Goal: Task Accomplishment & Management: Manage account settings

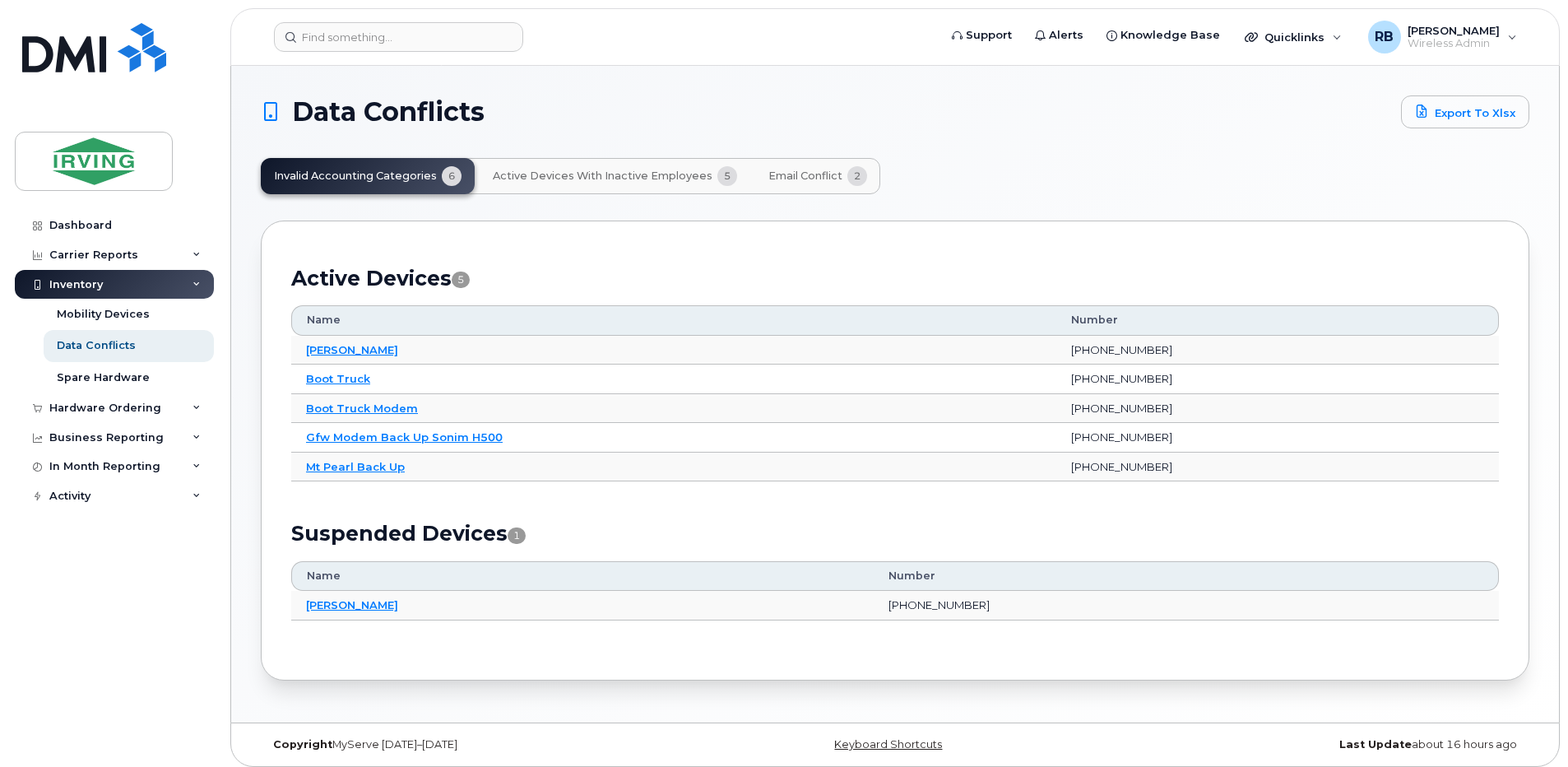
click at [676, 179] on span "Active Devices with Inactive Employees" at bounding box center [602, 176] width 220 height 13
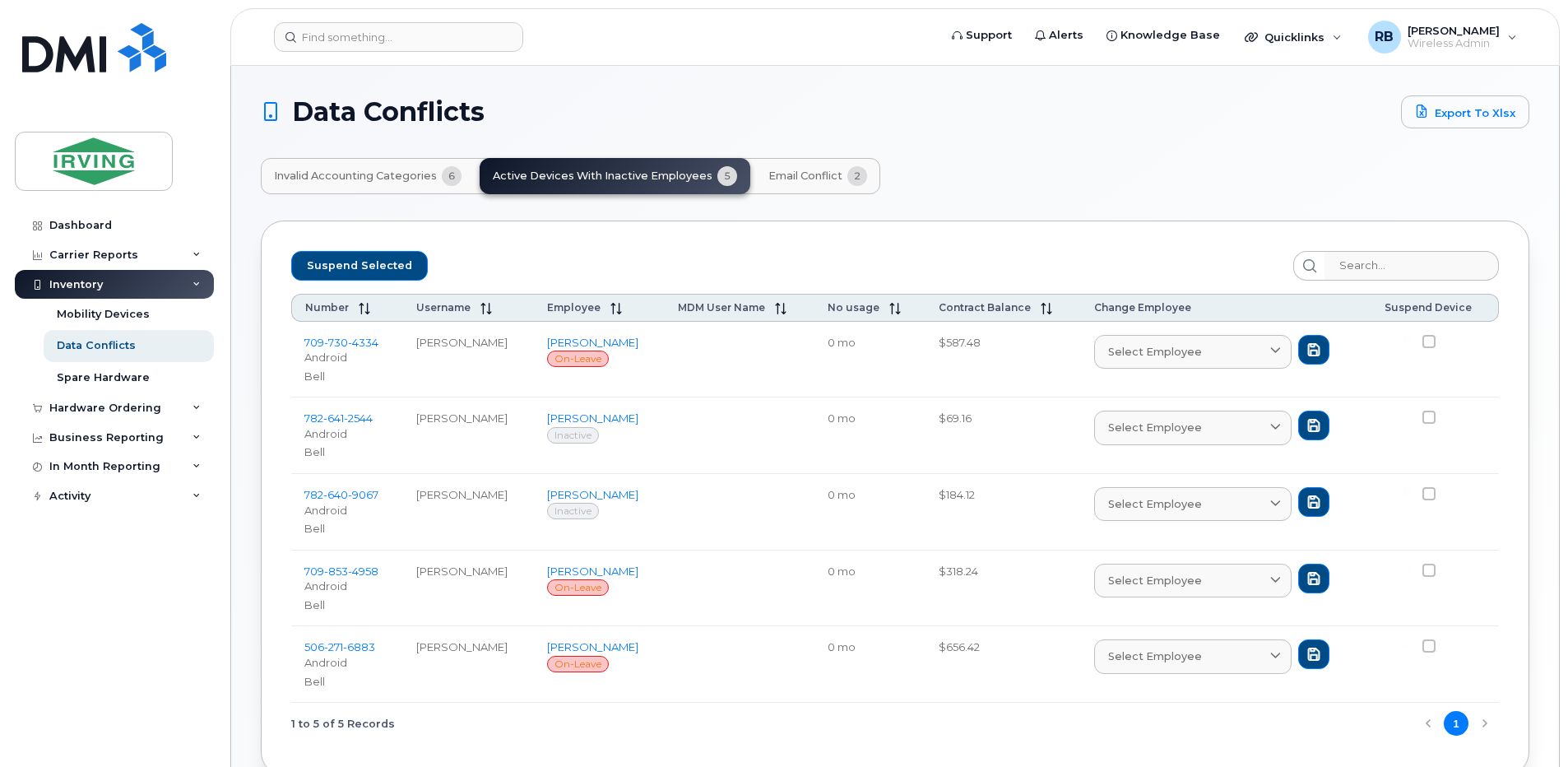
click at [775, 179] on span "Email Conflict" at bounding box center [805, 176] width 74 height 13
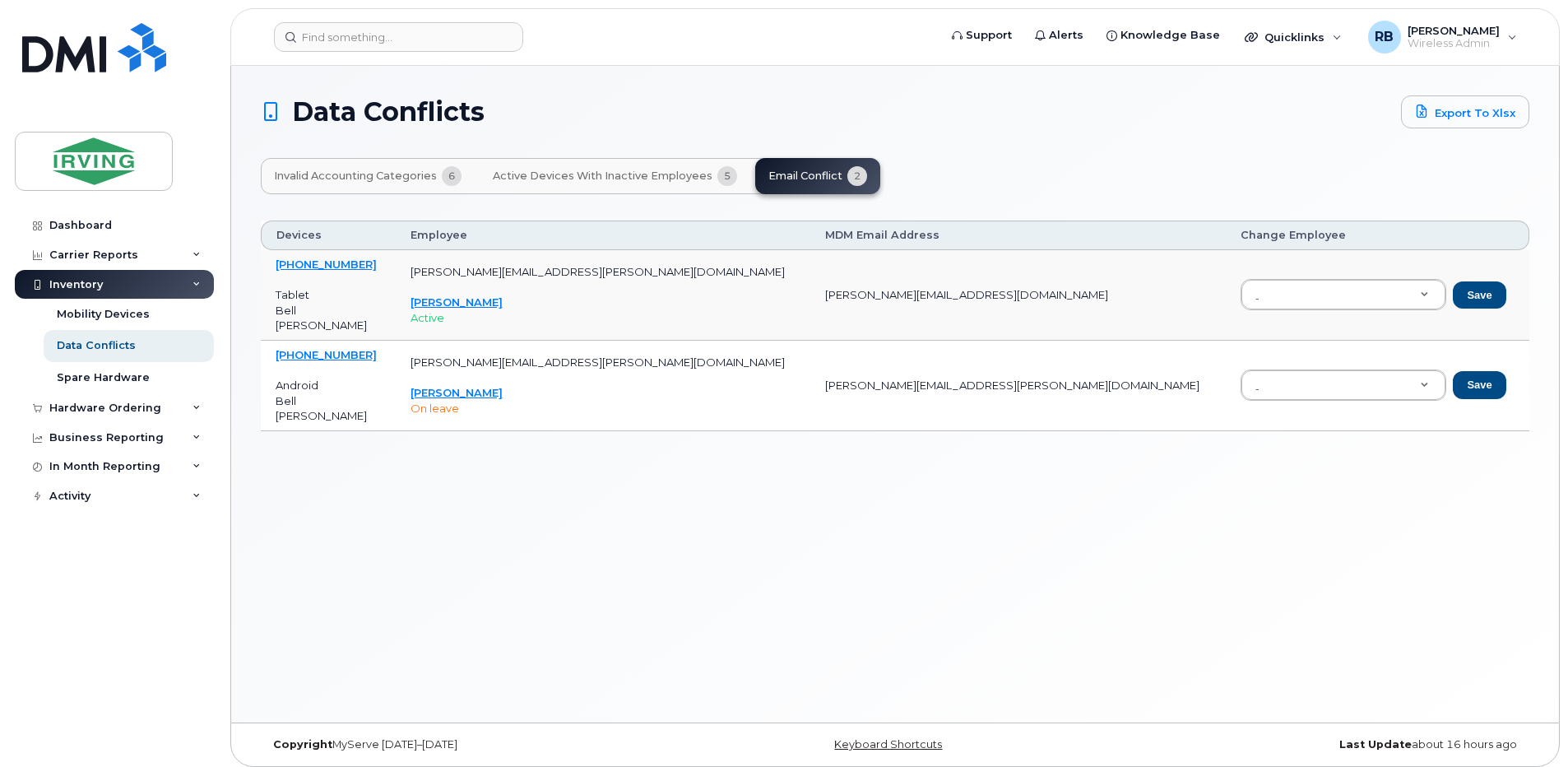
click at [410, 178] on span "Invalid Accounting Categories" at bounding box center [355, 176] width 163 height 13
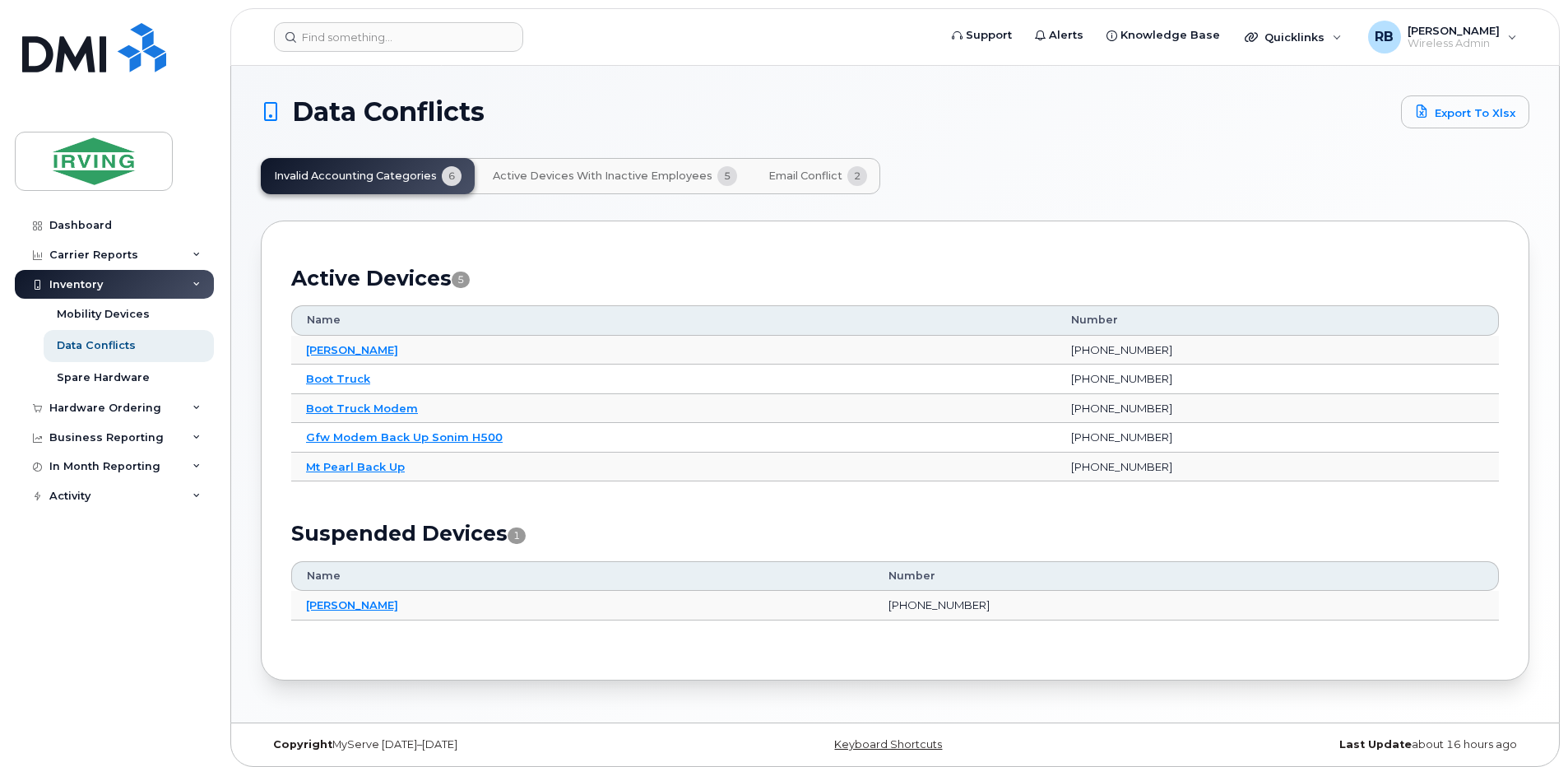
click at [70, 286] on div "Inventory" at bounding box center [76, 285] width 54 height 13
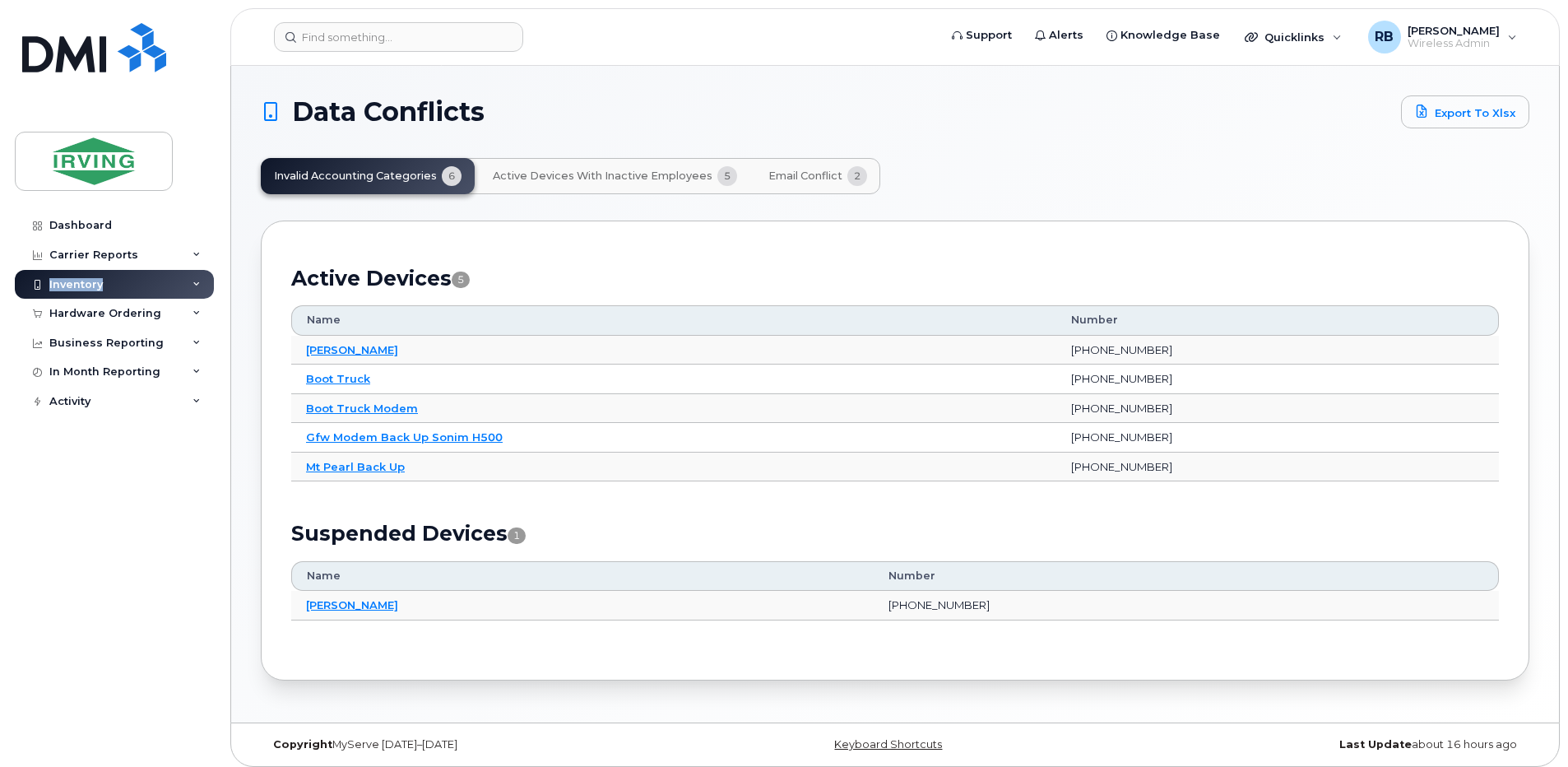
click at [70, 286] on div "Inventory" at bounding box center [76, 285] width 54 height 13
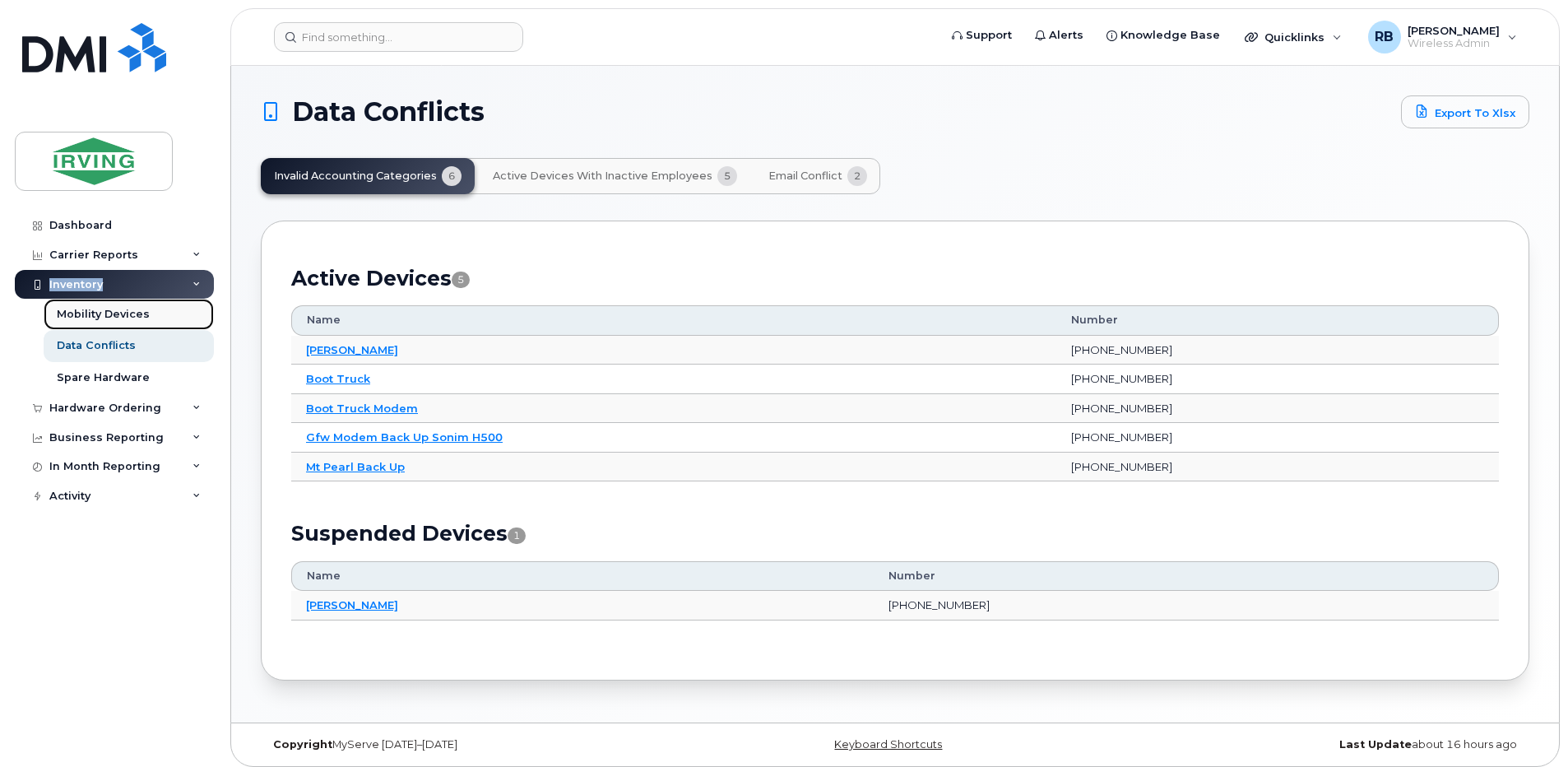
drag, startPoint x: 70, startPoint y: 286, endPoint x: 69, endPoint y: 311, distance: 25.0
click at [69, 311] on div "Mobility Devices" at bounding box center [103, 315] width 93 height 15
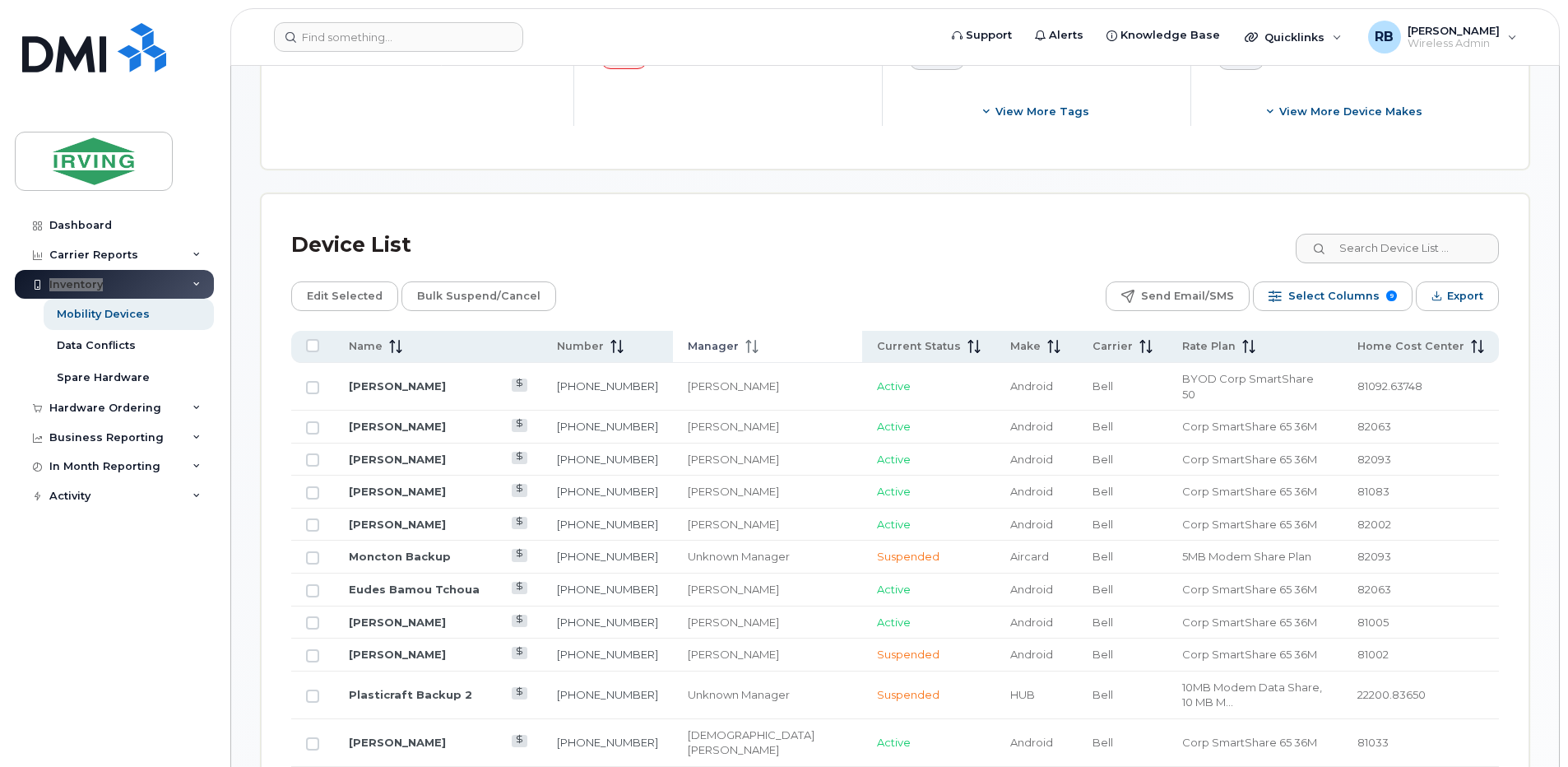
scroll to position [768, 0]
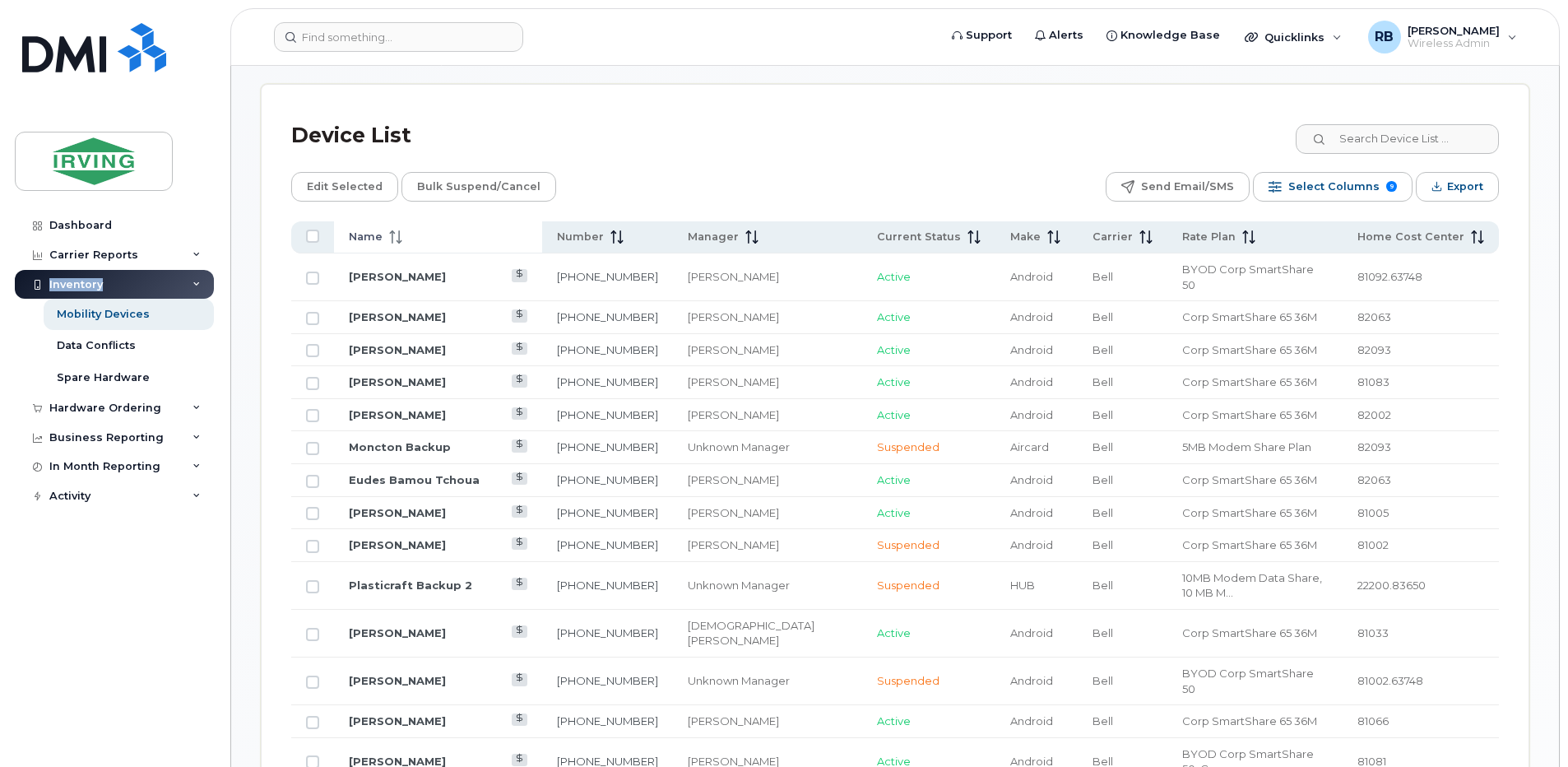
click at [395, 236] on icon at bounding box center [395, 237] width 13 height 13
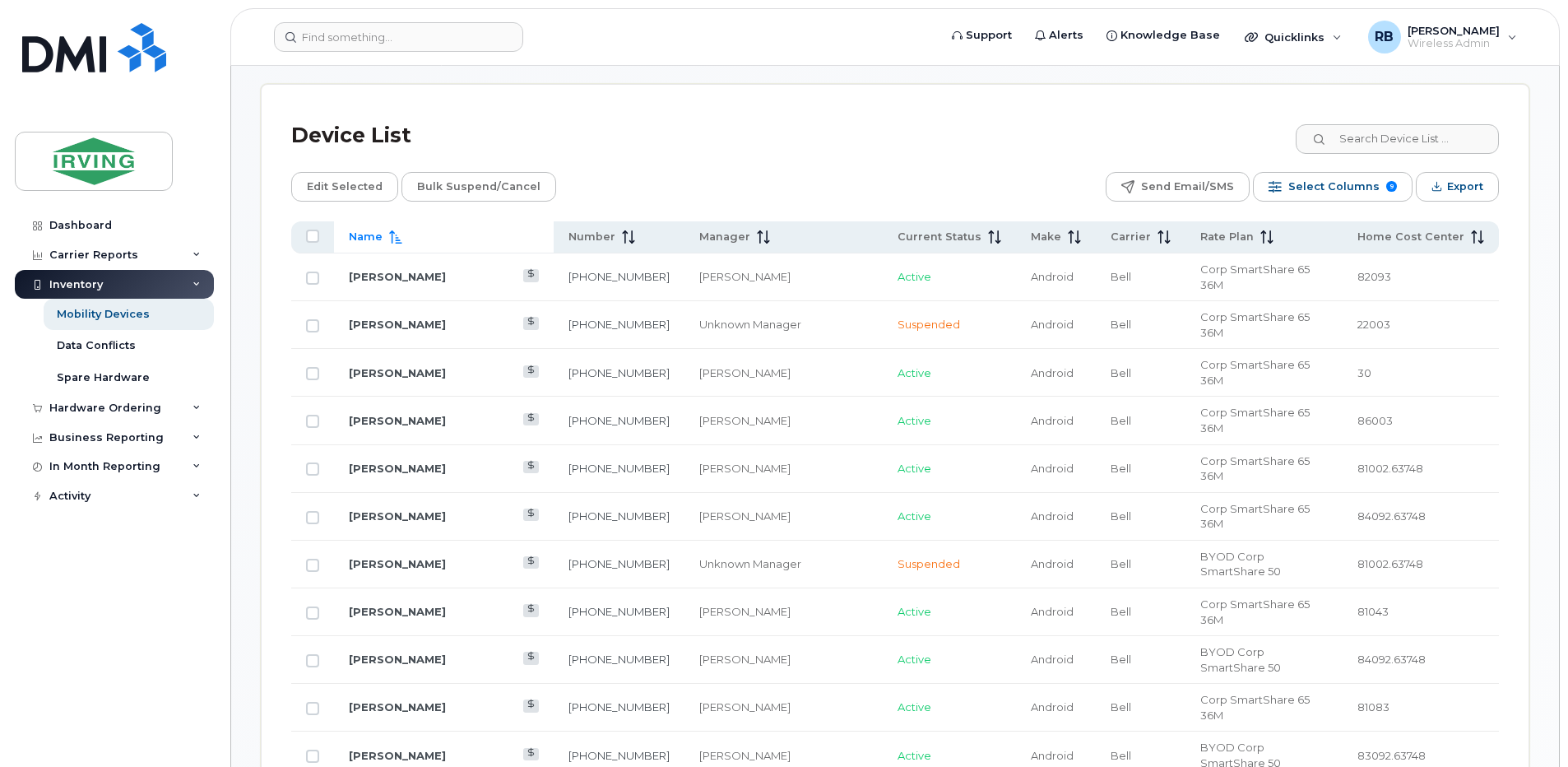
click at [395, 236] on icon at bounding box center [395, 237] width 13 height 13
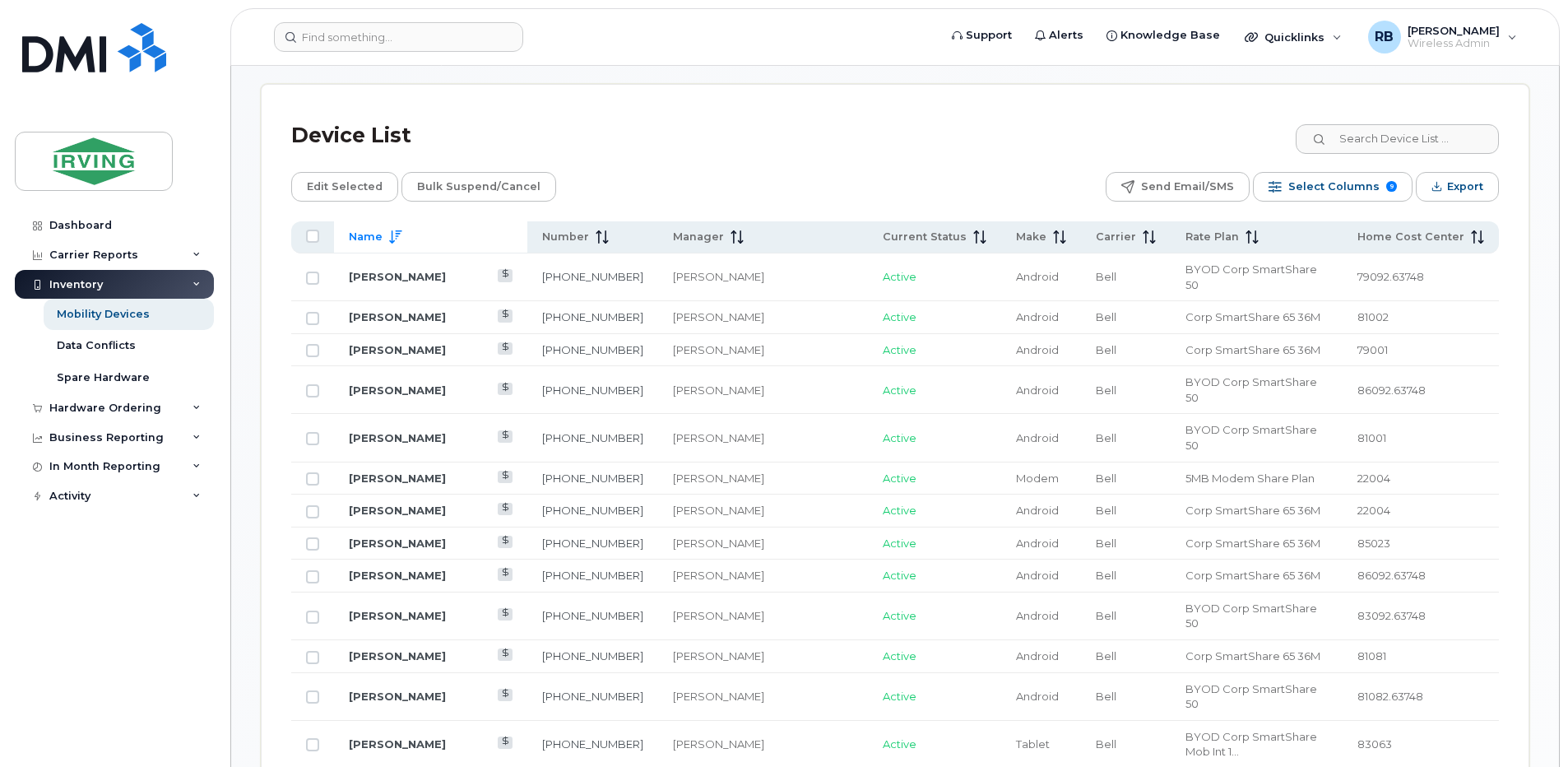
click at [395, 236] on icon at bounding box center [394, 237] width 12 height 13
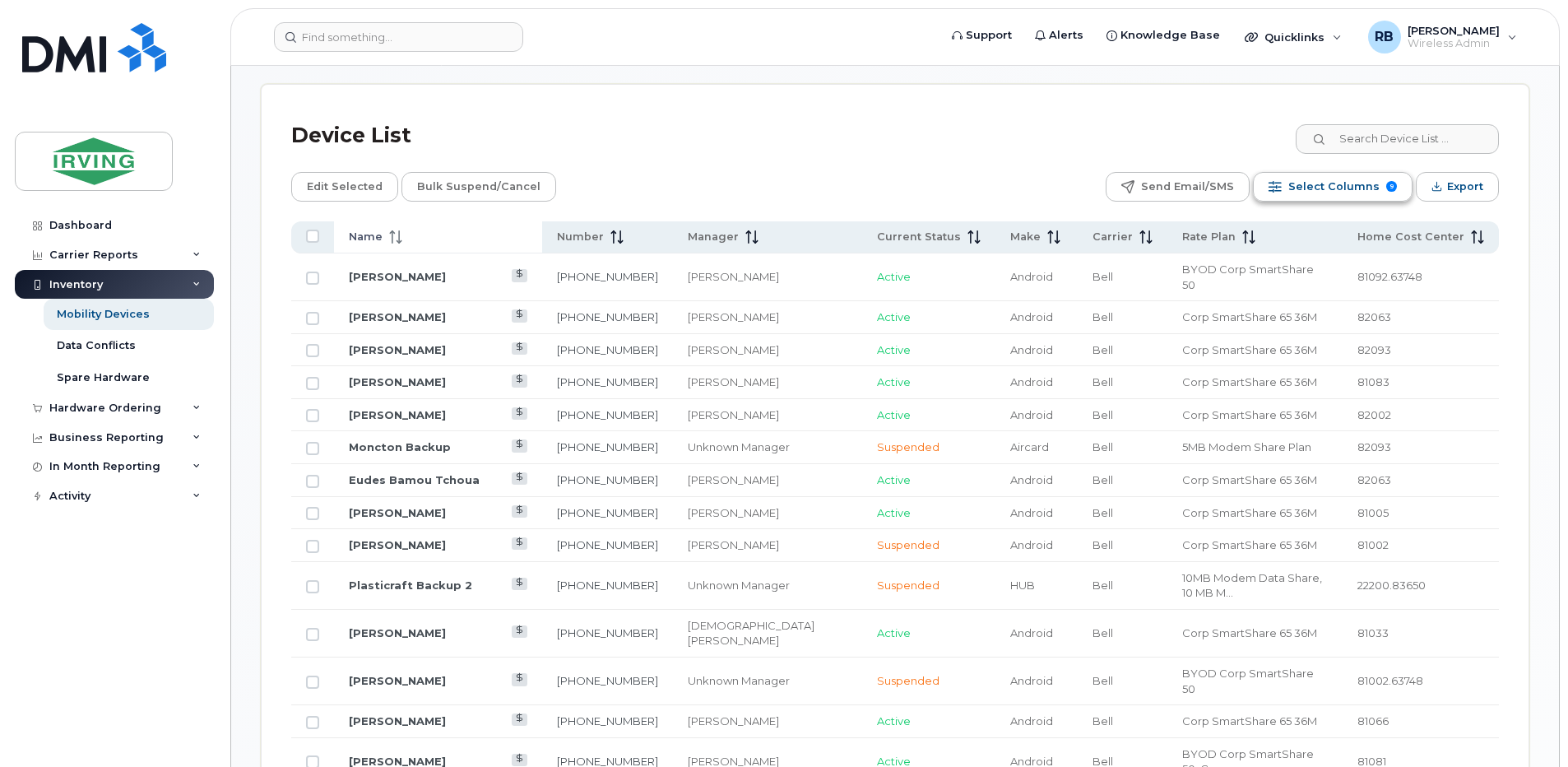
click at [1360, 189] on span "Select Columns" at bounding box center [1334, 187] width 92 height 25
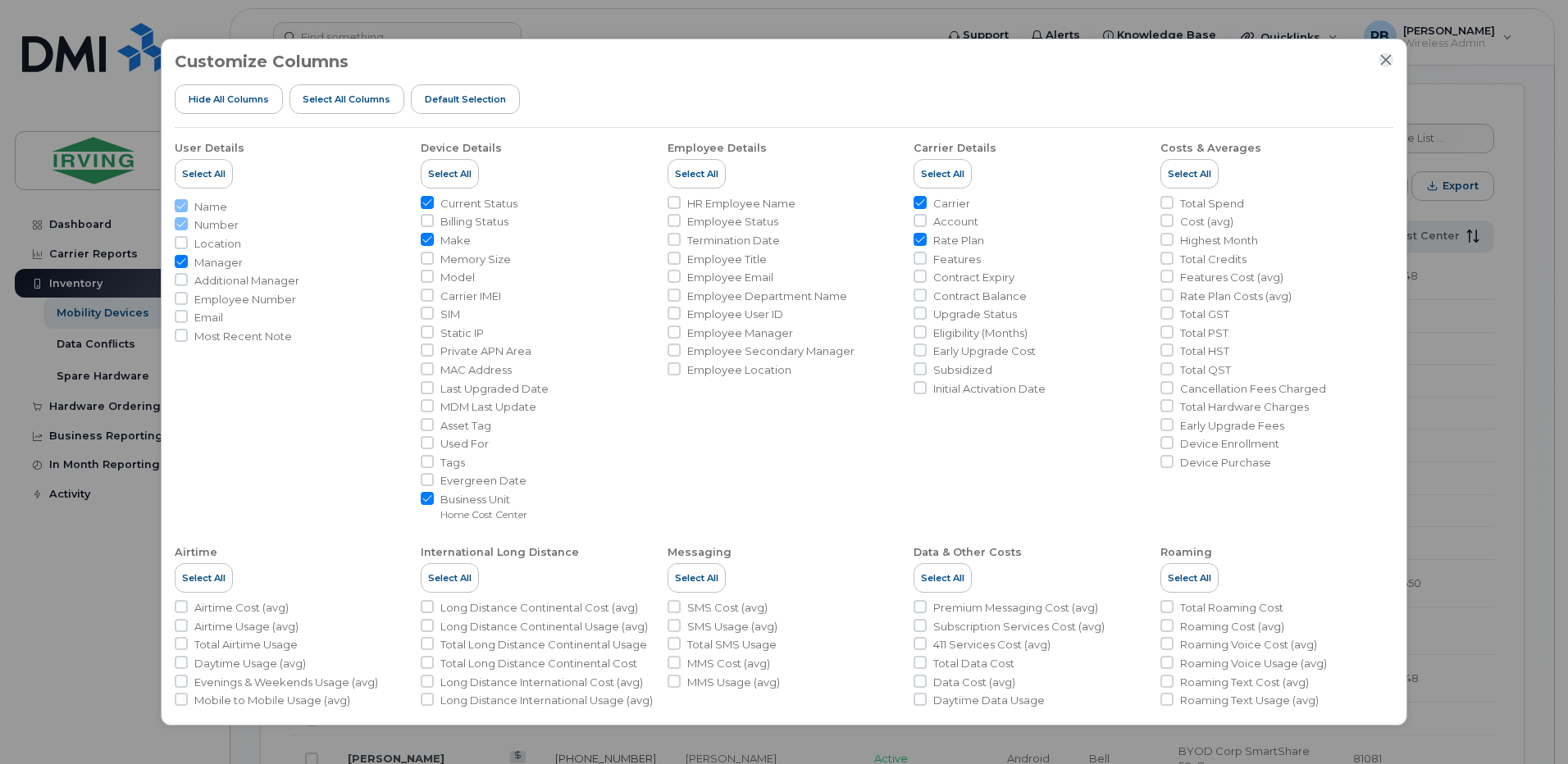
click at [1387, 57] on icon "Close" at bounding box center [1385, 60] width 13 height 13
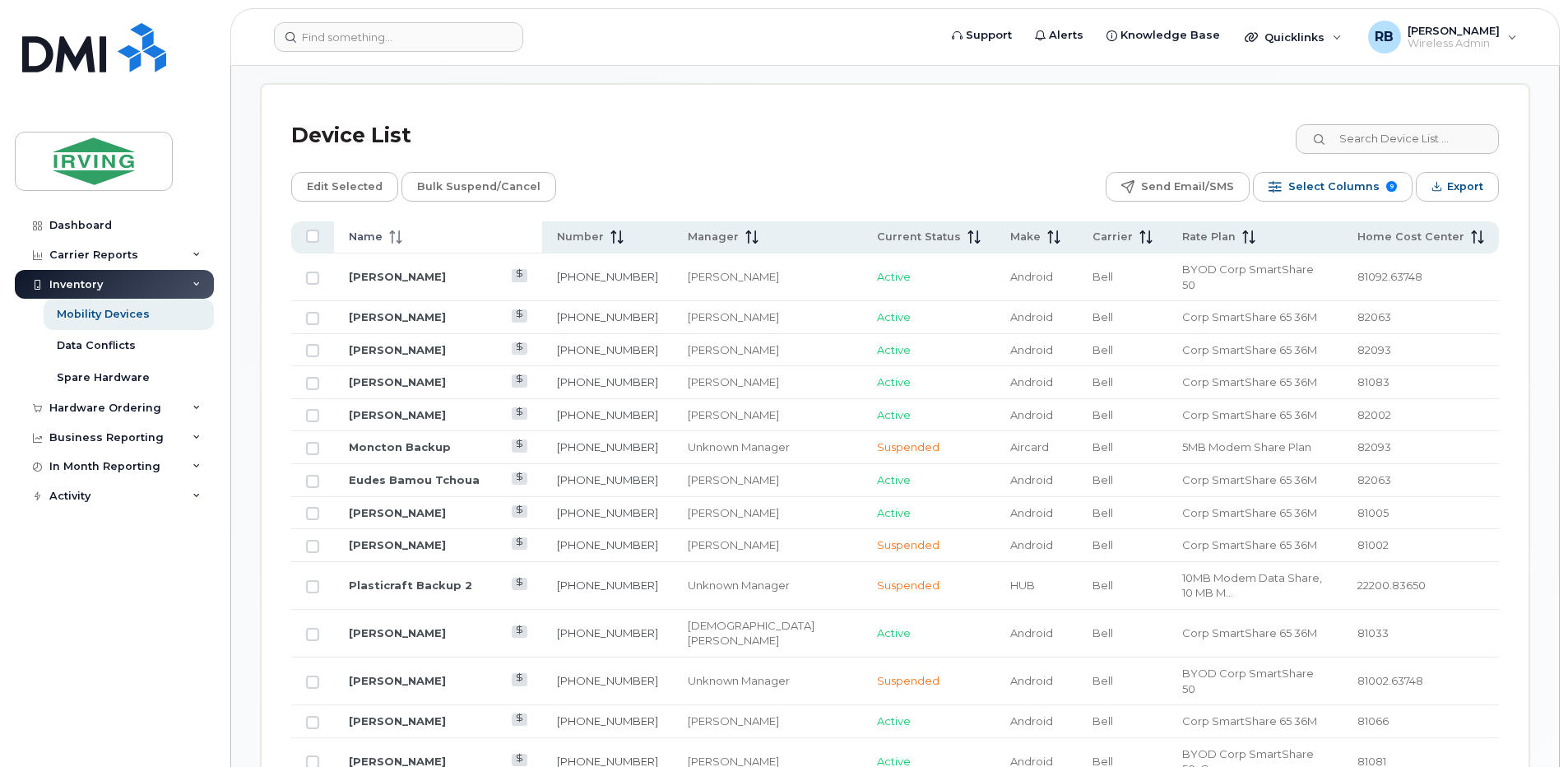
click at [389, 234] on icon at bounding box center [395, 237] width 13 height 13
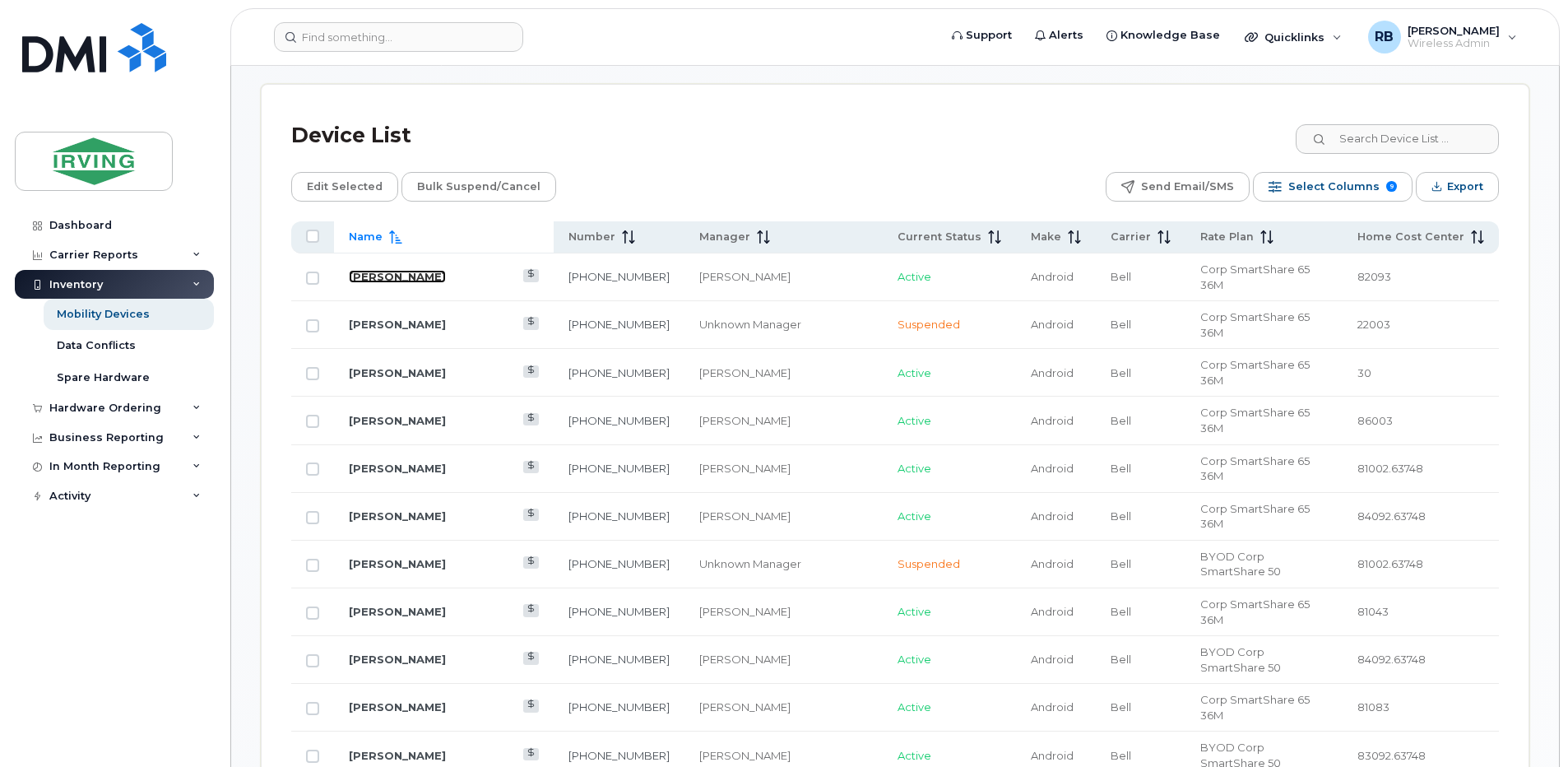
click at [386, 272] on link "Aaron Branch" at bounding box center [398, 277] width 97 height 13
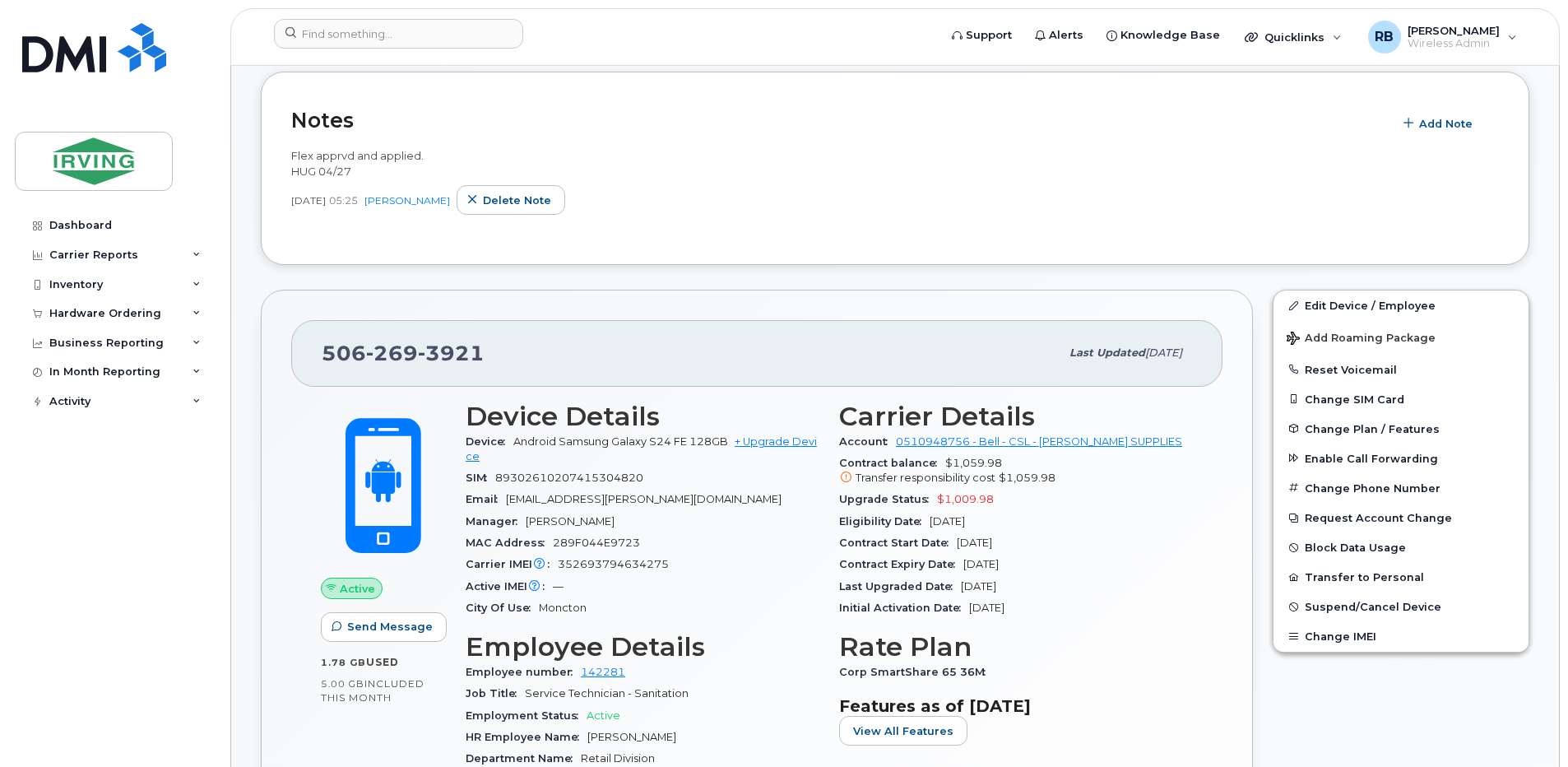
scroll to position [438, 0]
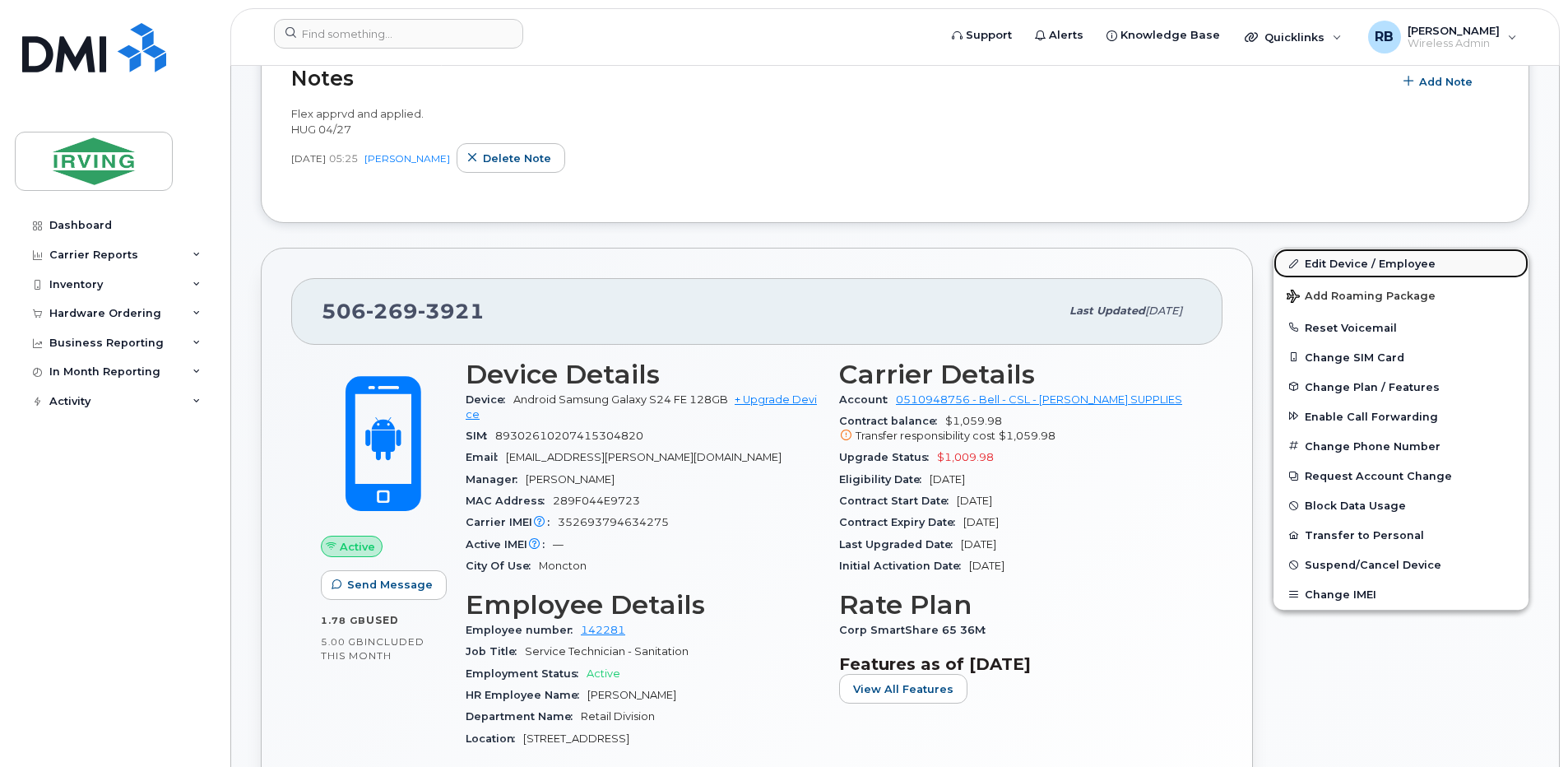
click at [1306, 263] on link "Edit Device / Employee" at bounding box center [1400, 263] width 255 height 30
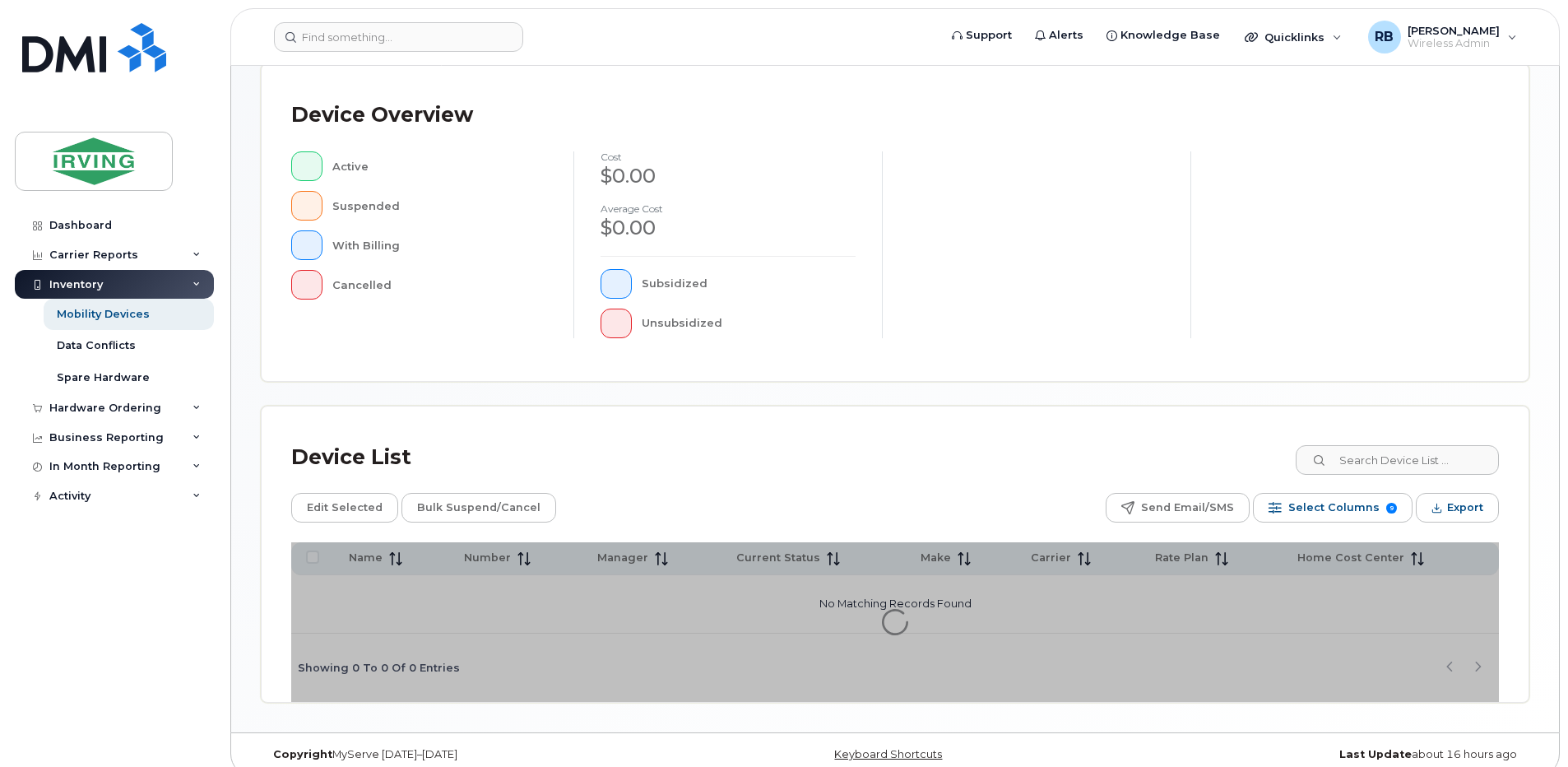
scroll to position [365, 0]
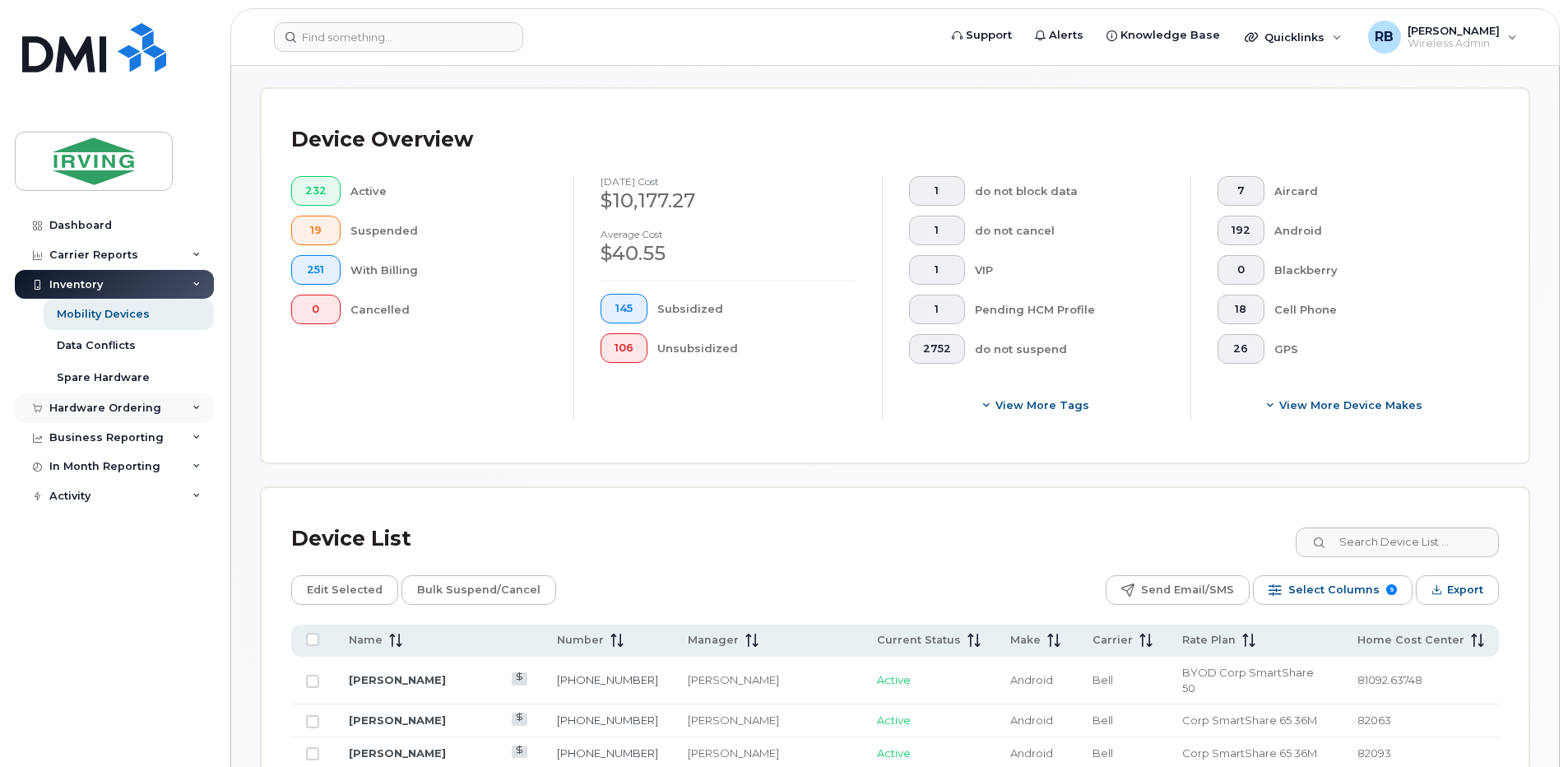
click at [101, 404] on div "Hardware Ordering" at bounding box center [106, 408] width 112 height 13
click at [82, 466] on div "Orders" at bounding box center [77, 470] width 40 height 15
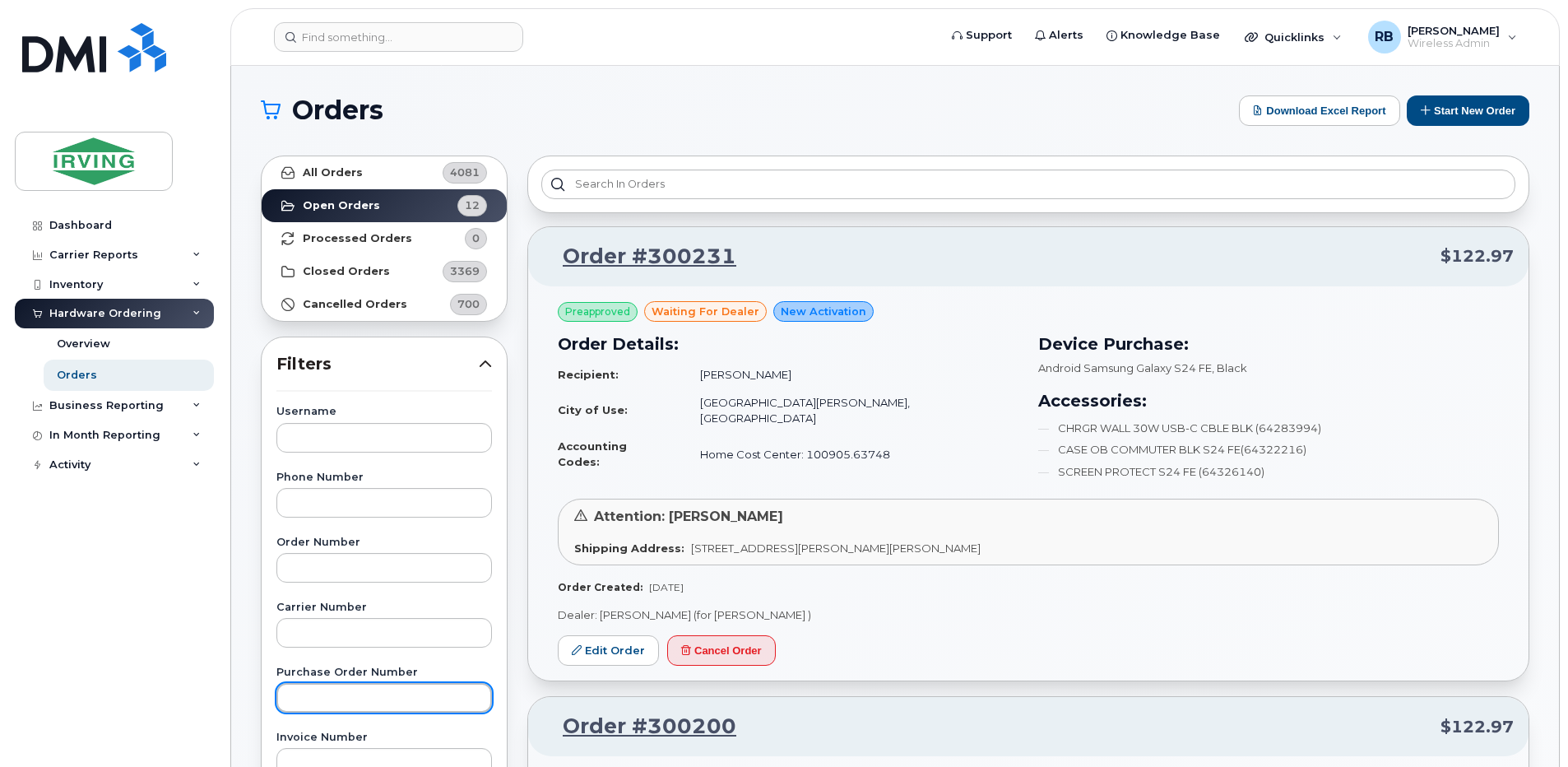
click at [336, 687] on input "text" at bounding box center [384, 698] width 215 height 30
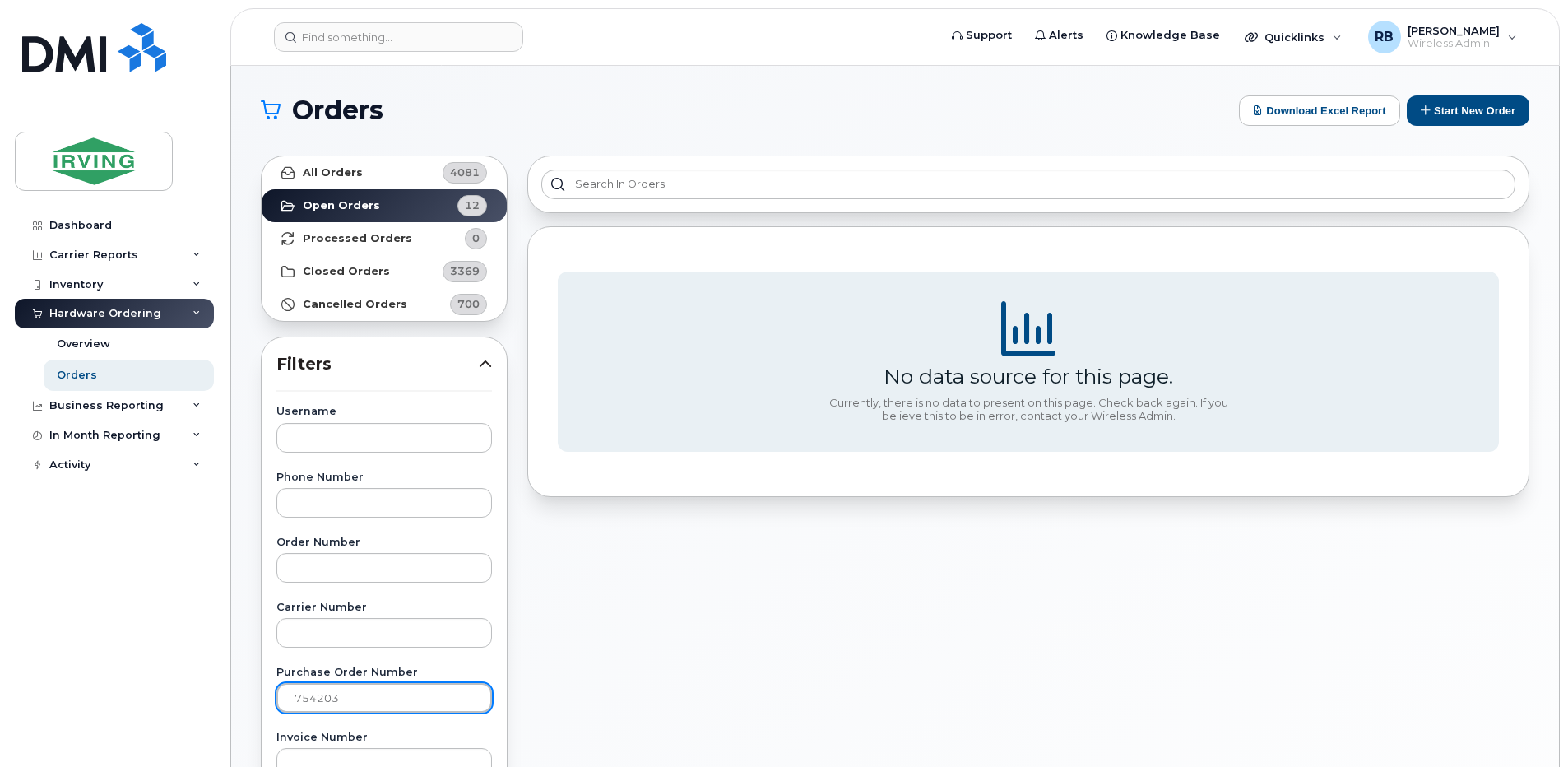
click at [375, 702] on input "754203" at bounding box center [384, 698] width 215 height 30
type input "7"
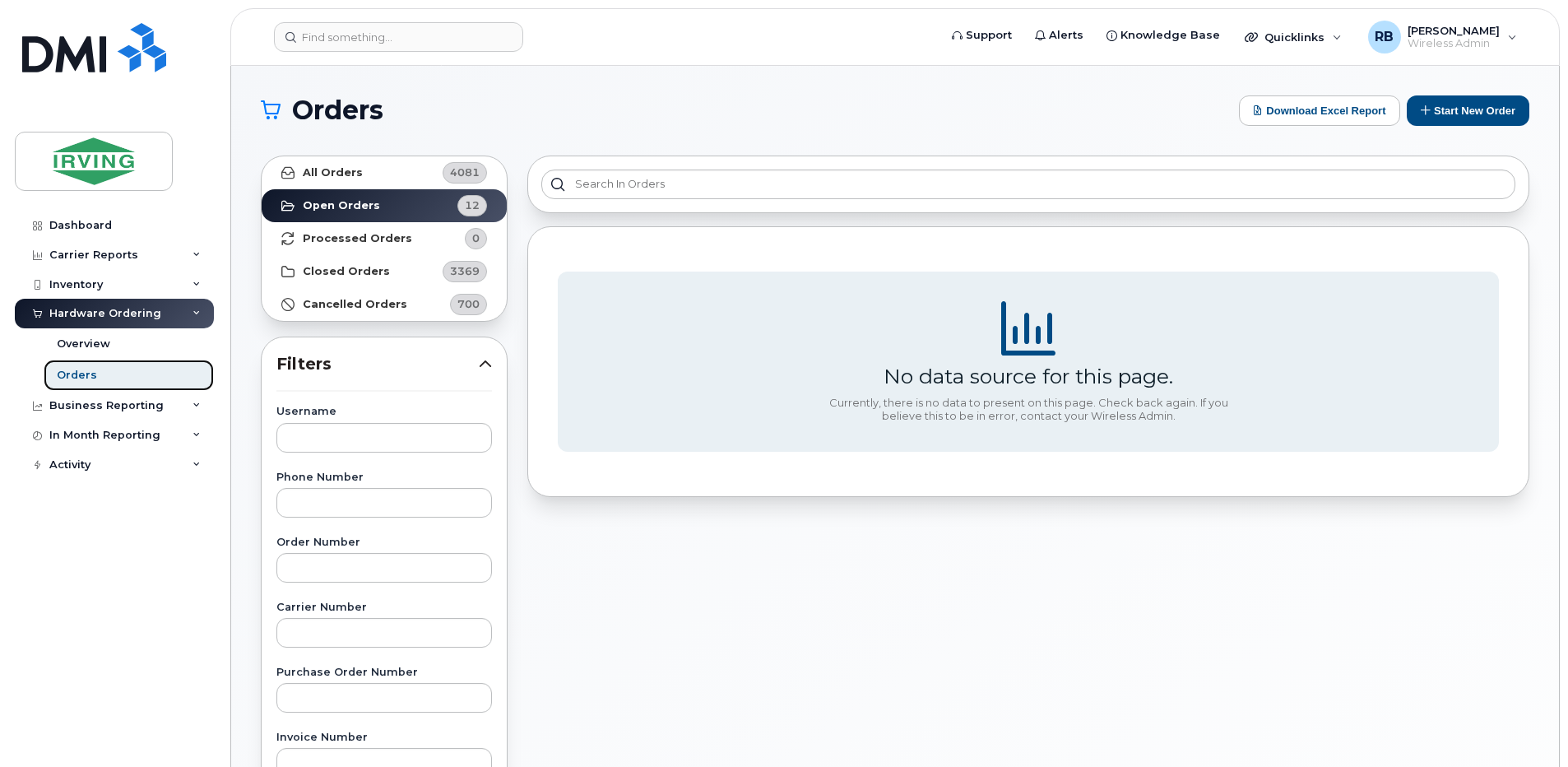
click at [79, 373] on div "Orders" at bounding box center [77, 376] width 40 height 15
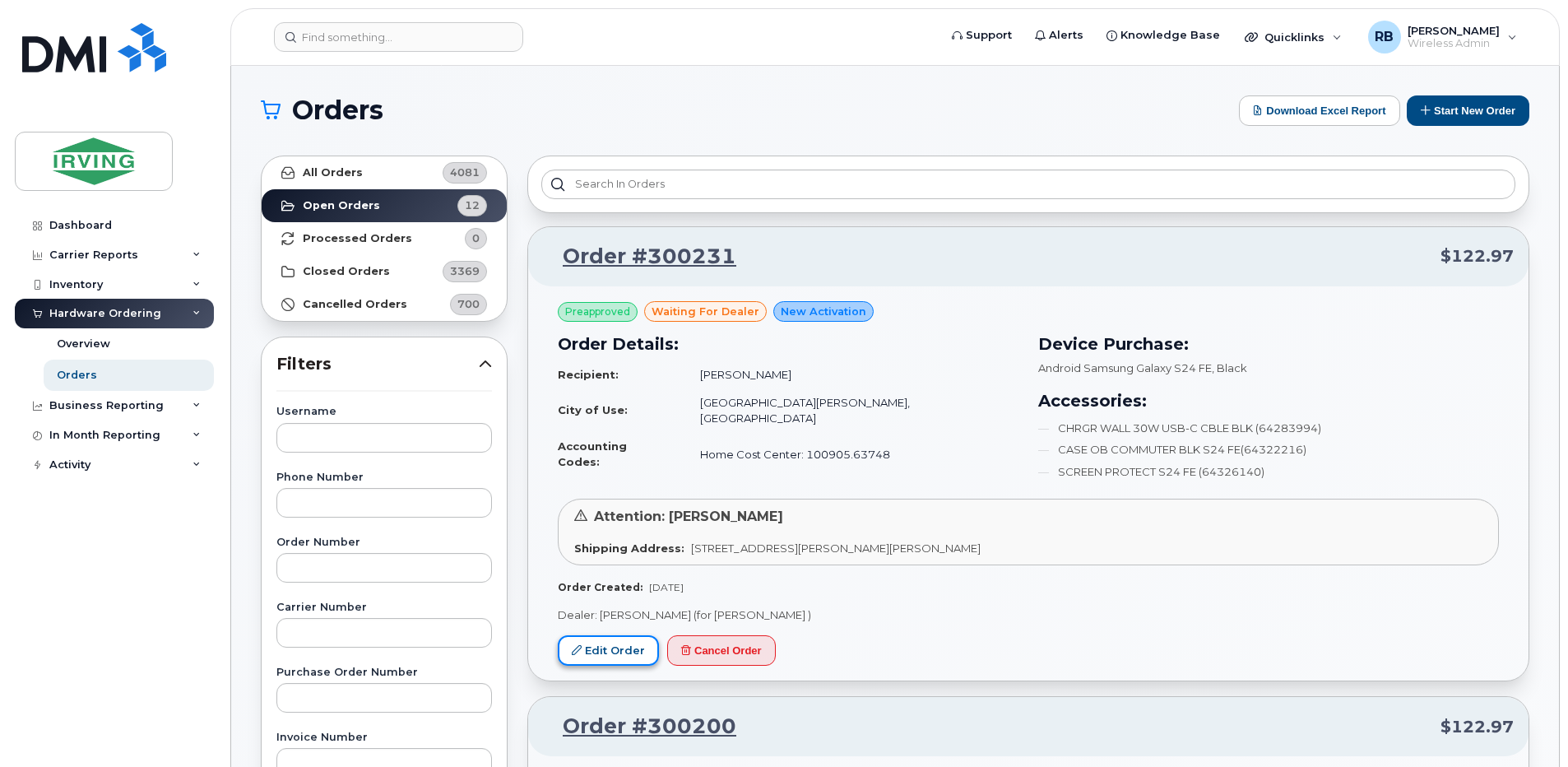
click at [629, 647] on link "Edit Order" at bounding box center [608, 650] width 102 height 31
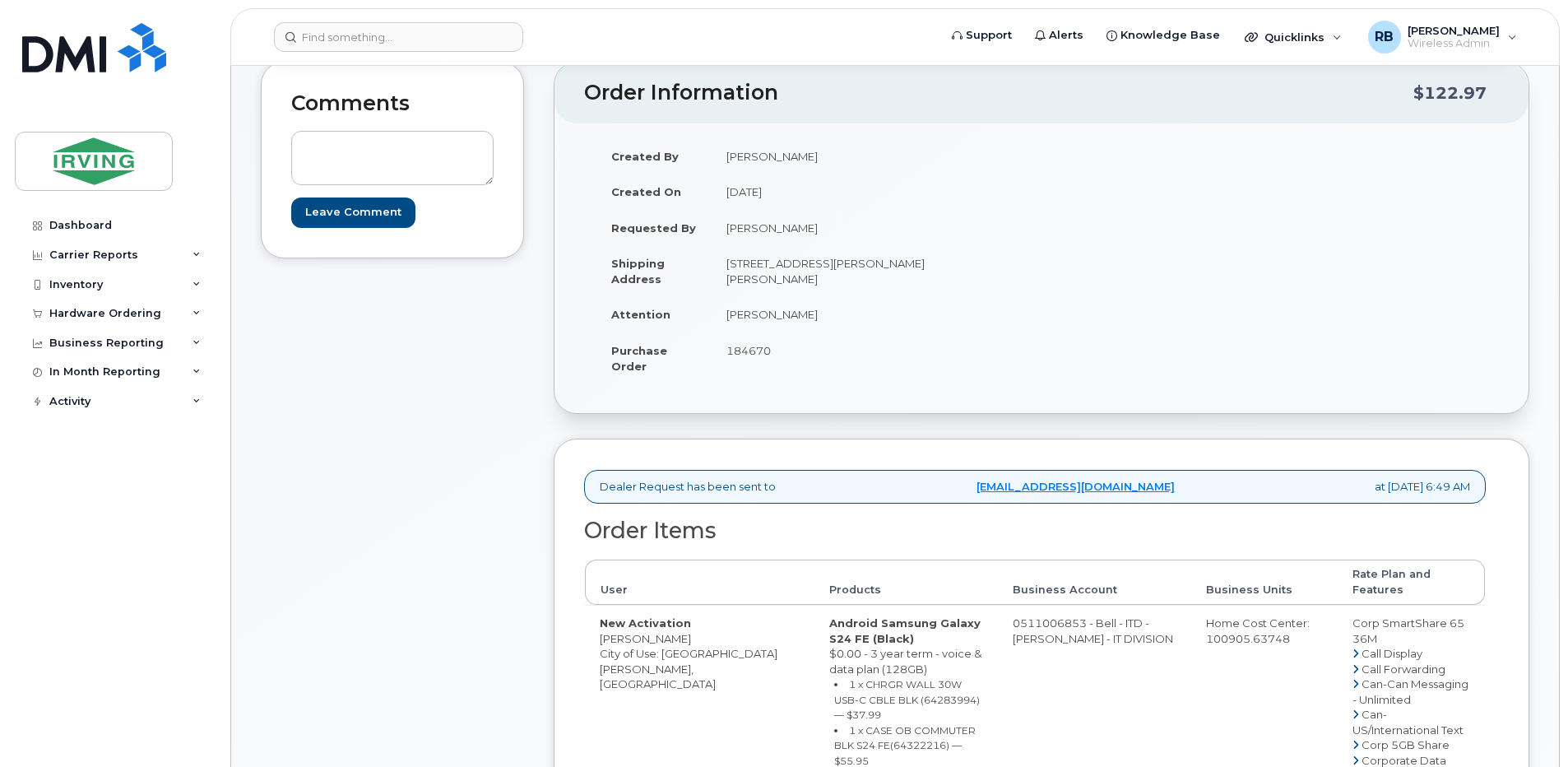
scroll to position [220, 0]
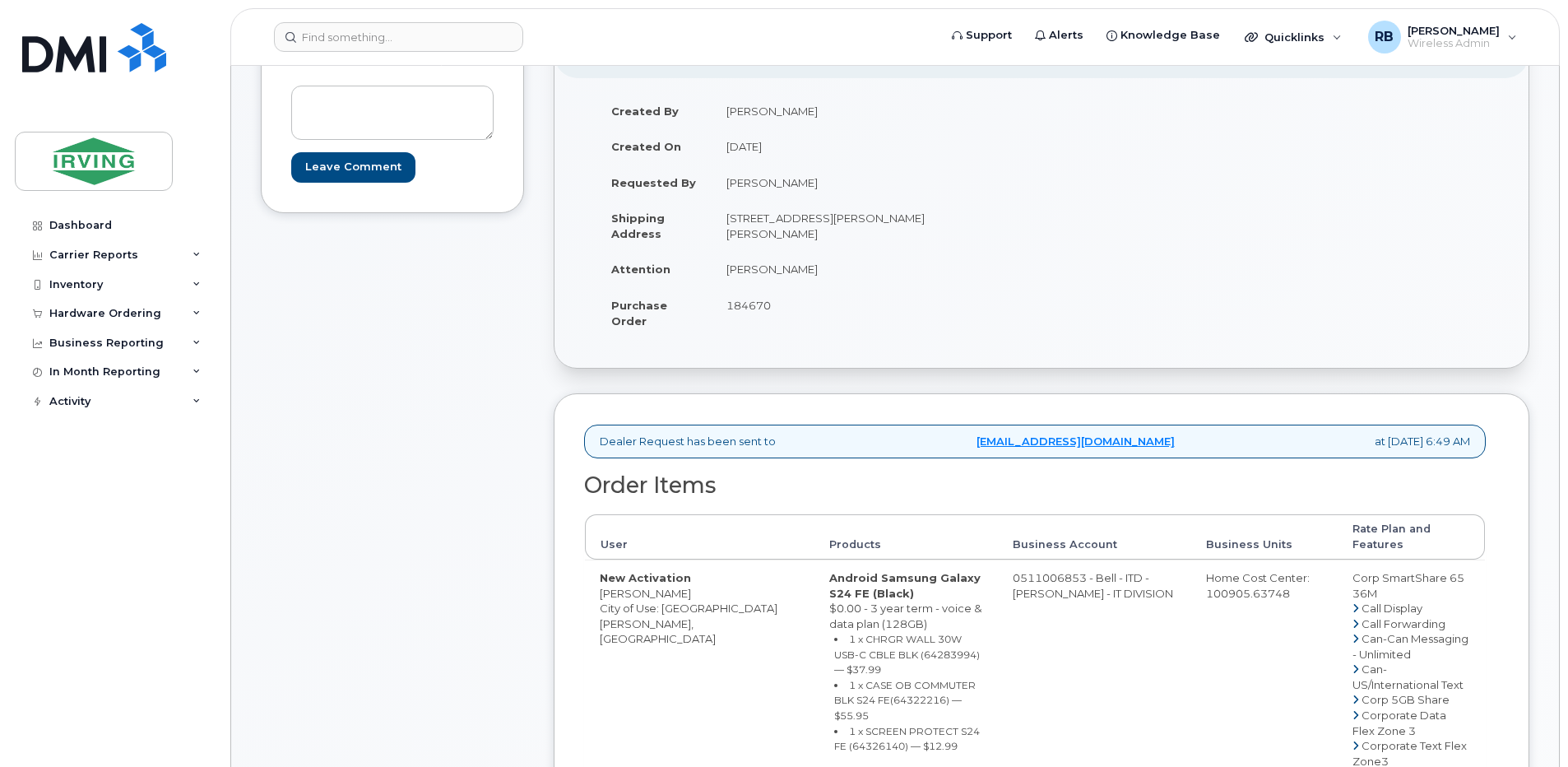
drag, startPoint x: 982, startPoint y: 563, endPoint x: 1047, endPoint y: 564, distance: 65.0
copy td "511006853"
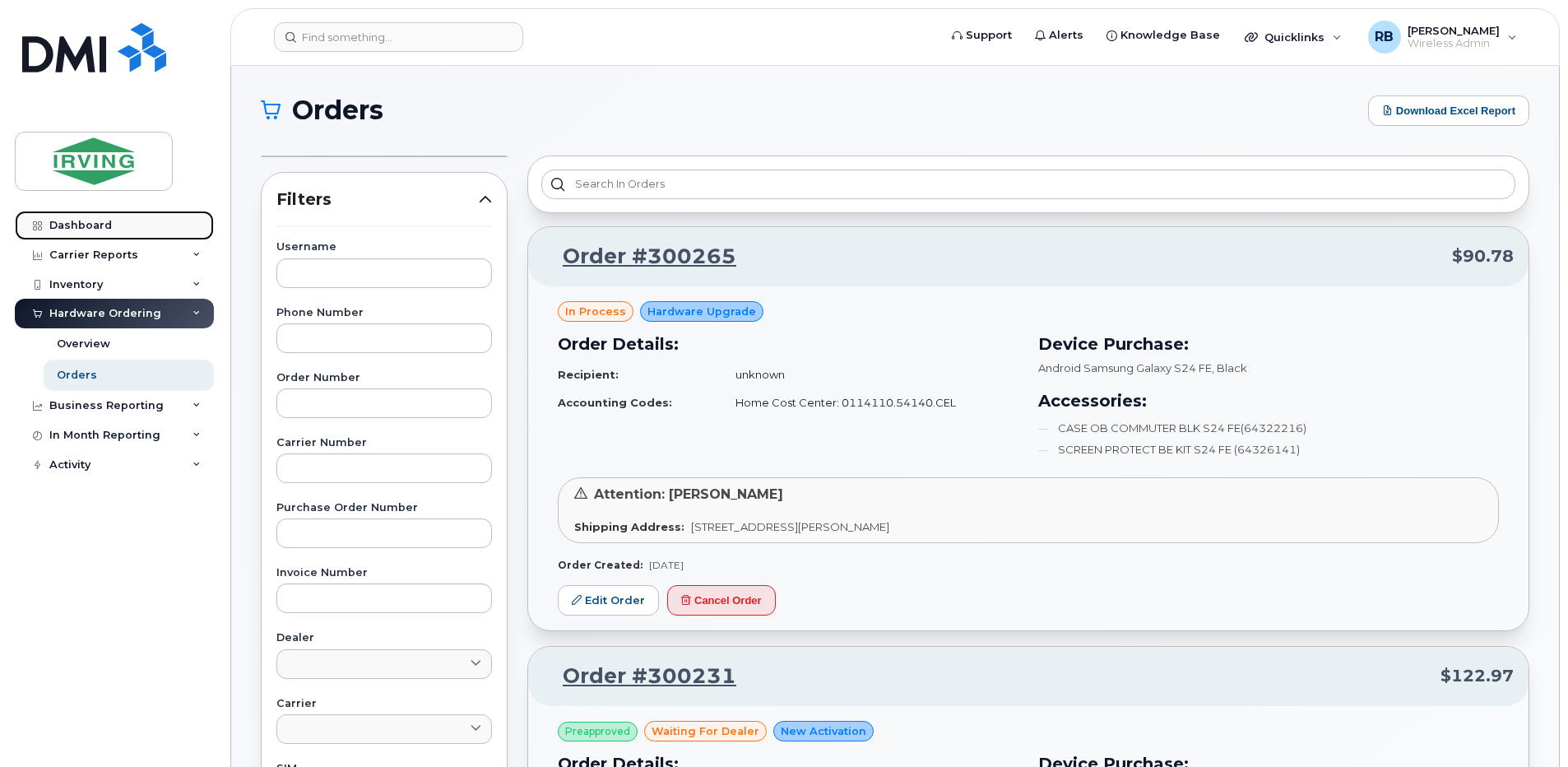
click at [68, 229] on div "Dashboard" at bounding box center [81, 225] width 63 height 13
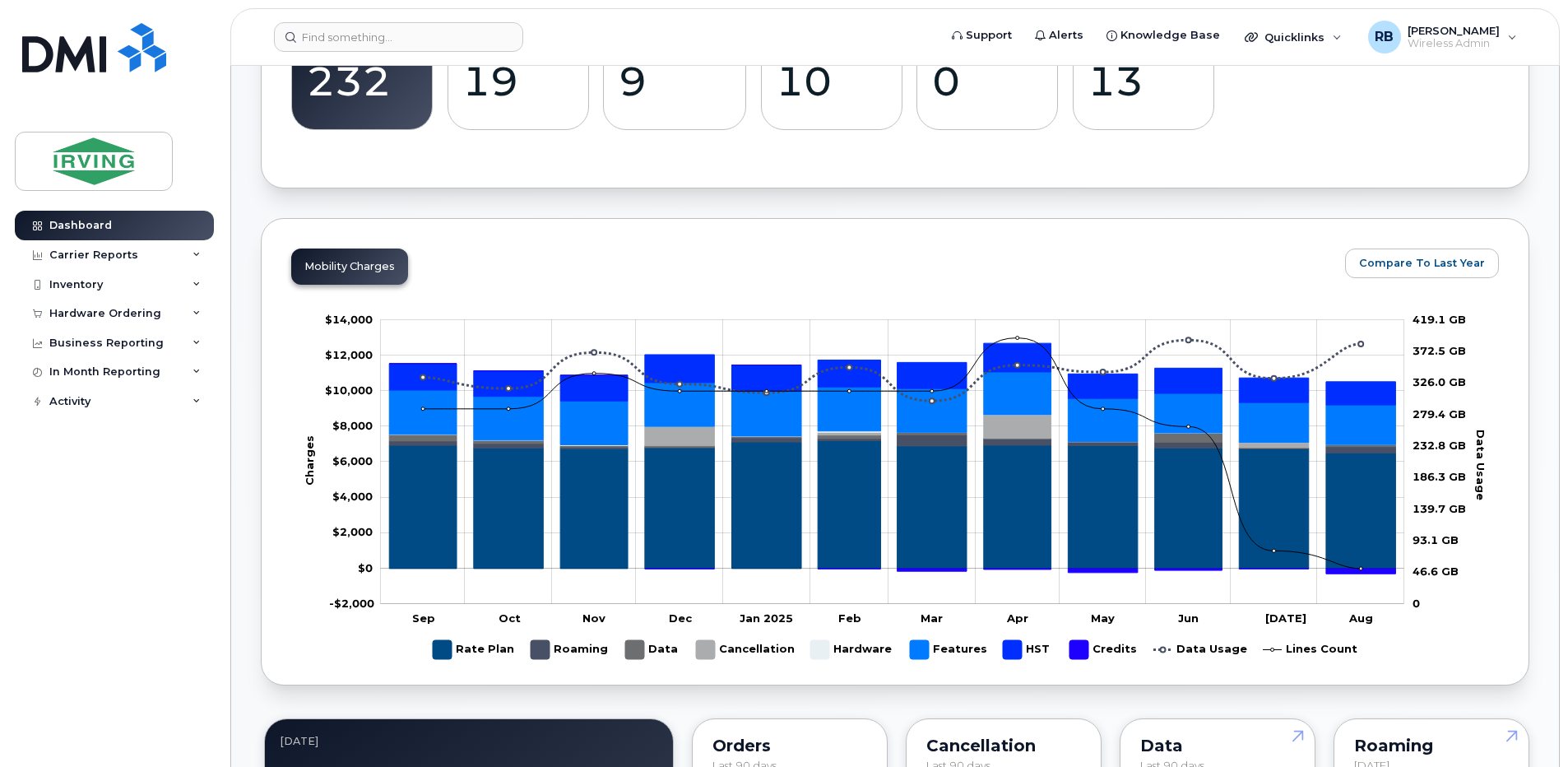
scroll to position [262, 0]
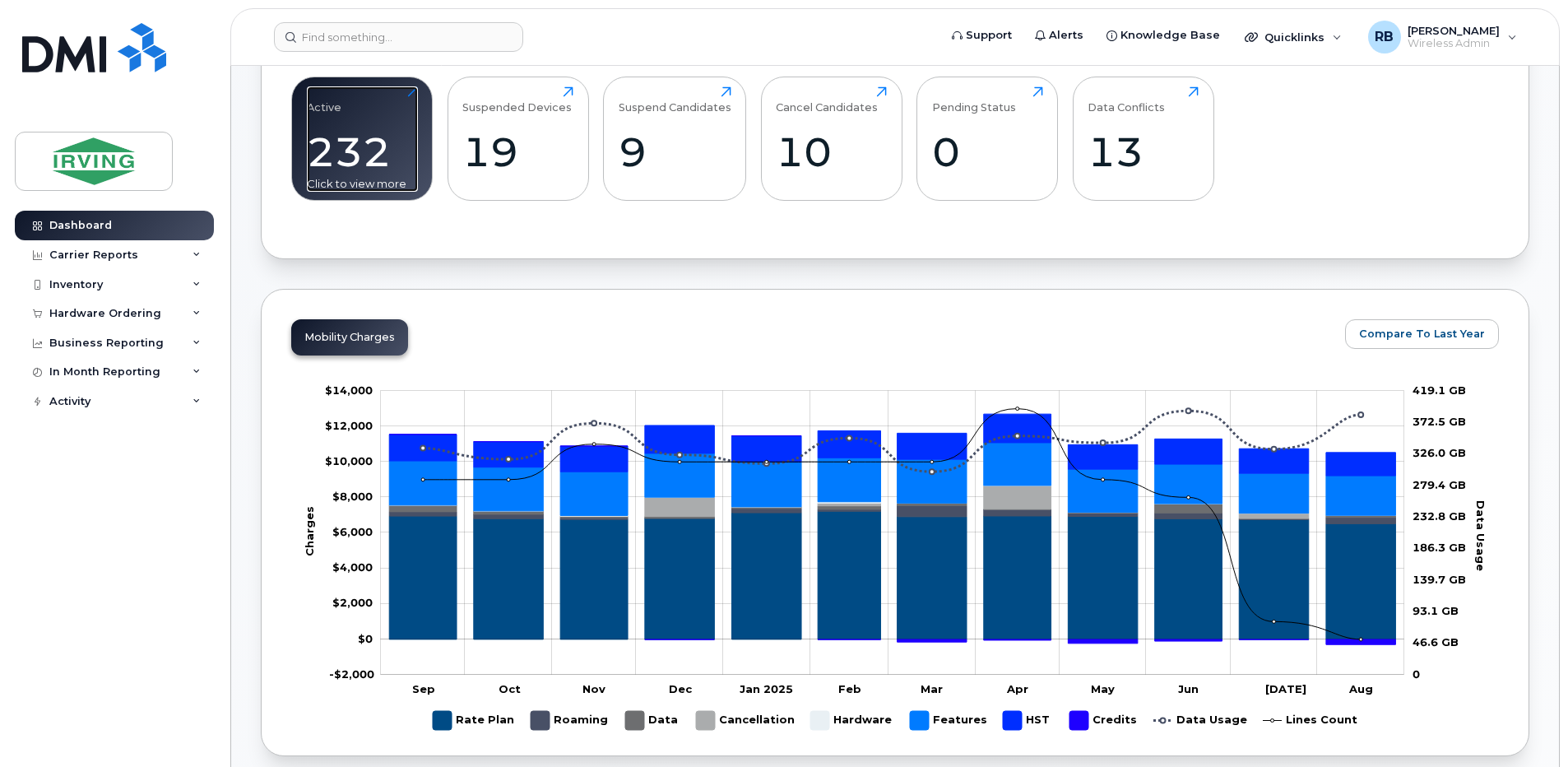
click at [342, 152] on div "232" at bounding box center [362, 151] width 111 height 49
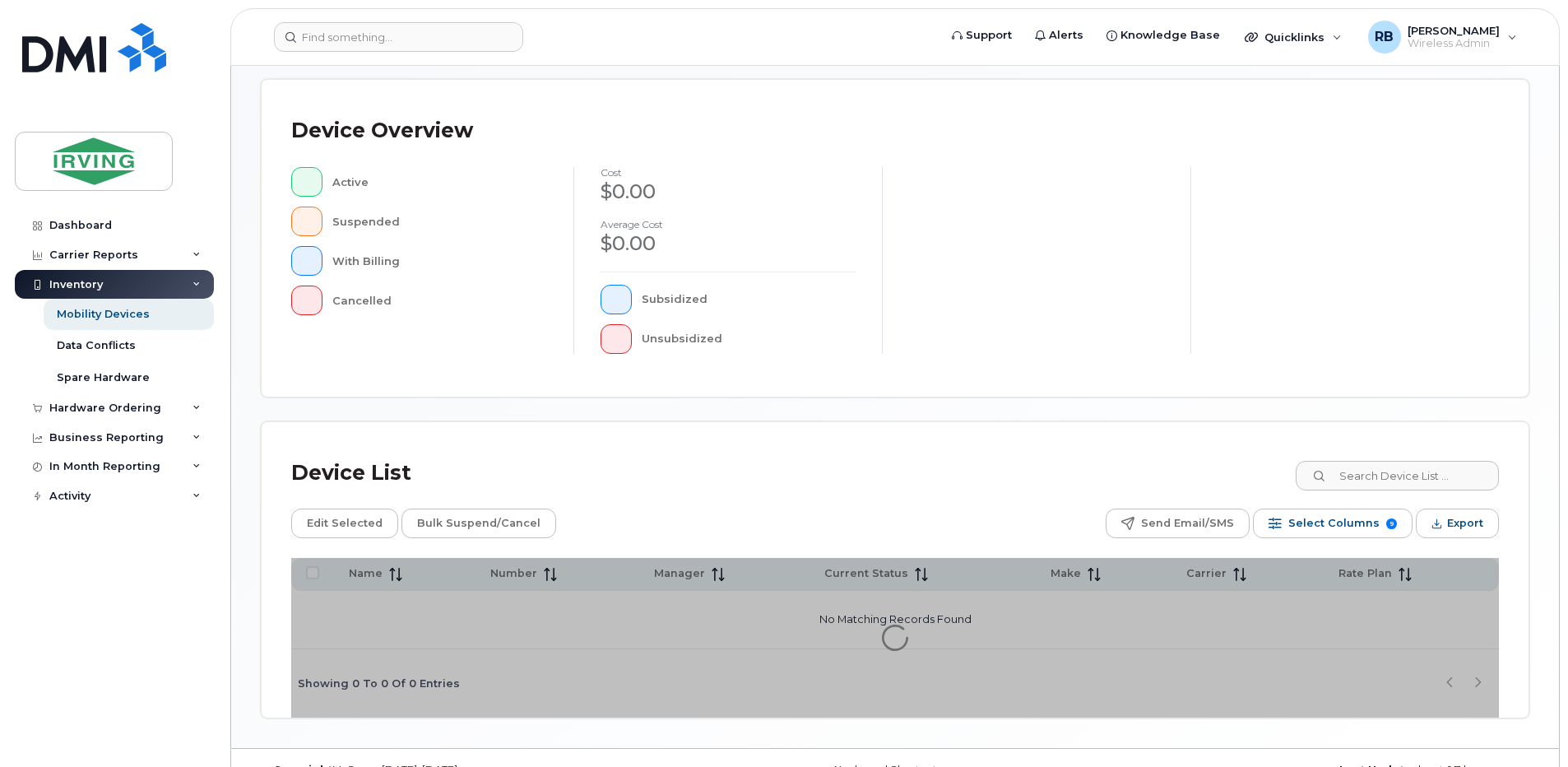
scroll to position [365, 0]
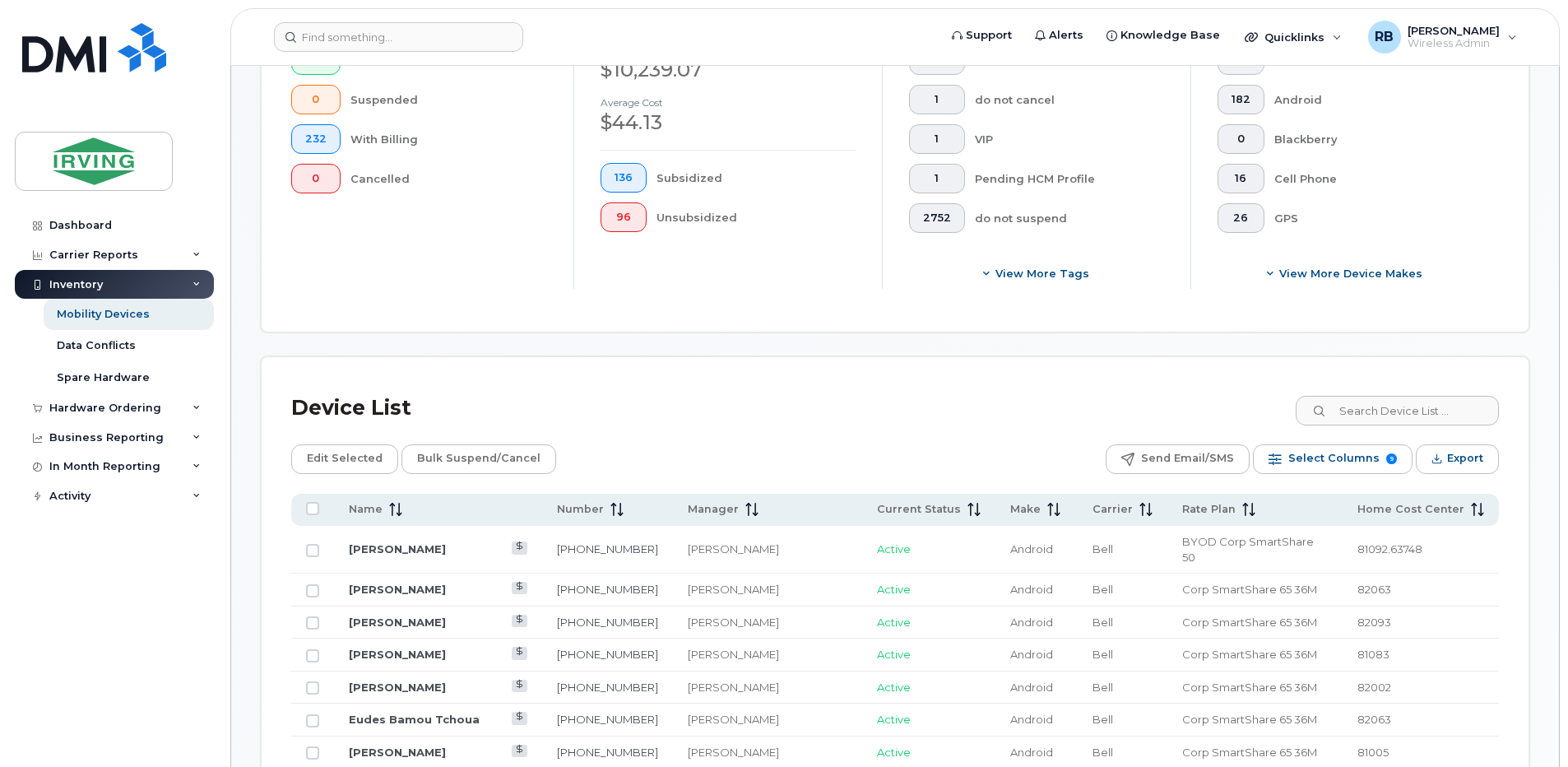
scroll to position [803, 0]
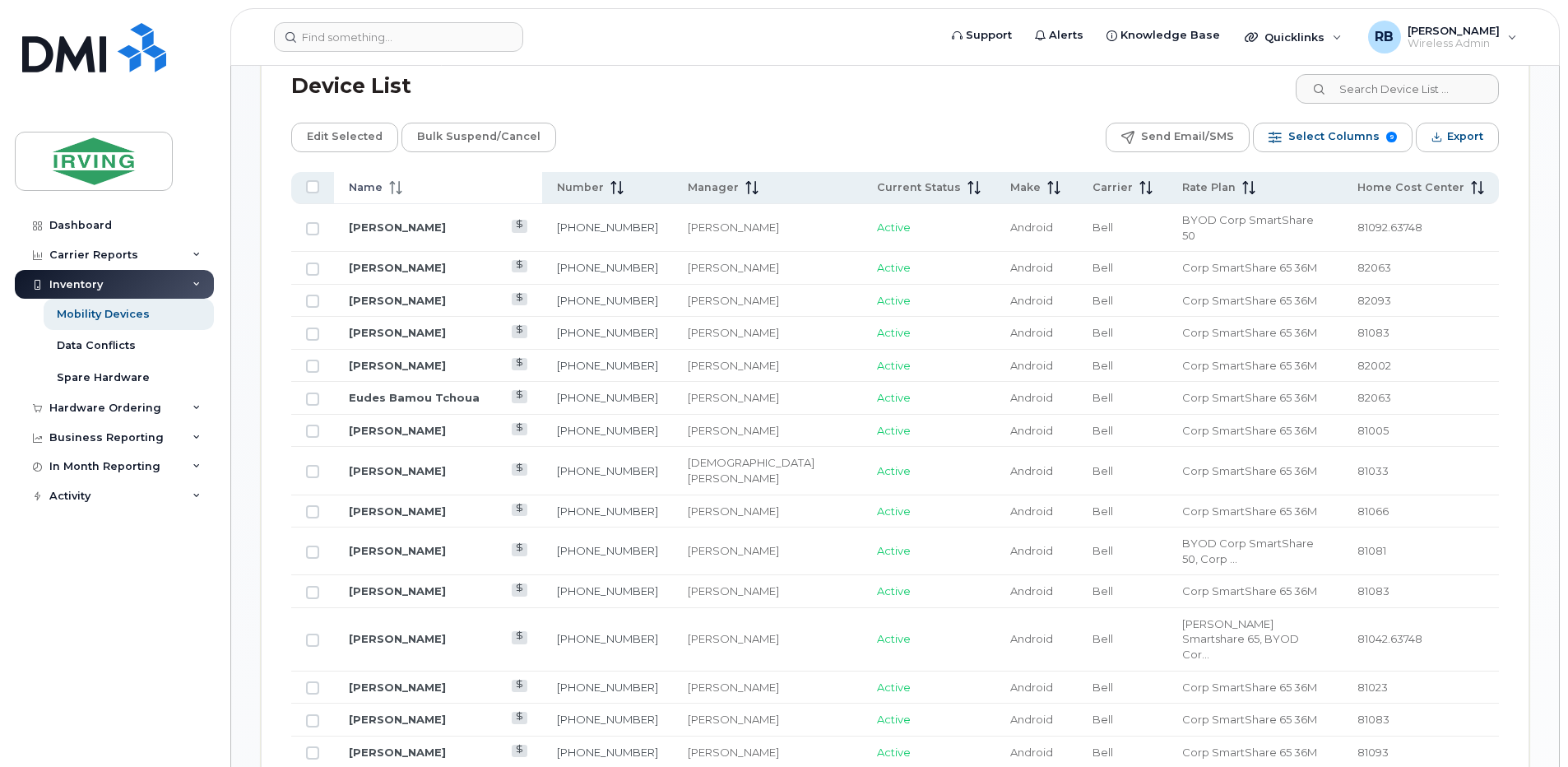
click at [385, 187] on span at bounding box center [392, 187] width 20 height 15
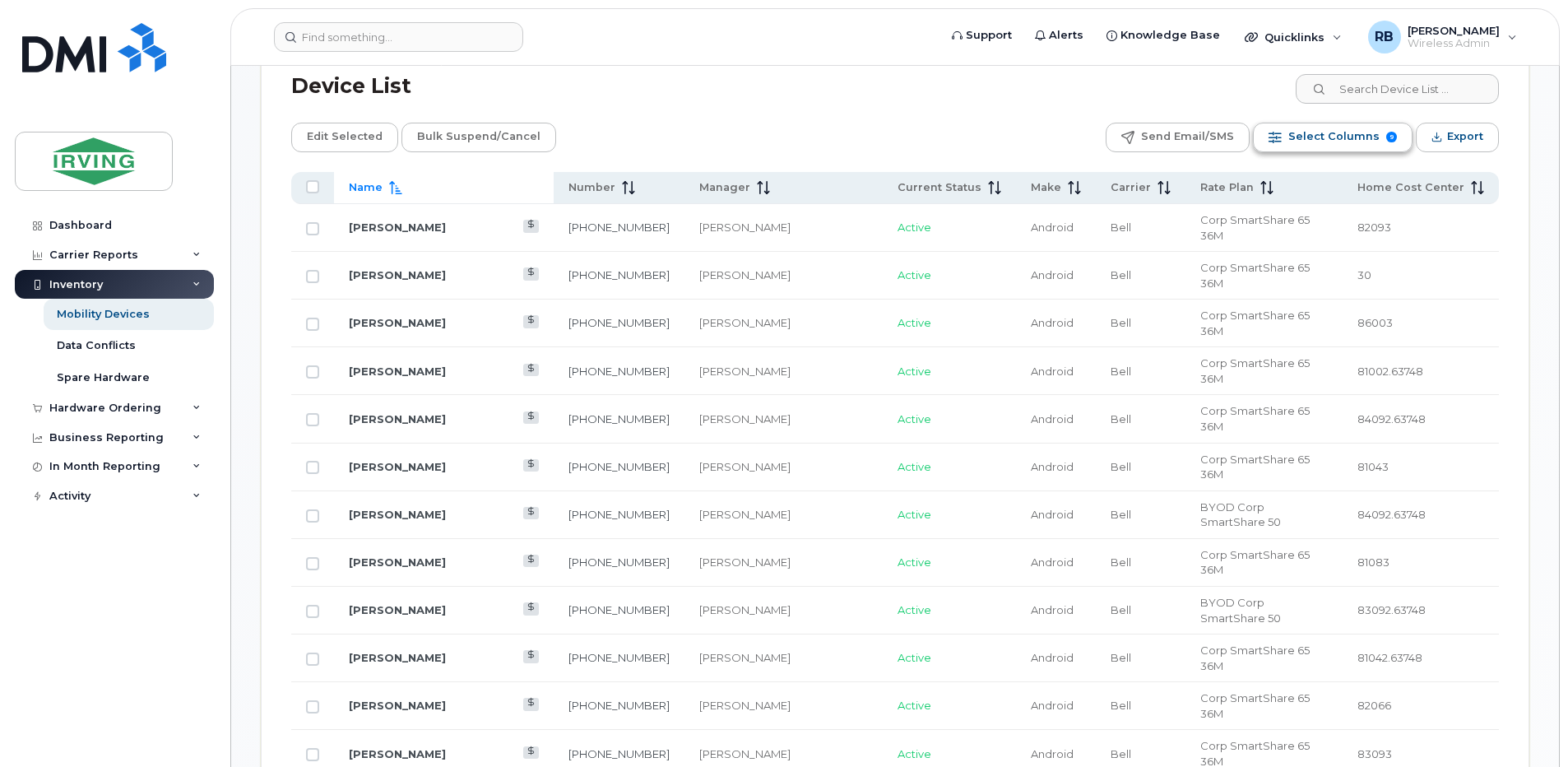
click at [1324, 137] on span "Select Columns" at bounding box center [1334, 136] width 92 height 25
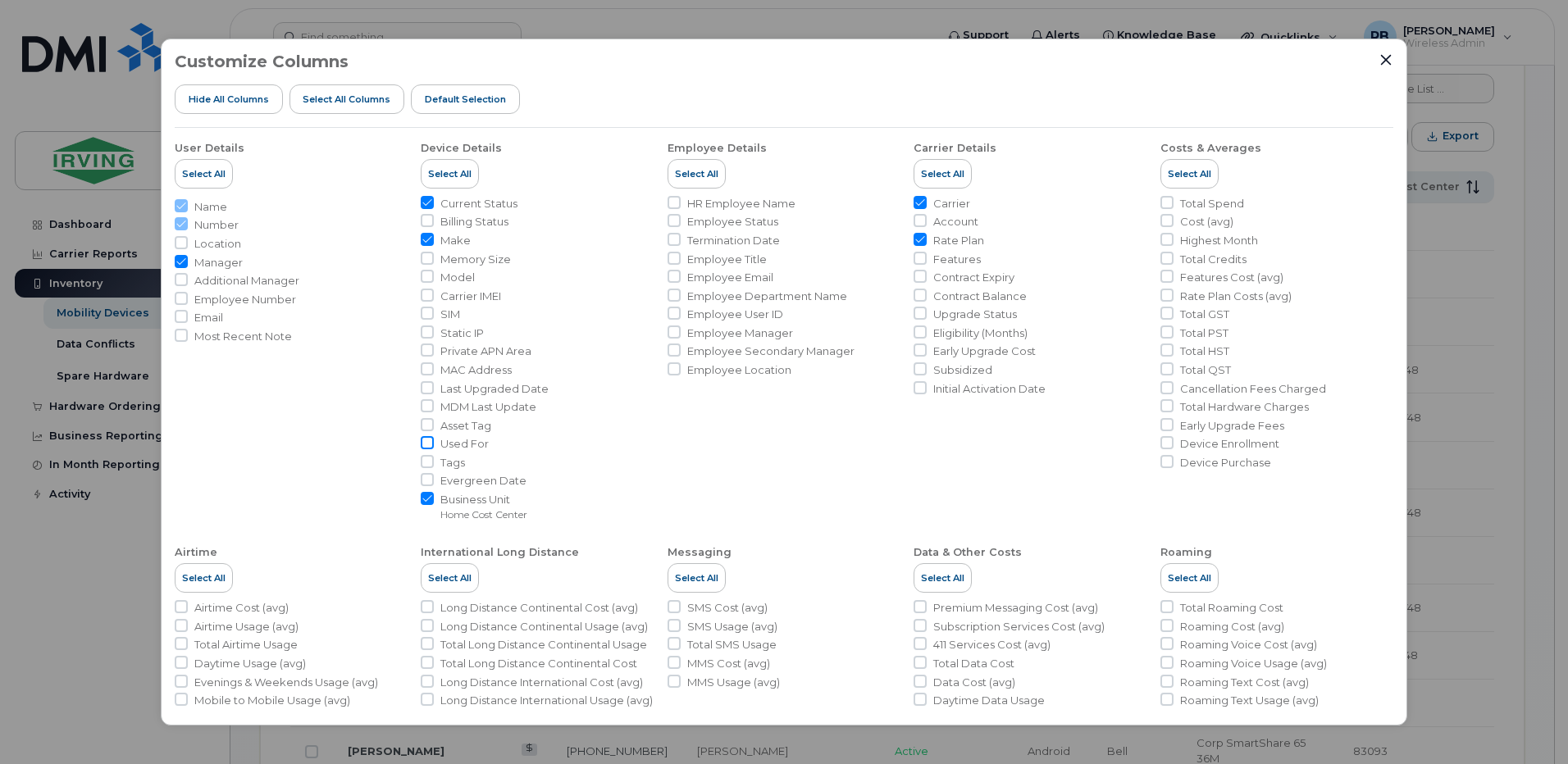
click at [423, 447] on input "Used For" at bounding box center [427, 442] width 13 height 13
checkbox input "true"
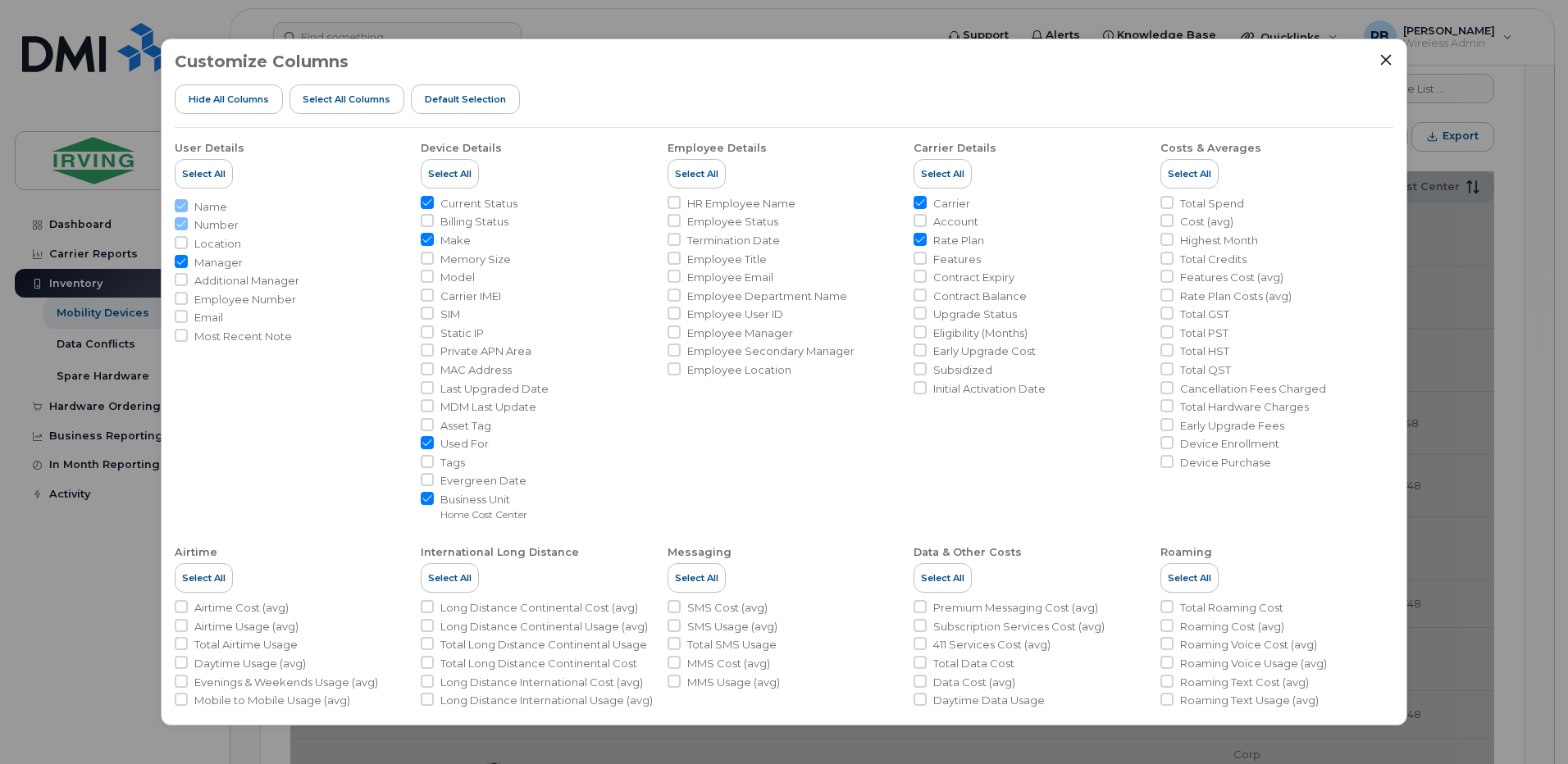
click at [426, 241] on input "Make" at bounding box center [427, 239] width 13 height 13
checkbox input "false"
click at [916, 238] on input "Rate Plan" at bounding box center [920, 239] width 13 height 13
checkbox input "false"
click at [1382, 65] on icon "Close" at bounding box center [1385, 60] width 13 height 13
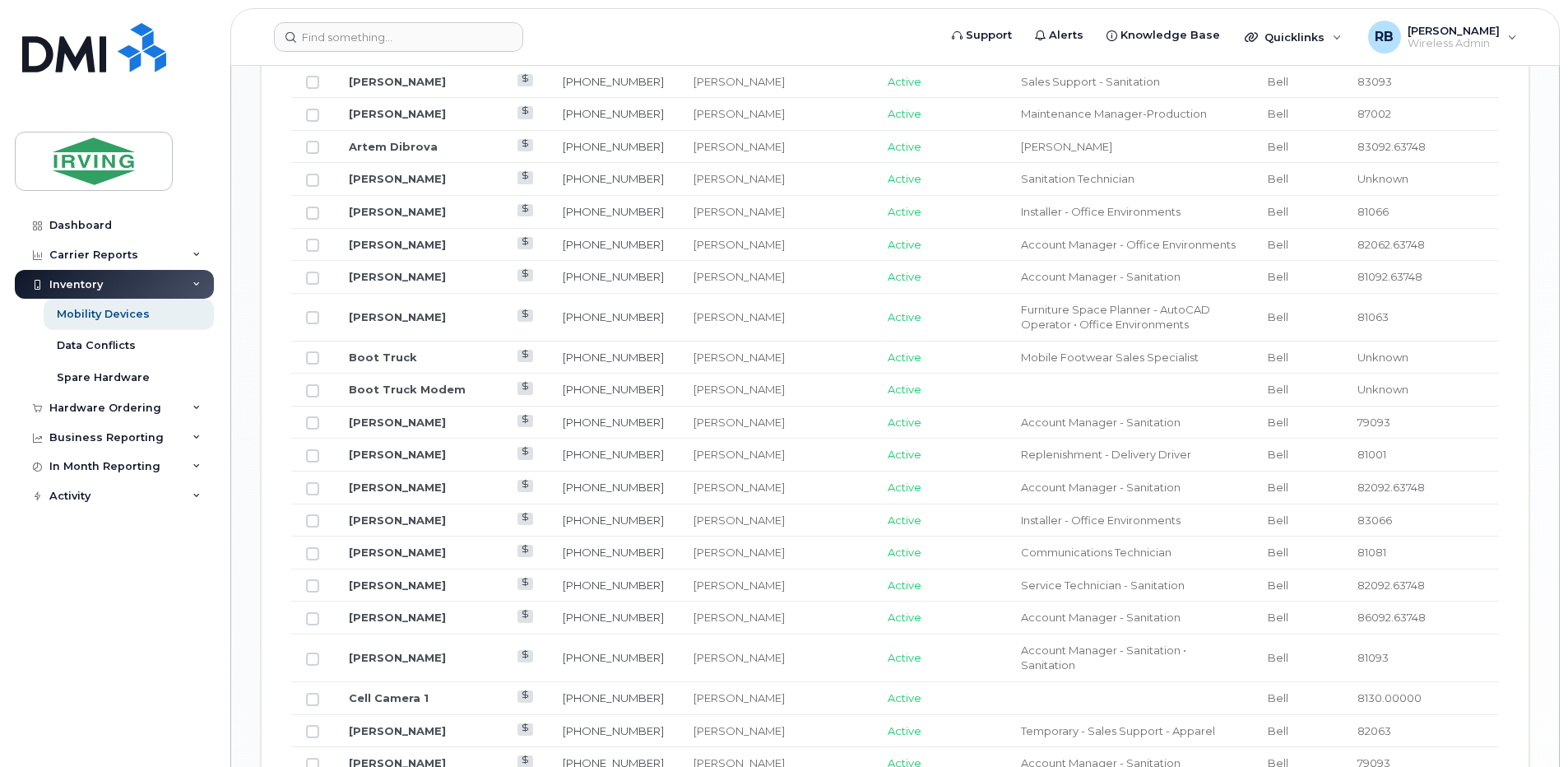
scroll to position [1352, 0]
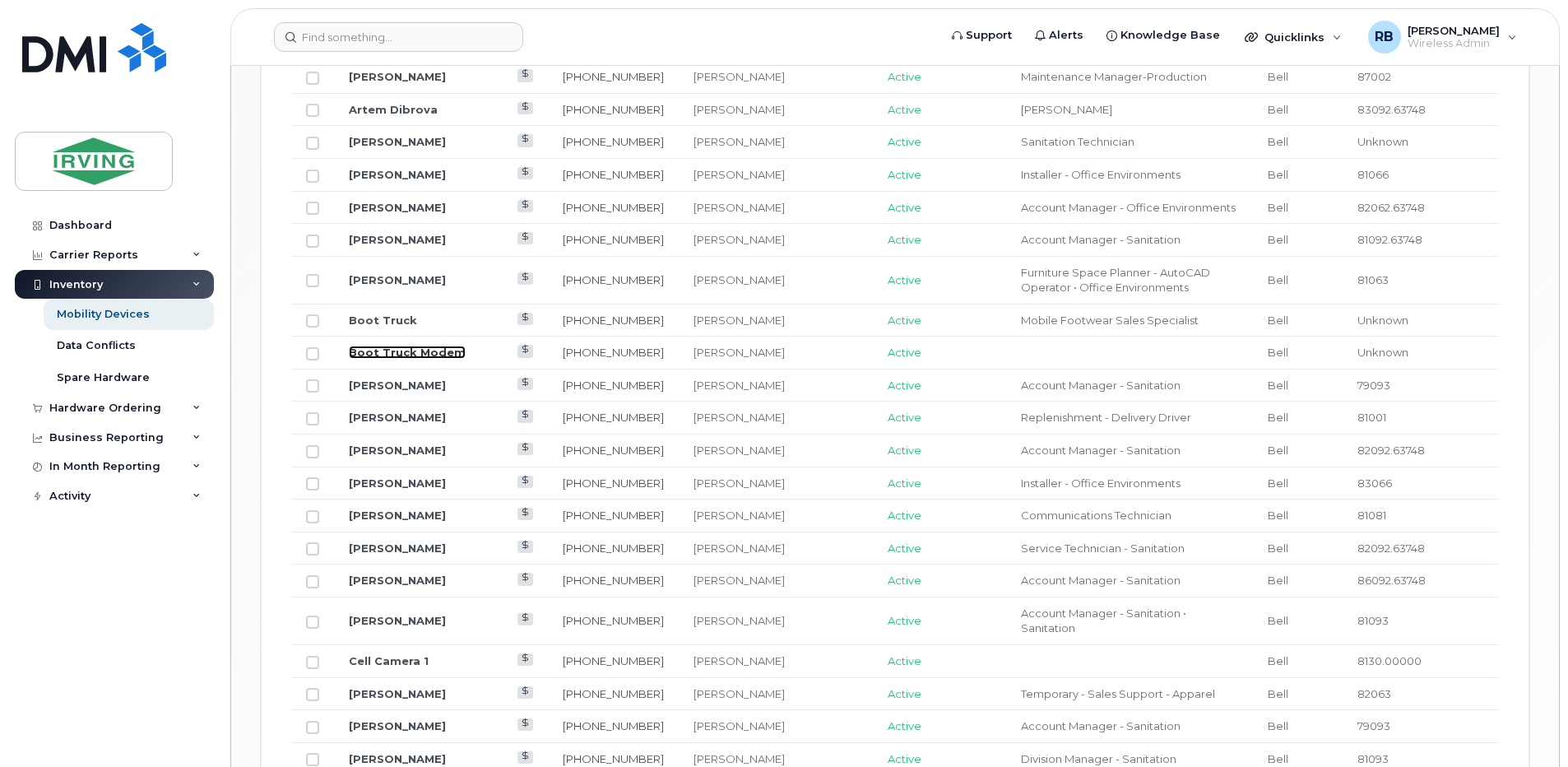
click at [399, 346] on link "Boot Truck Modem" at bounding box center [408, 353] width 117 height 13
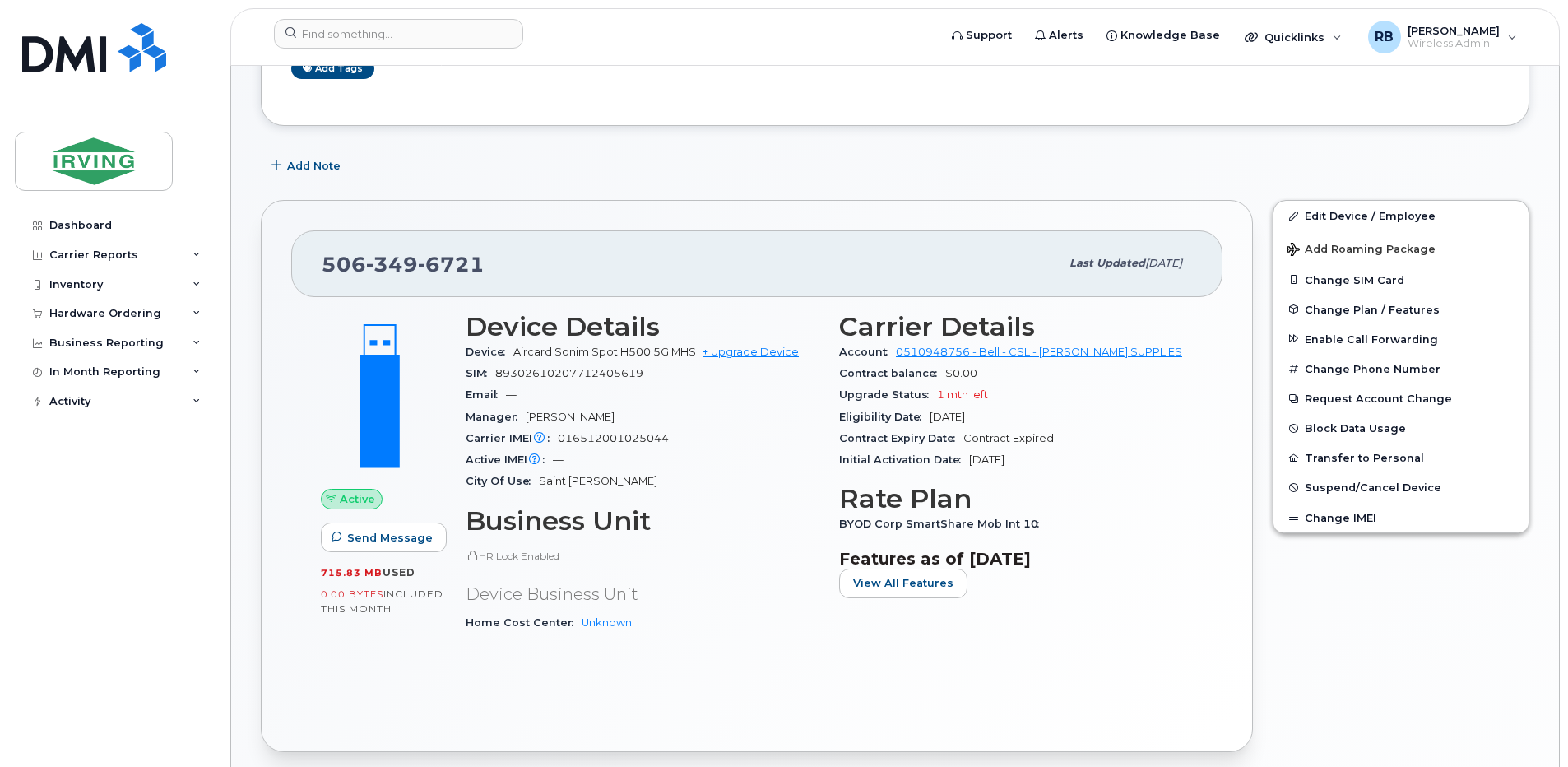
scroll to position [220, 0]
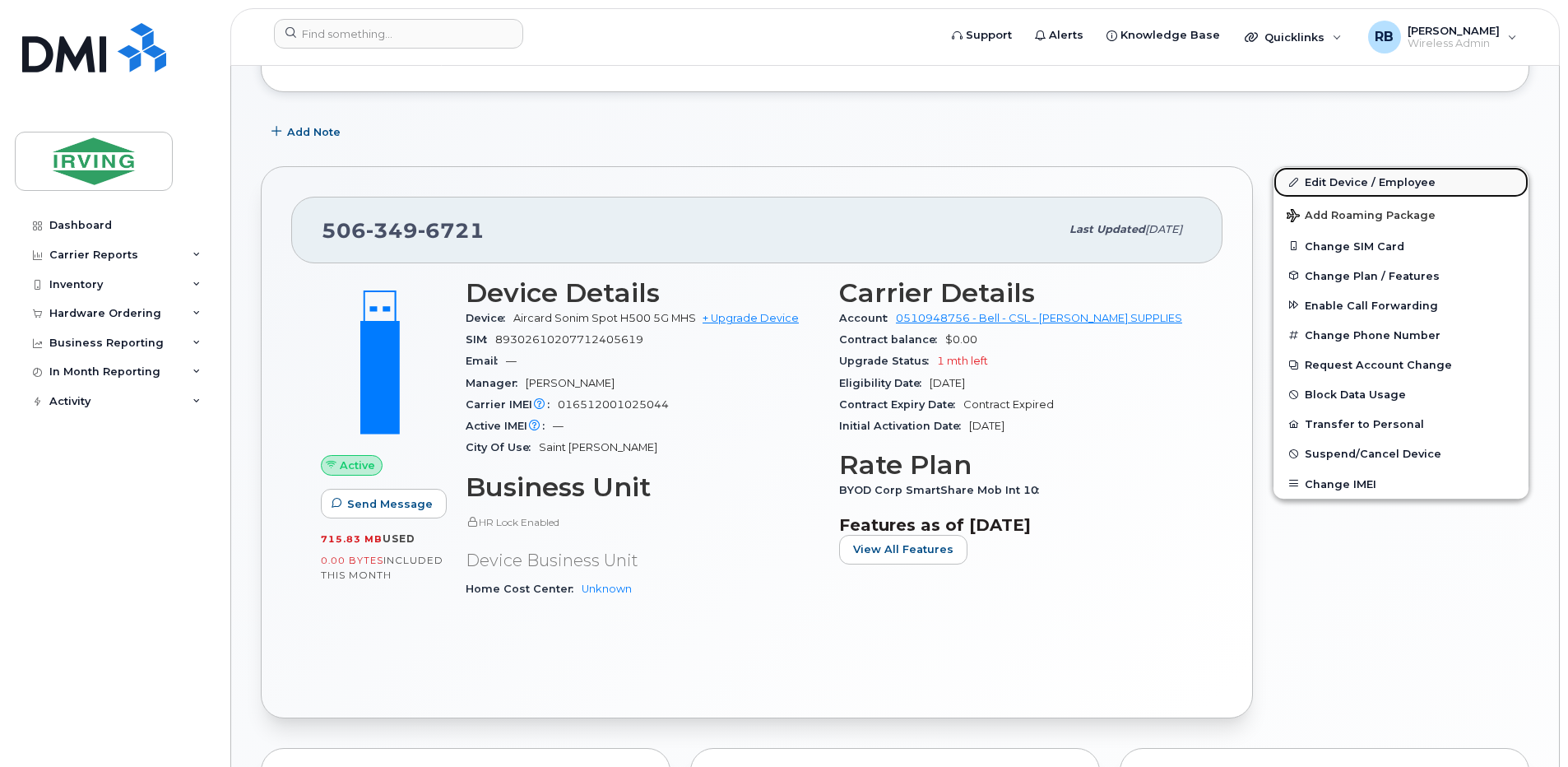
click at [1322, 178] on link "Edit Device / Employee" at bounding box center [1400, 182] width 255 height 30
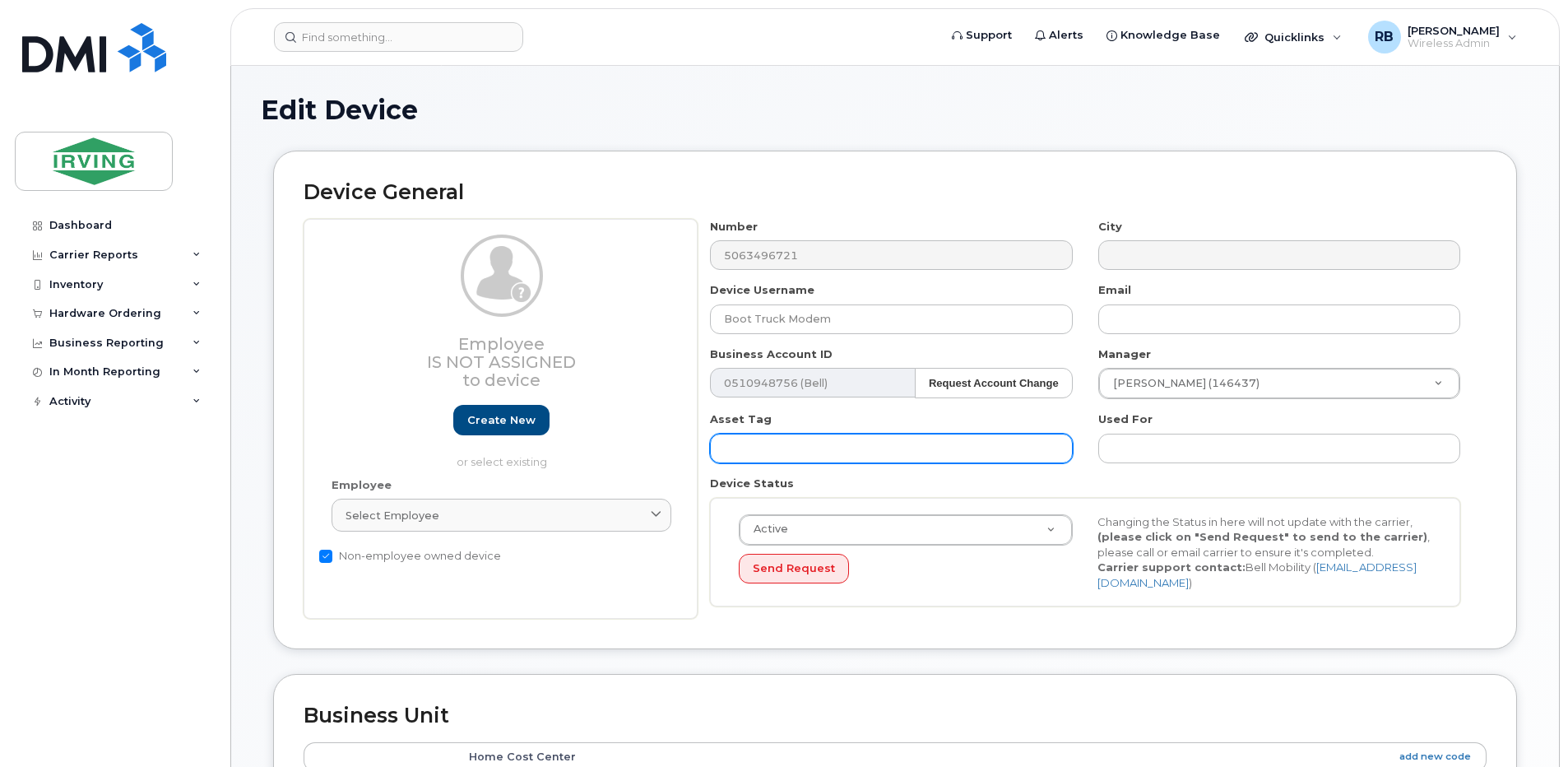
click at [839, 442] on input "text" at bounding box center [890, 448] width 362 height 30
type input "b"
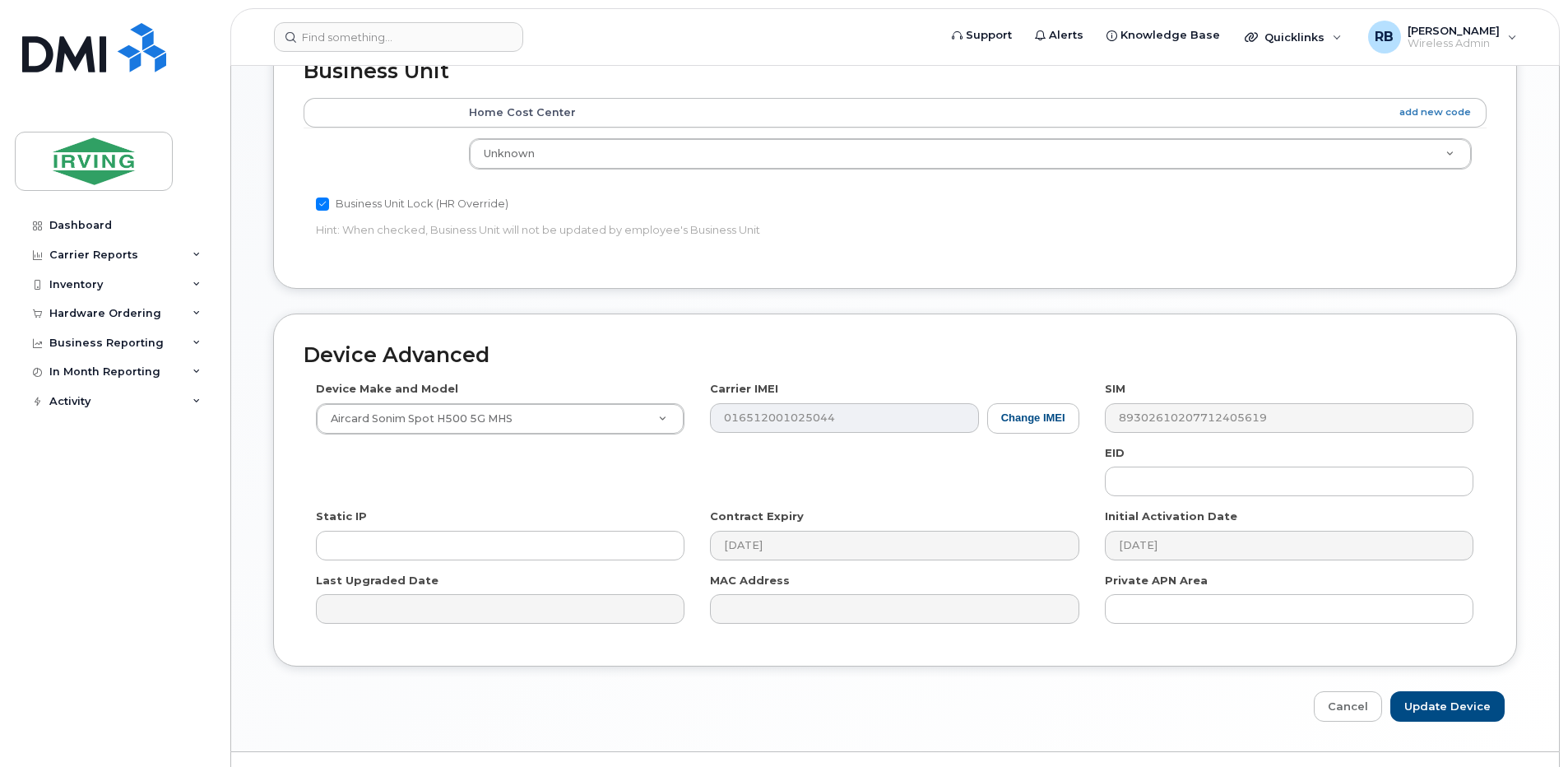
scroll to position [681, 0]
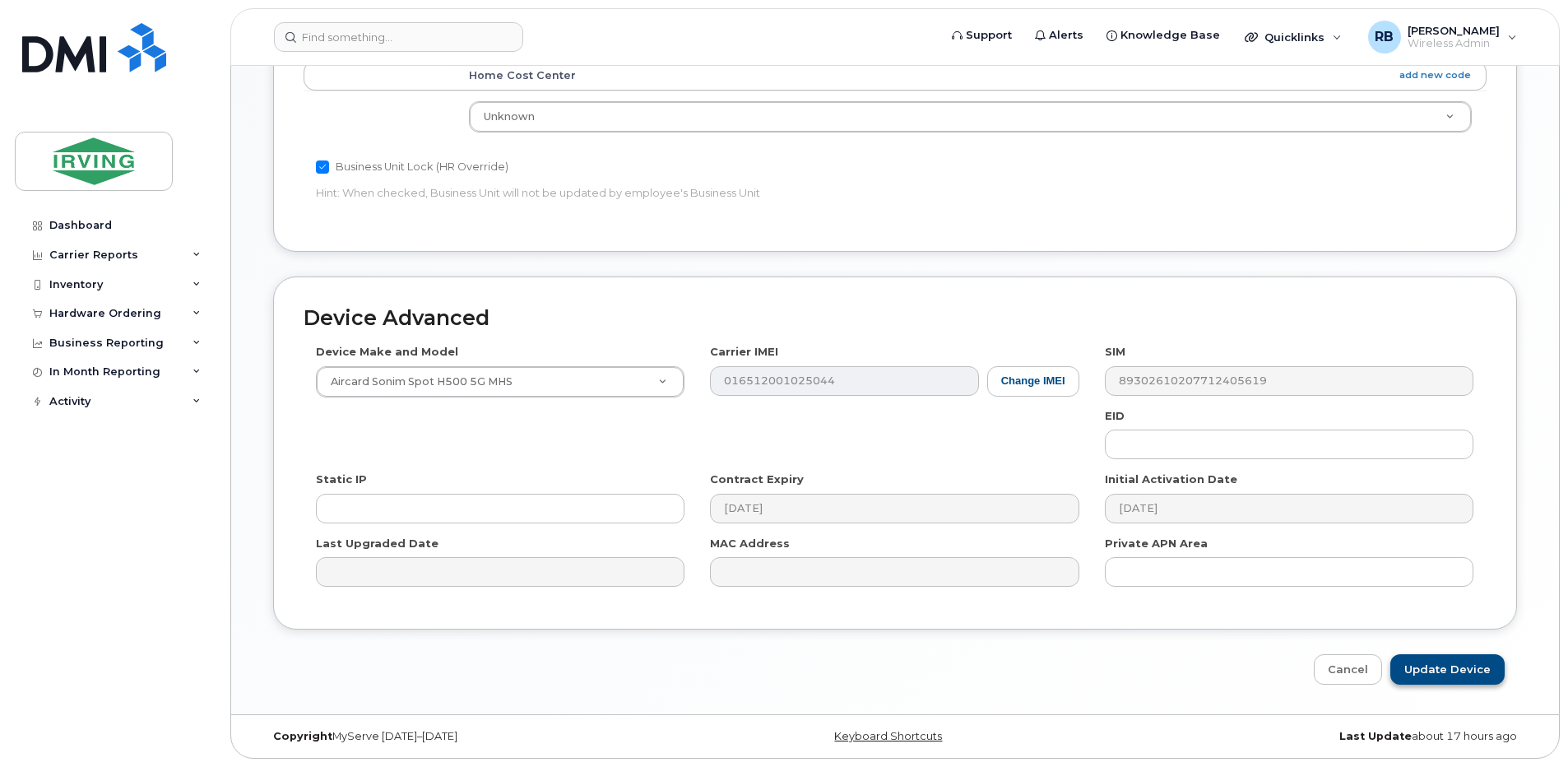
type input "BOOT TRUCK"
click at [1403, 670] on input "Update Device" at bounding box center [1447, 669] width 115 height 31
type input "Saving..."
click at [250, 370] on div "Edit Device Device General Employee Is not assigned to device Create new or sel…" at bounding box center [895, 49] width 1328 height 1330
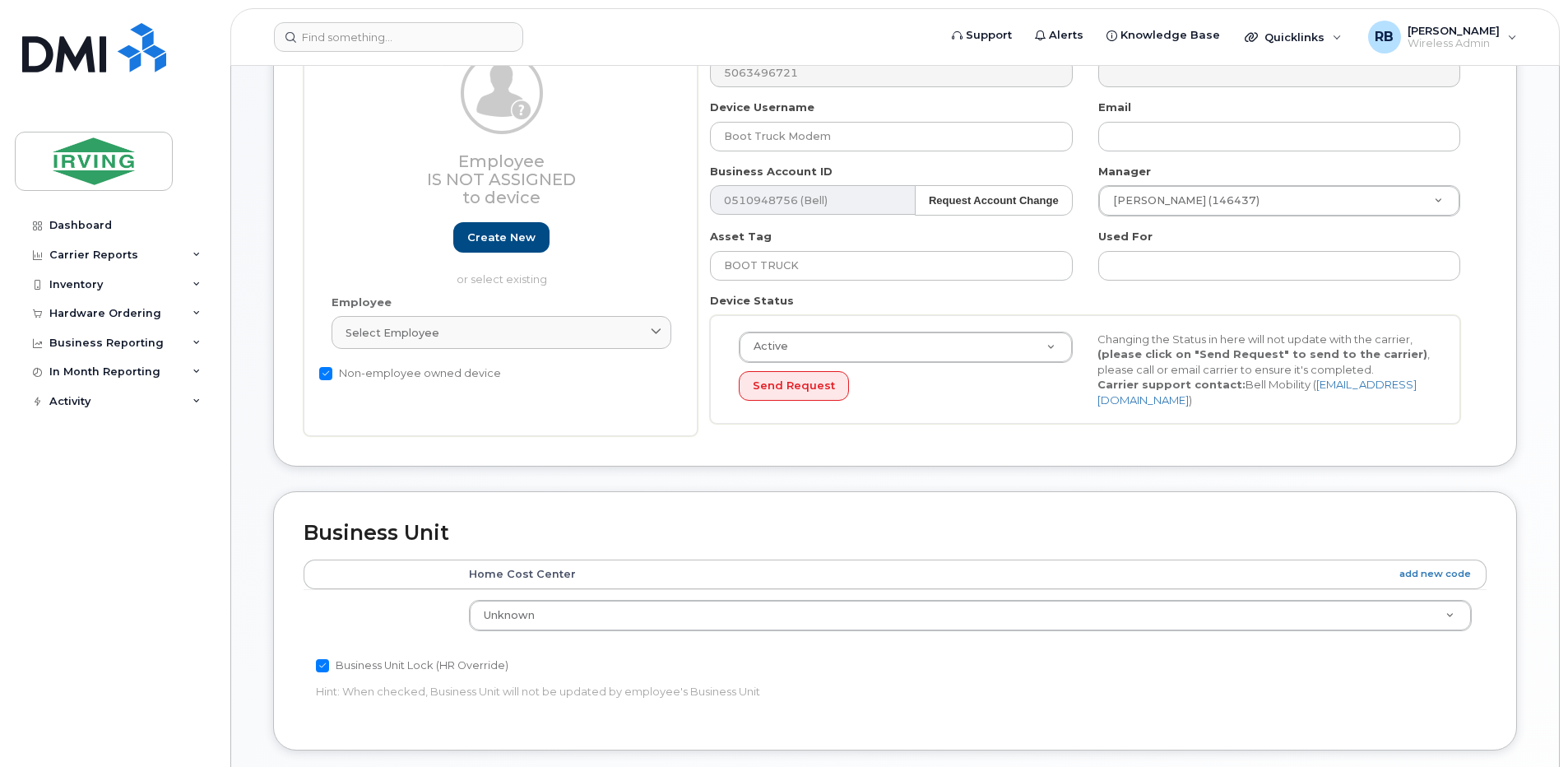
scroll to position [132, 0]
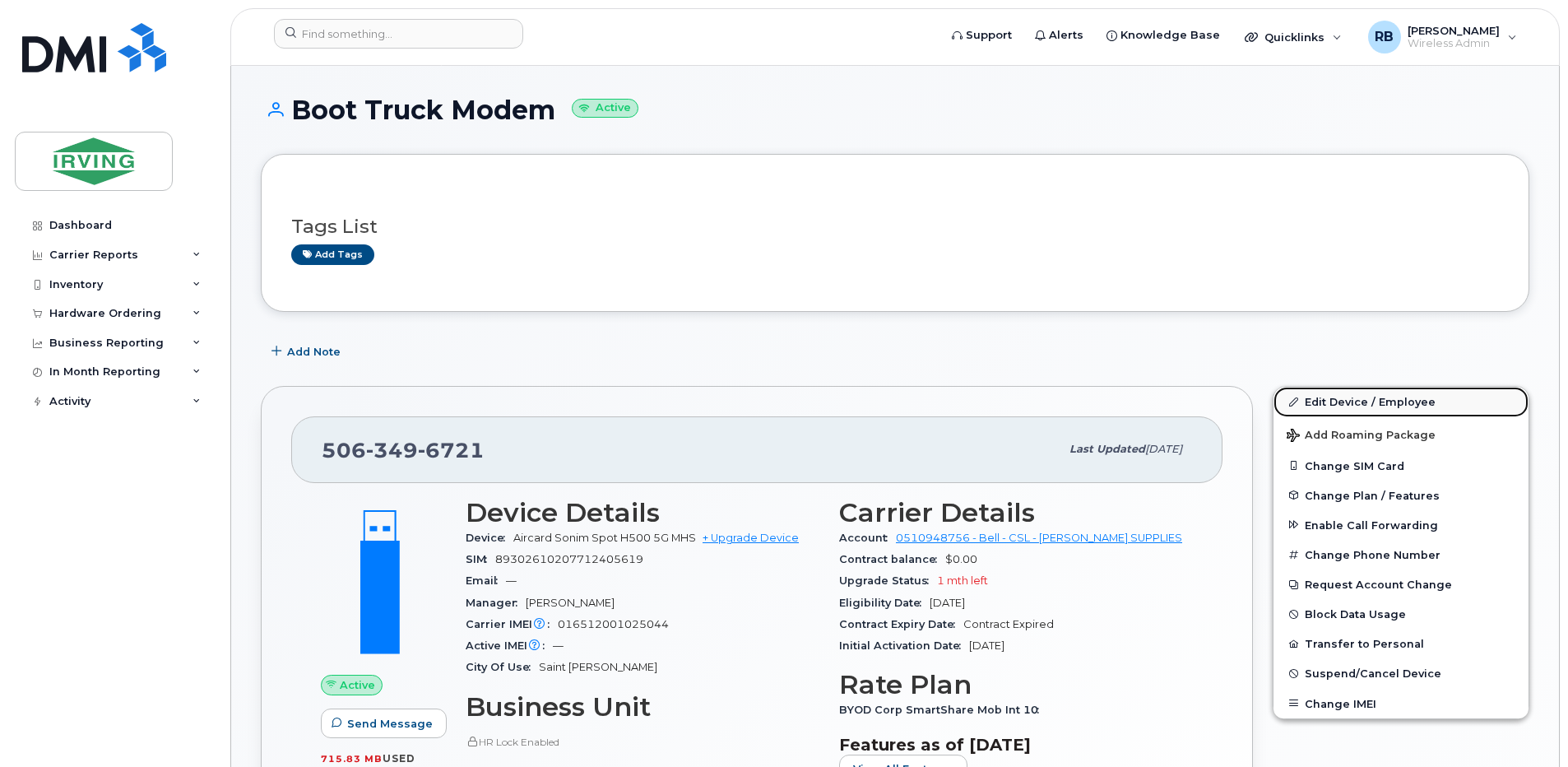
click at [1347, 415] on link "Edit Device / Employee" at bounding box center [1400, 401] width 255 height 30
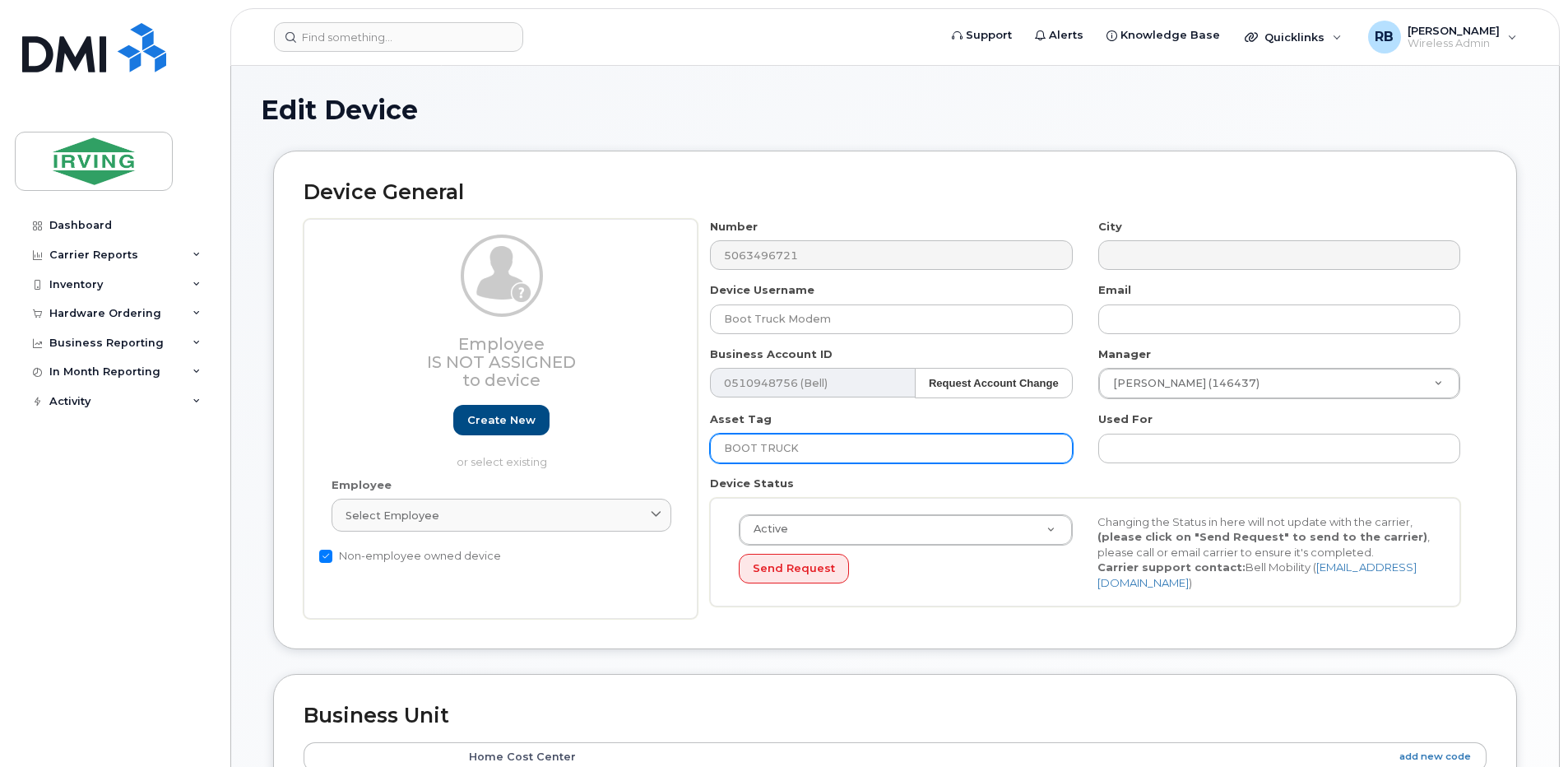
click at [935, 454] on input "BOOT TRUCK" at bounding box center [890, 448] width 362 height 30
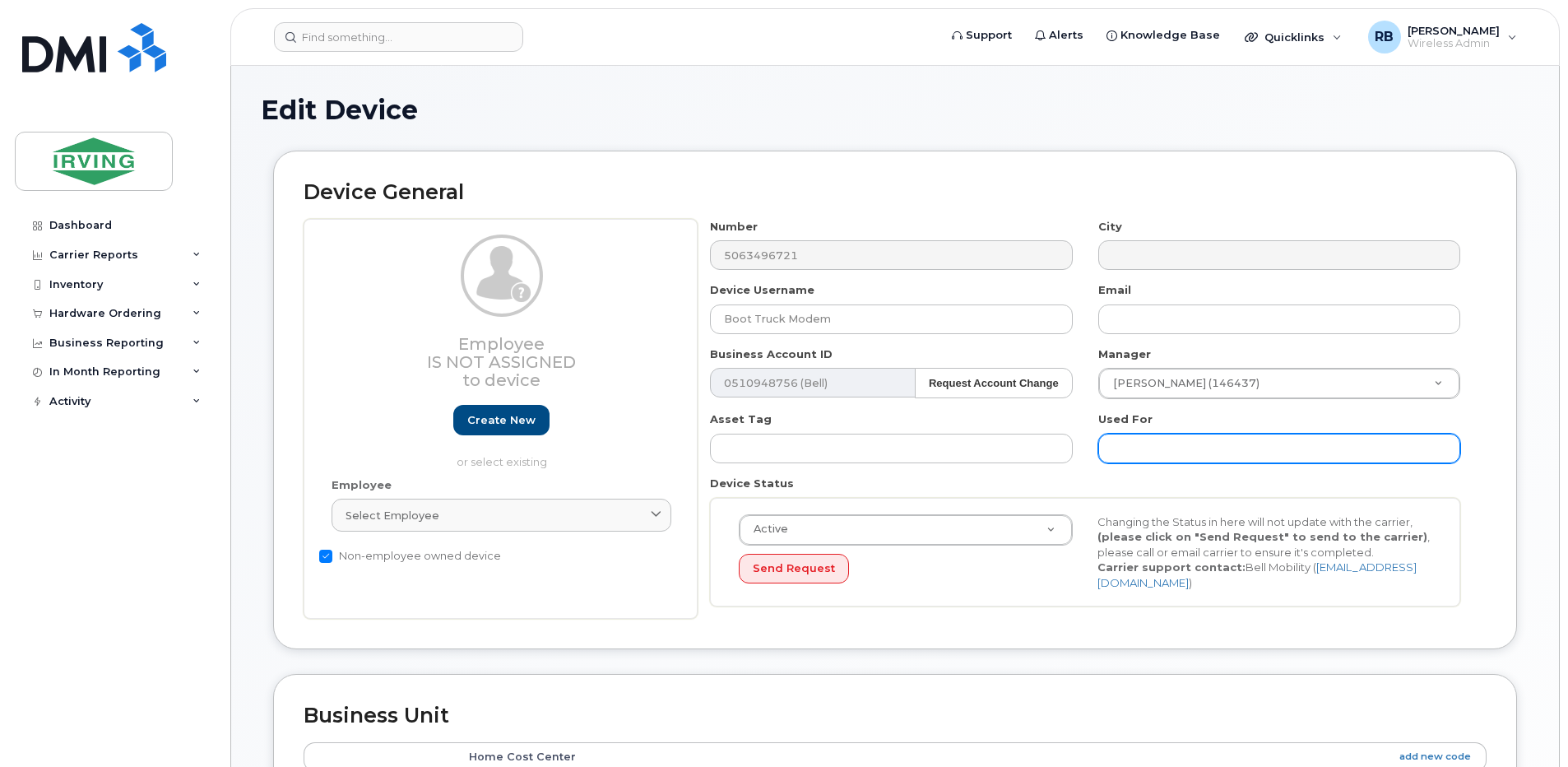
click at [1145, 447] on input "text" at bounding box center [1279, 448] width 362 height 30
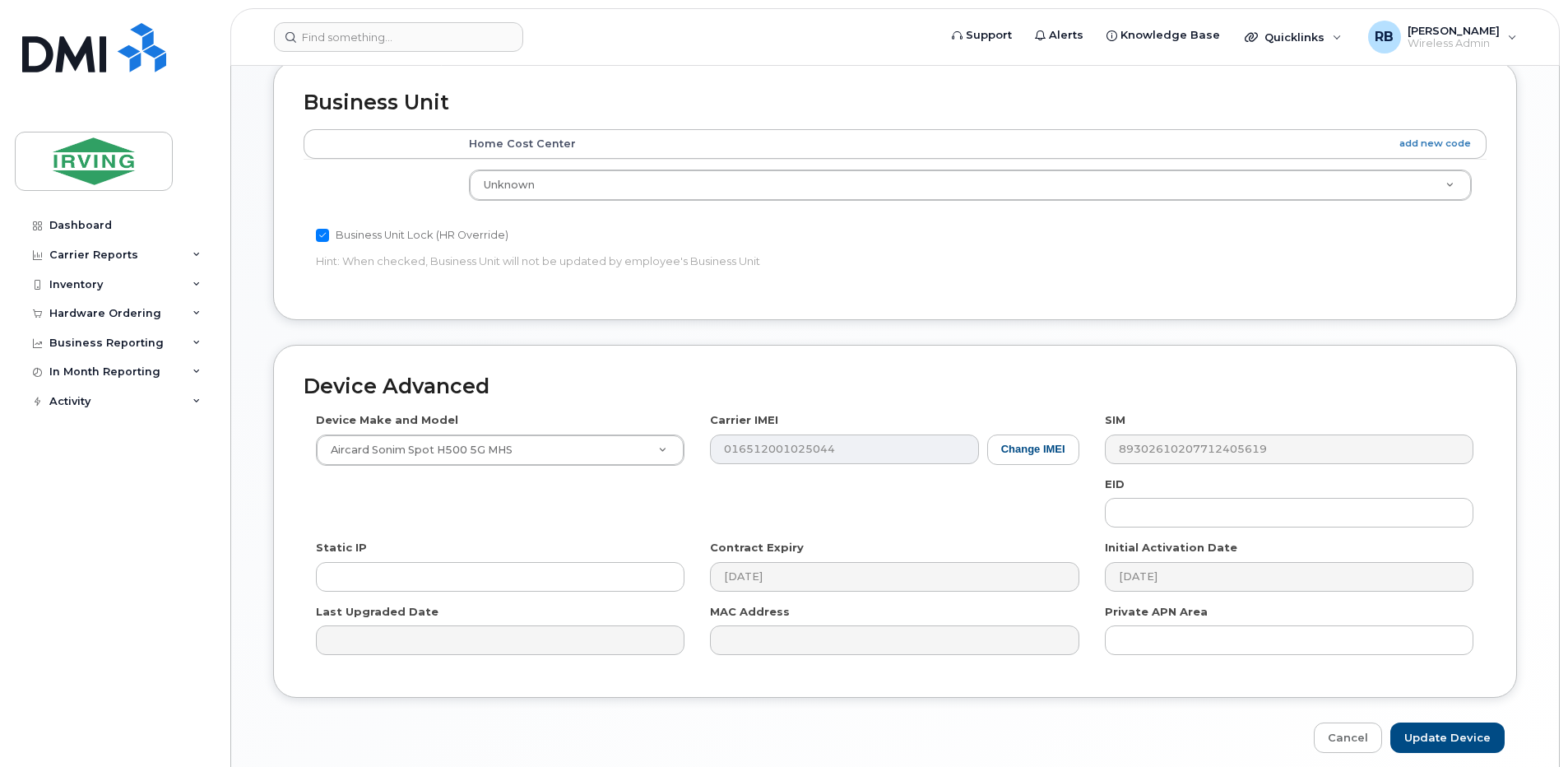
scroll to position [658, 0]
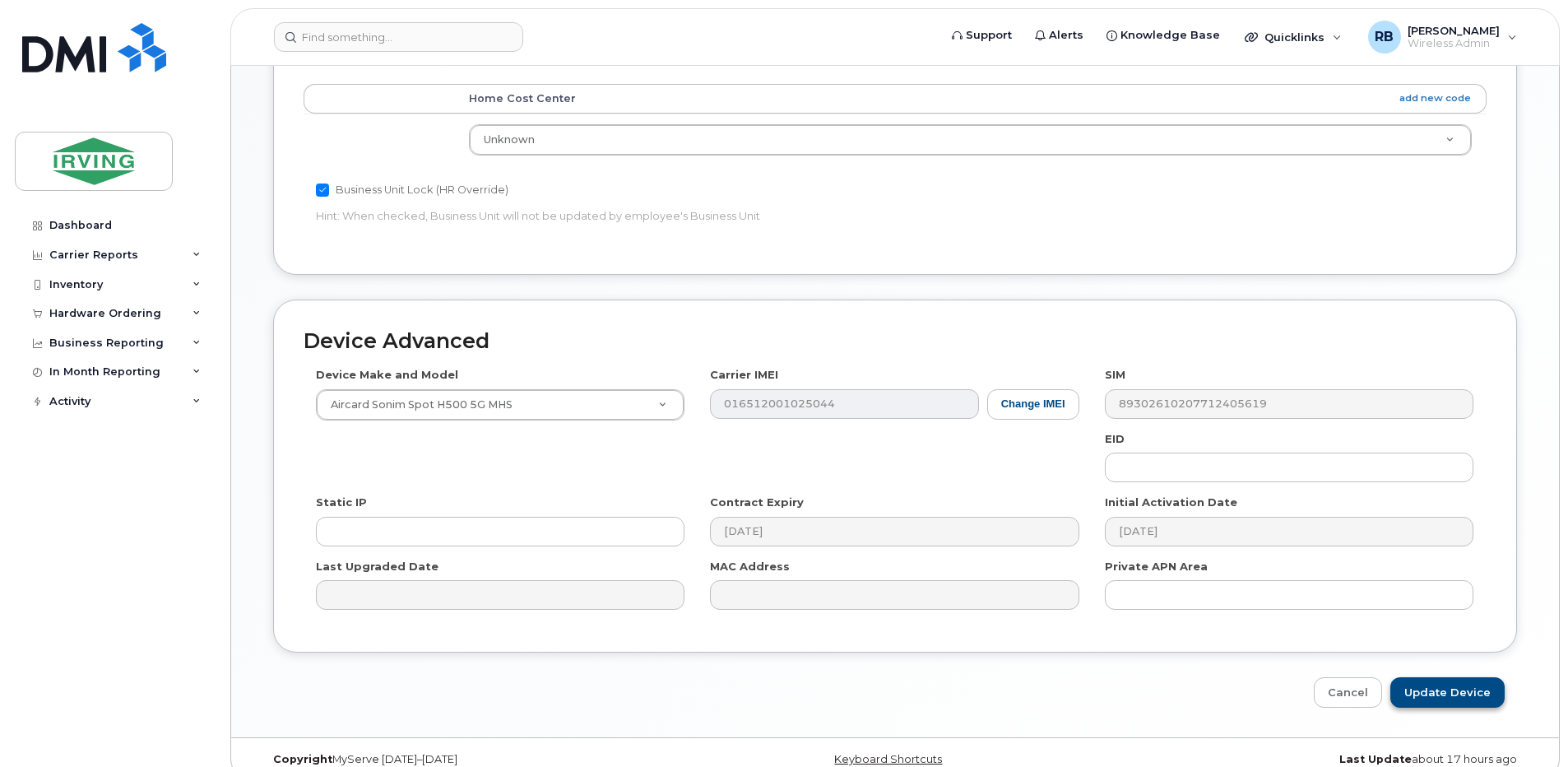
type input "BOOT TRUCK"
click at [1424, 702] on input "Update Device" at bounding box center [1447, 692] width 115 height 31
type input "Saving..."
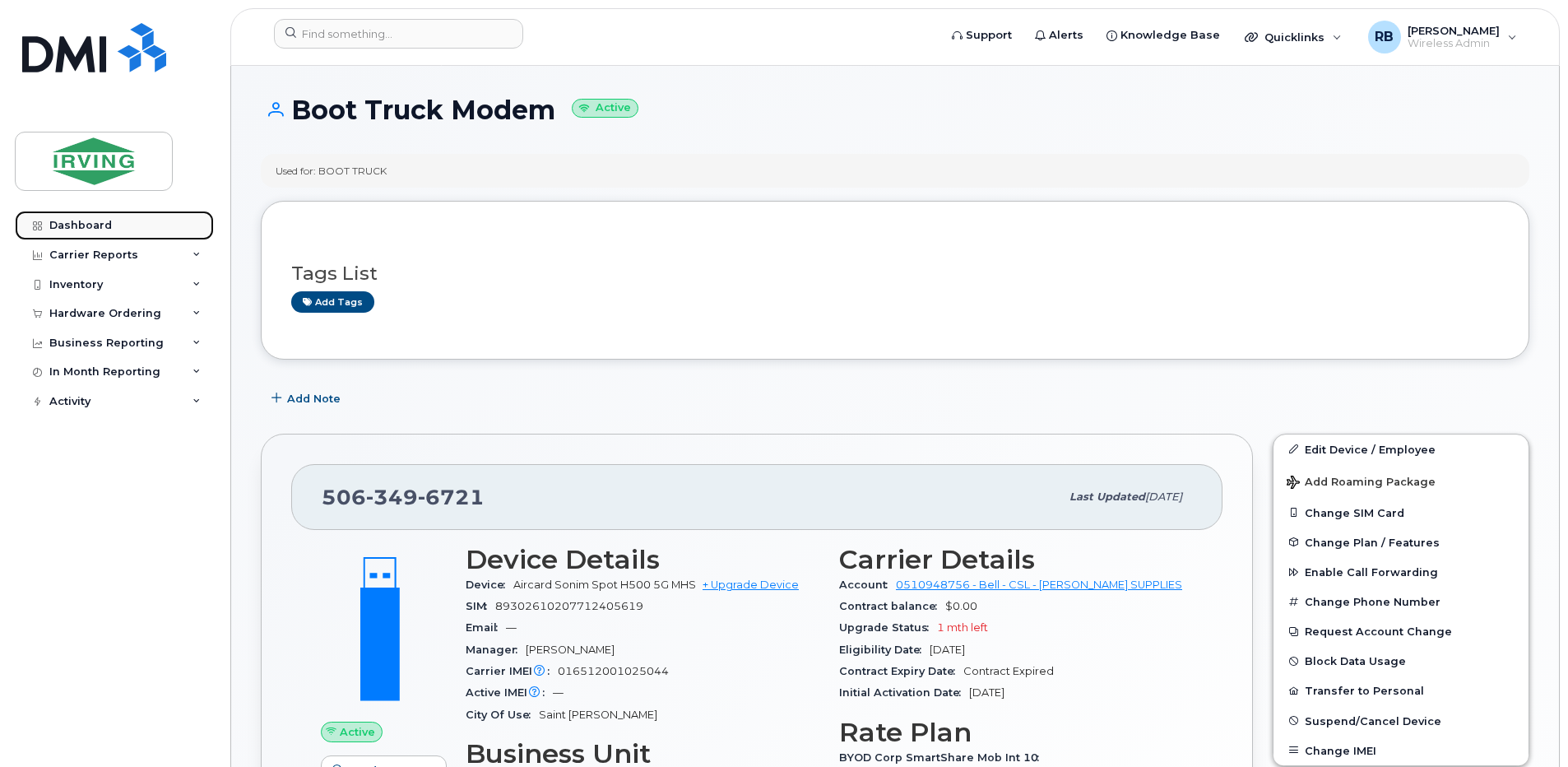
click at [93, 226] on div "Dashboard" at bounding box center [81, 225] width 63 height 13
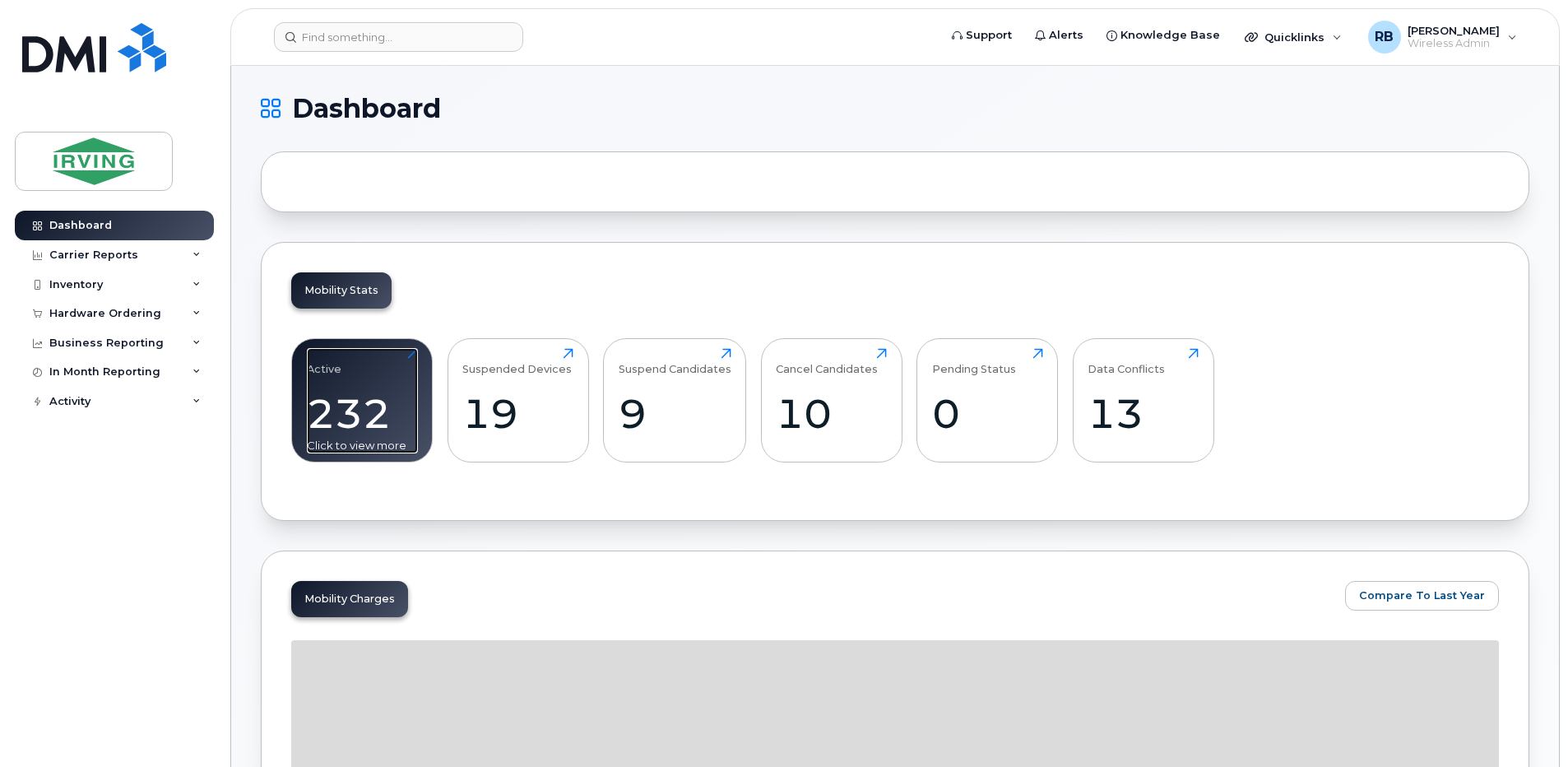
click at [367, 377] on div "Active 232 Click to view more" at bounding box center [362, 401] width 111 height 106
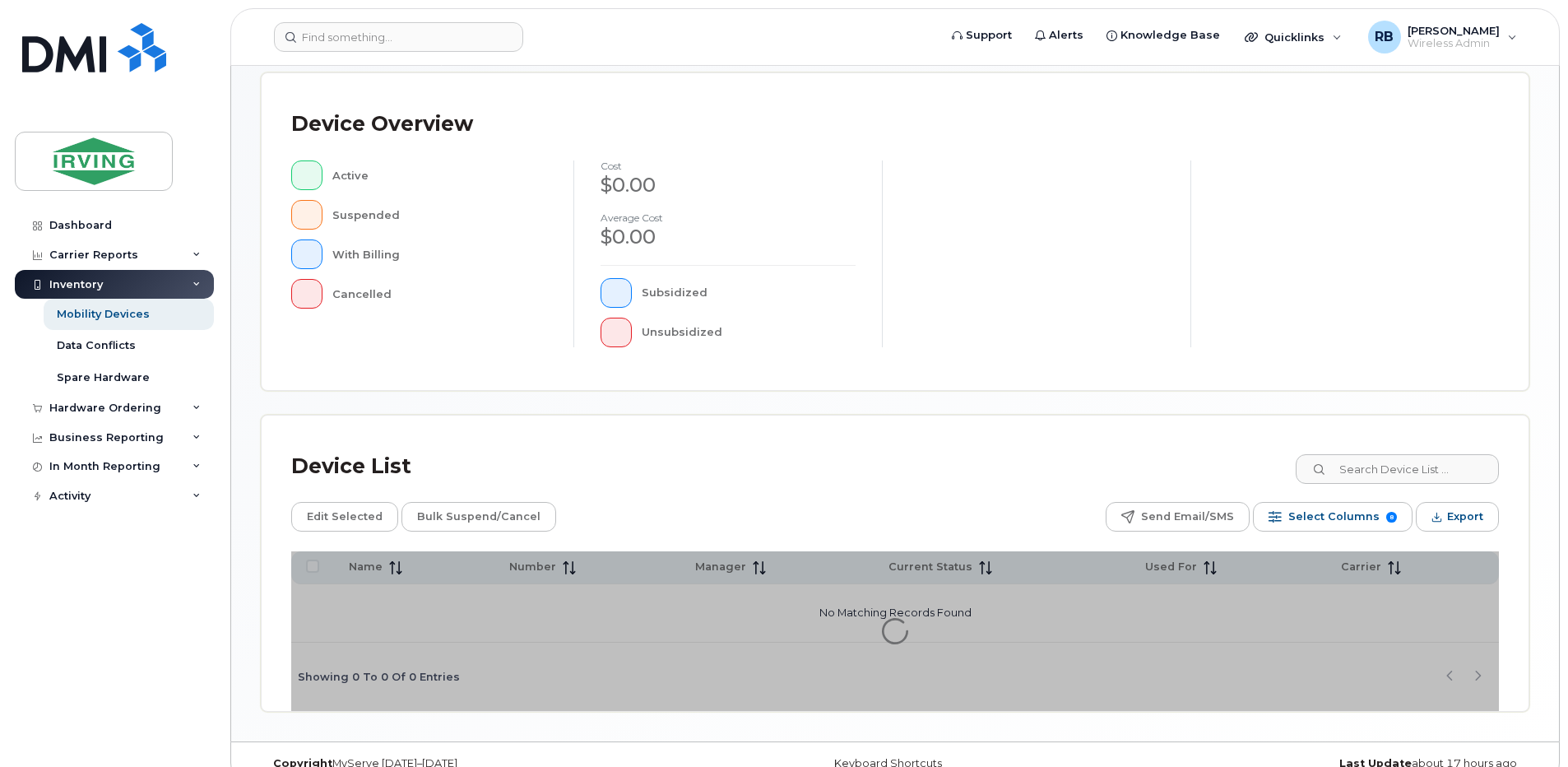
scroll to position [365, 0]
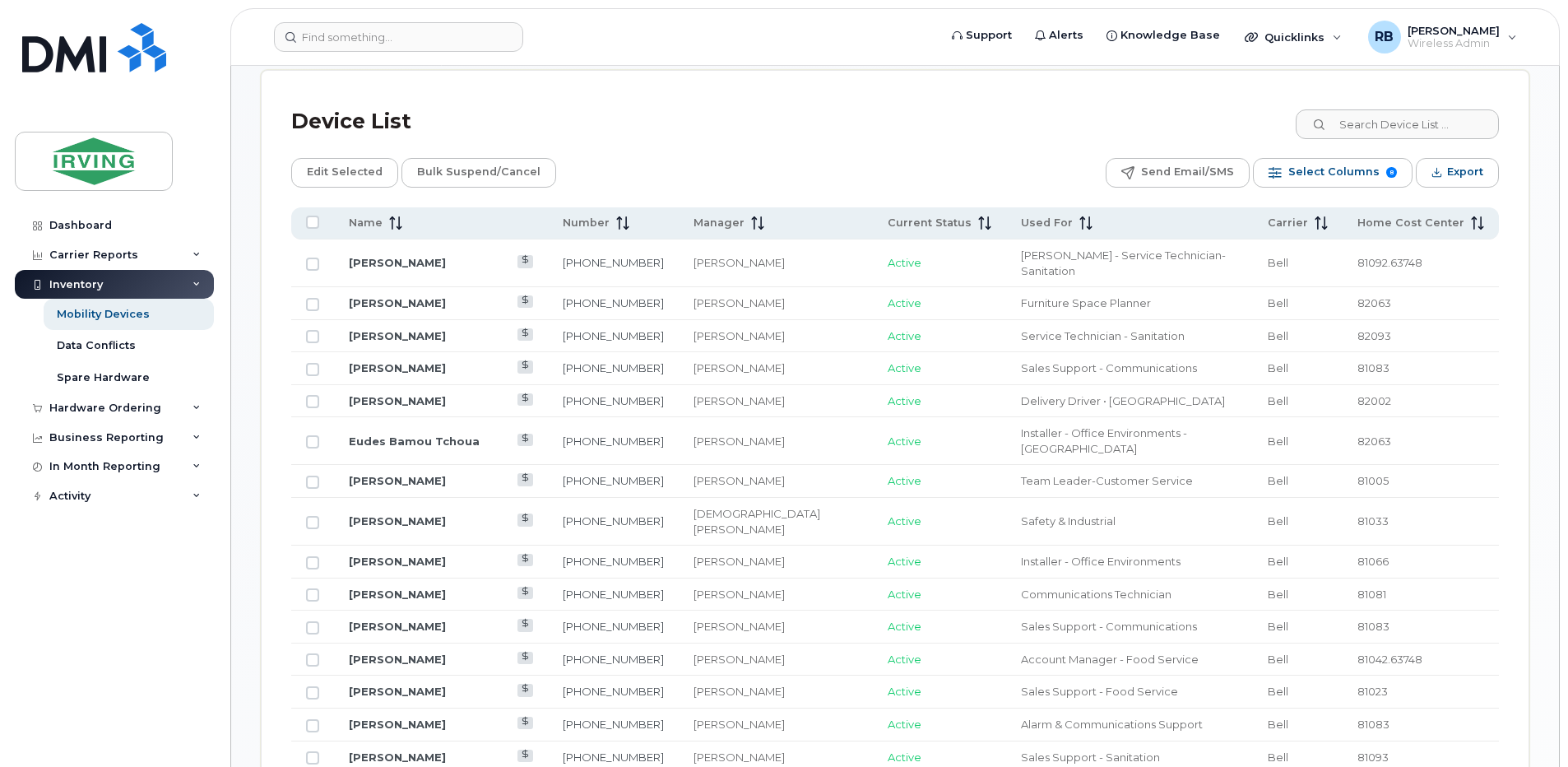
scroll to position [803, 0]
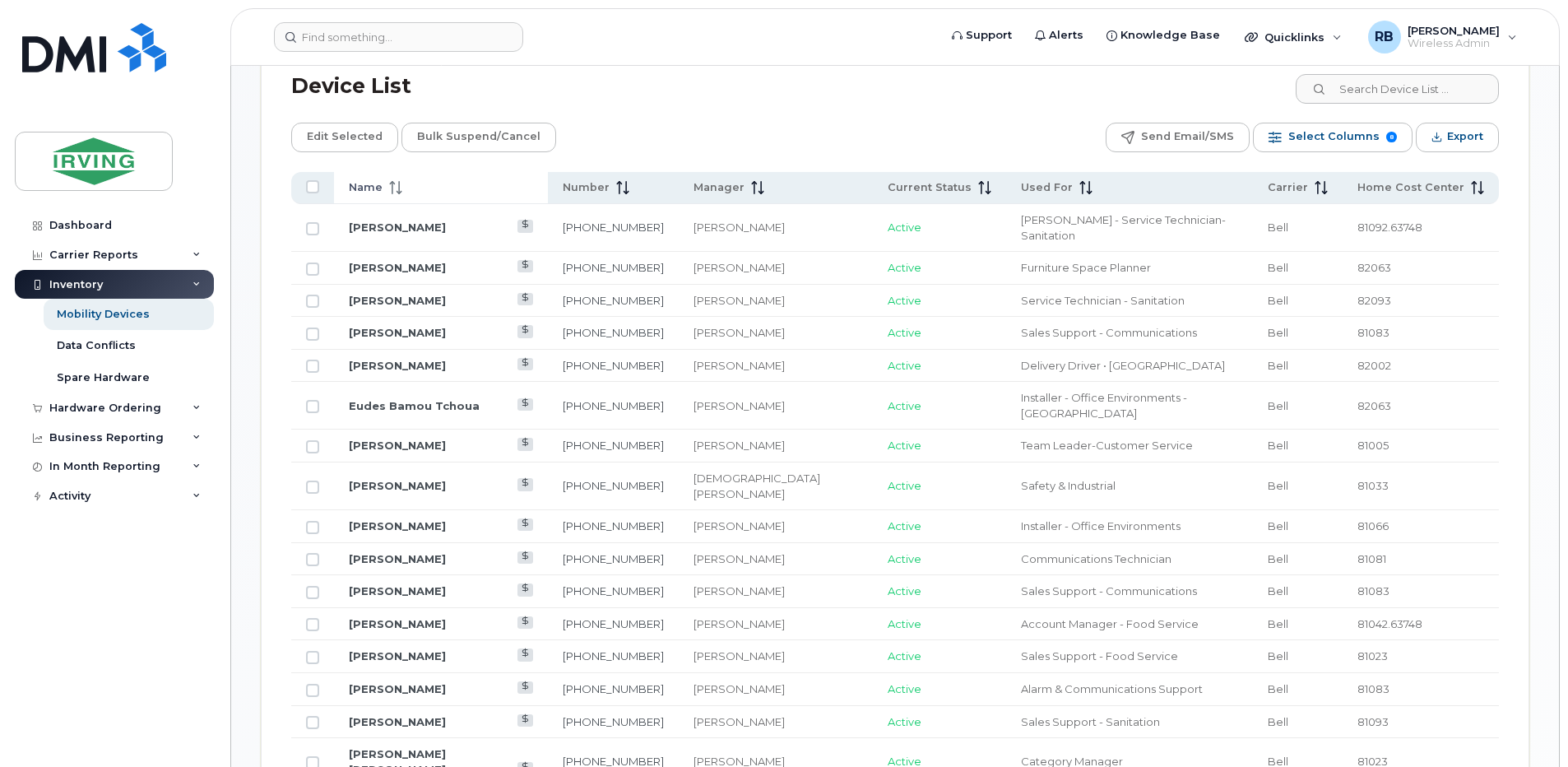
click at [394, 187] on icon at bounding box center [395, 187] width 13 height 13
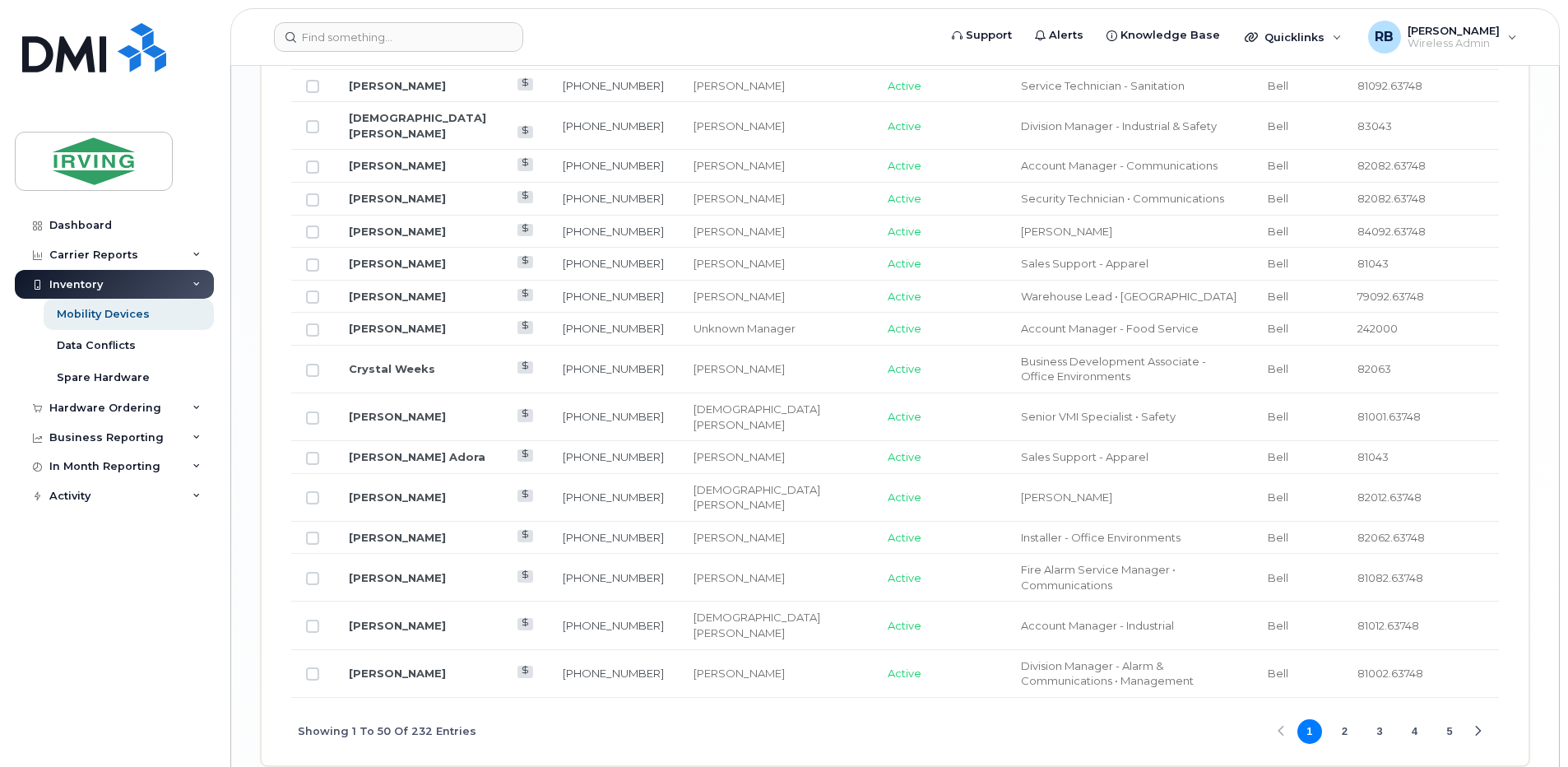
scroll to position [2123, 0]
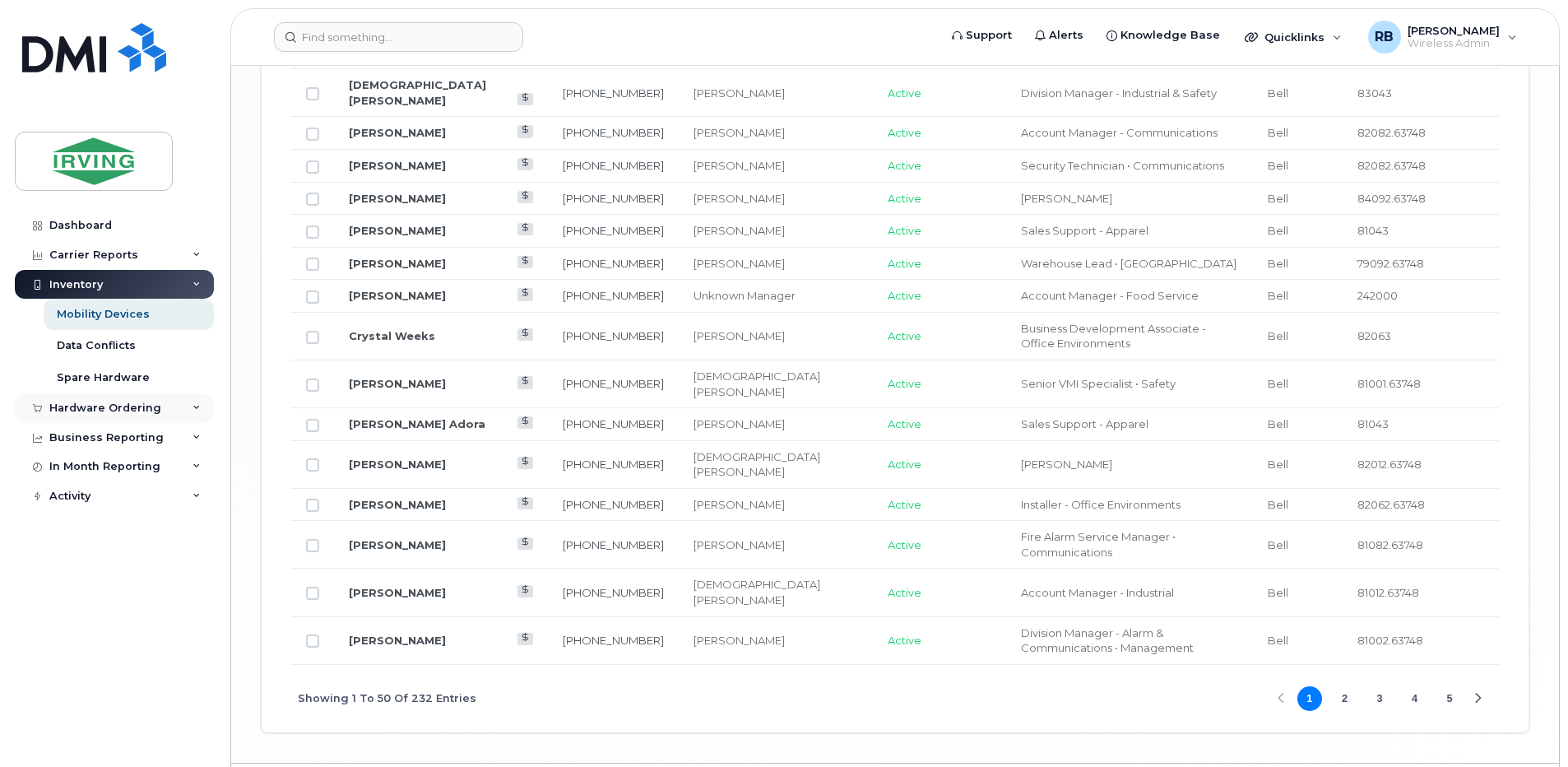
click at [58, 400] on div "Hardware Ordering" at bounding box center [114, 408] width 199 height 30
click at [73, 466] on div "Orders" at bounding box center [77, 470] width 40 height 15
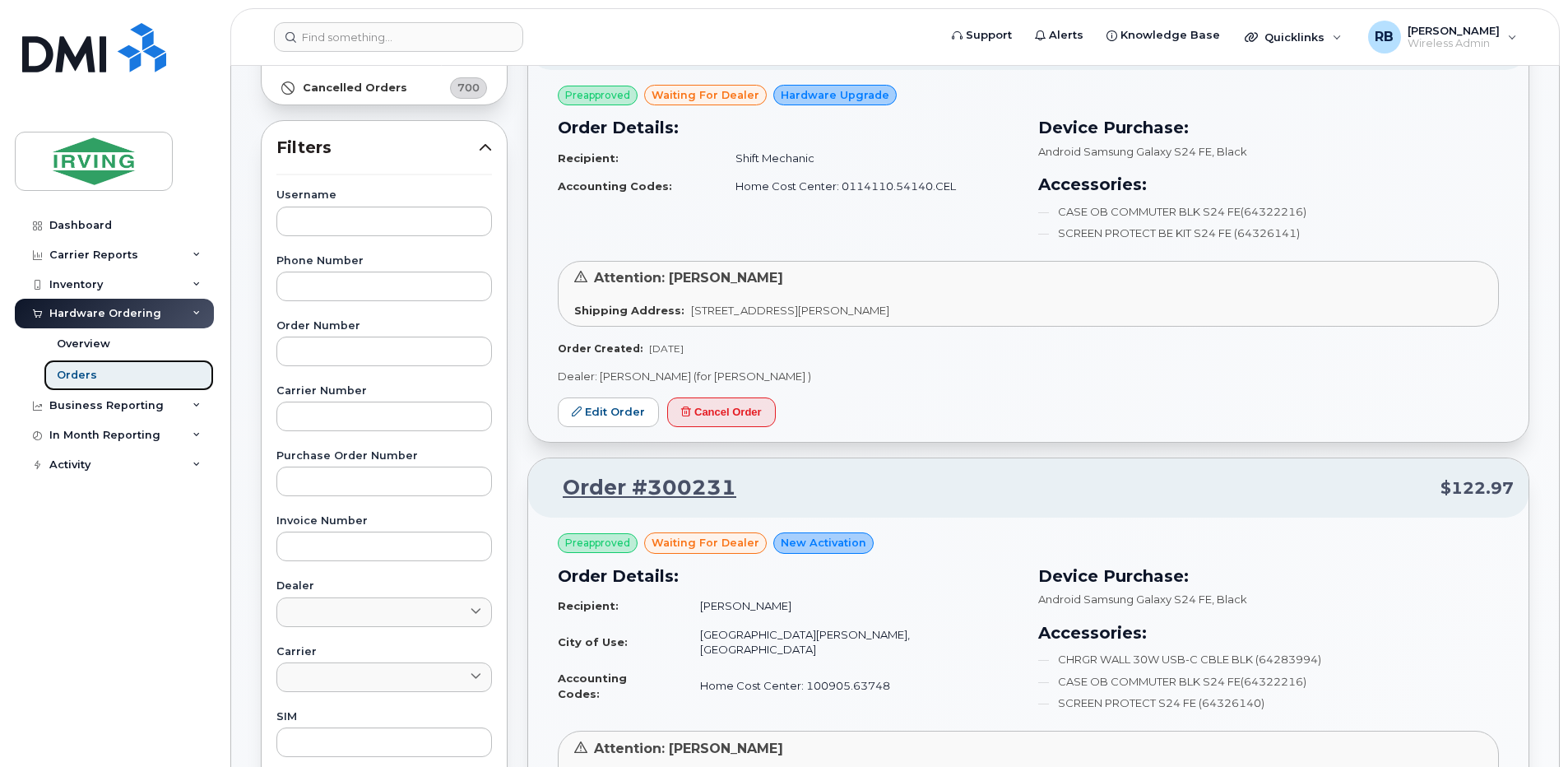
scroll to position [220, 0]
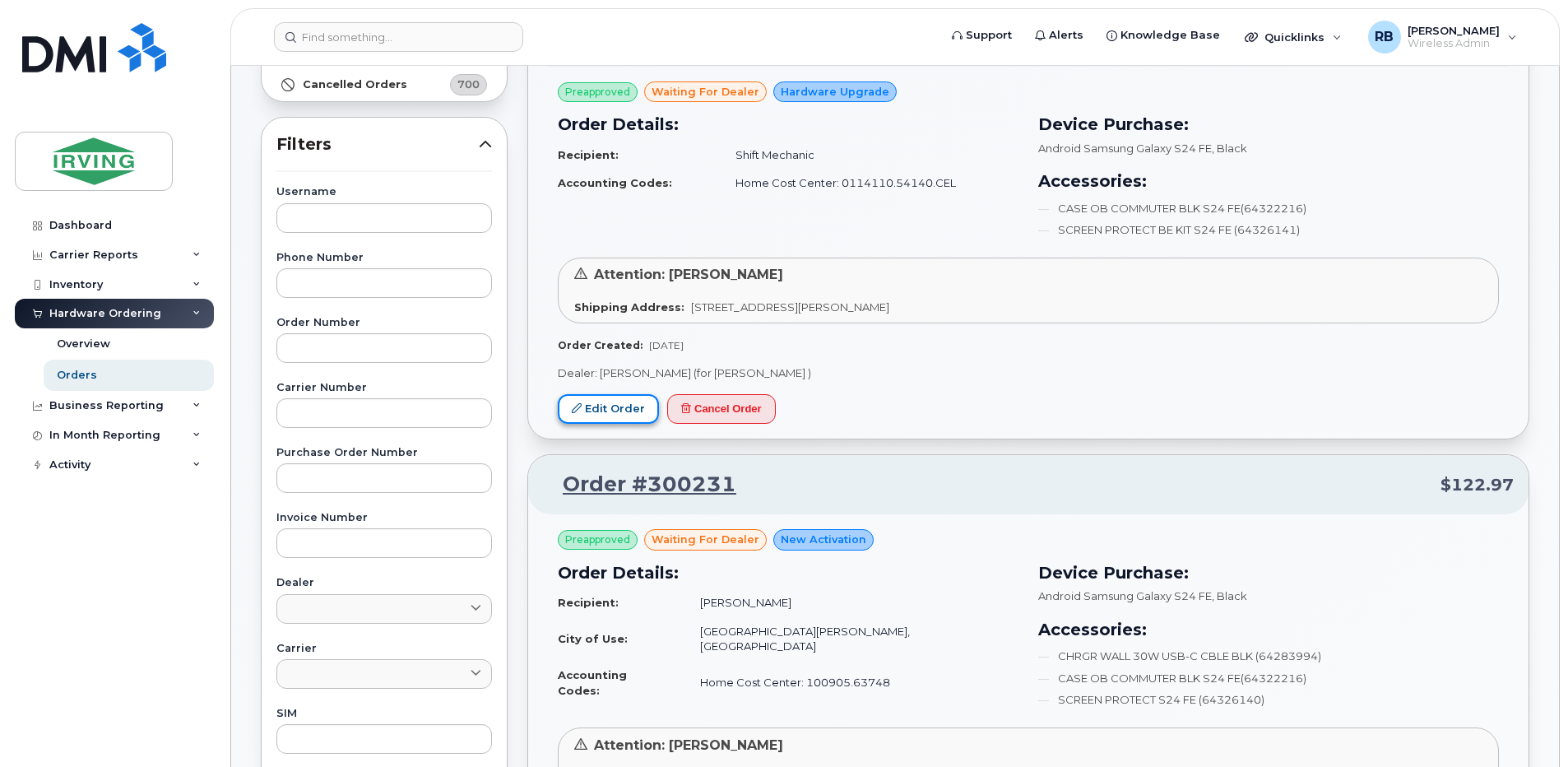
click at [621, 403] on link "Edit Order" at bounding box center [608, 409] width 102 height 31
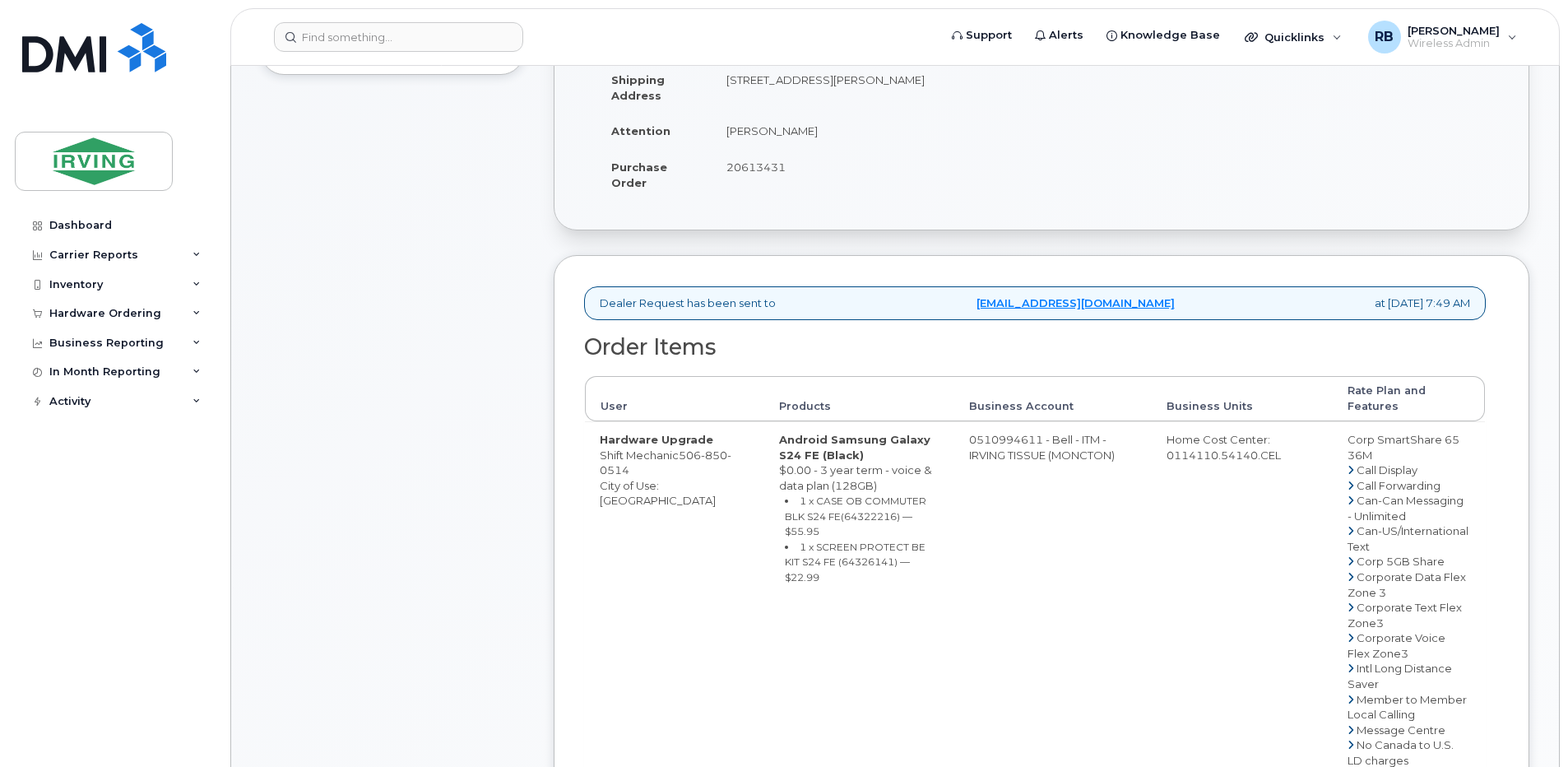
scroll to position [438, 0]
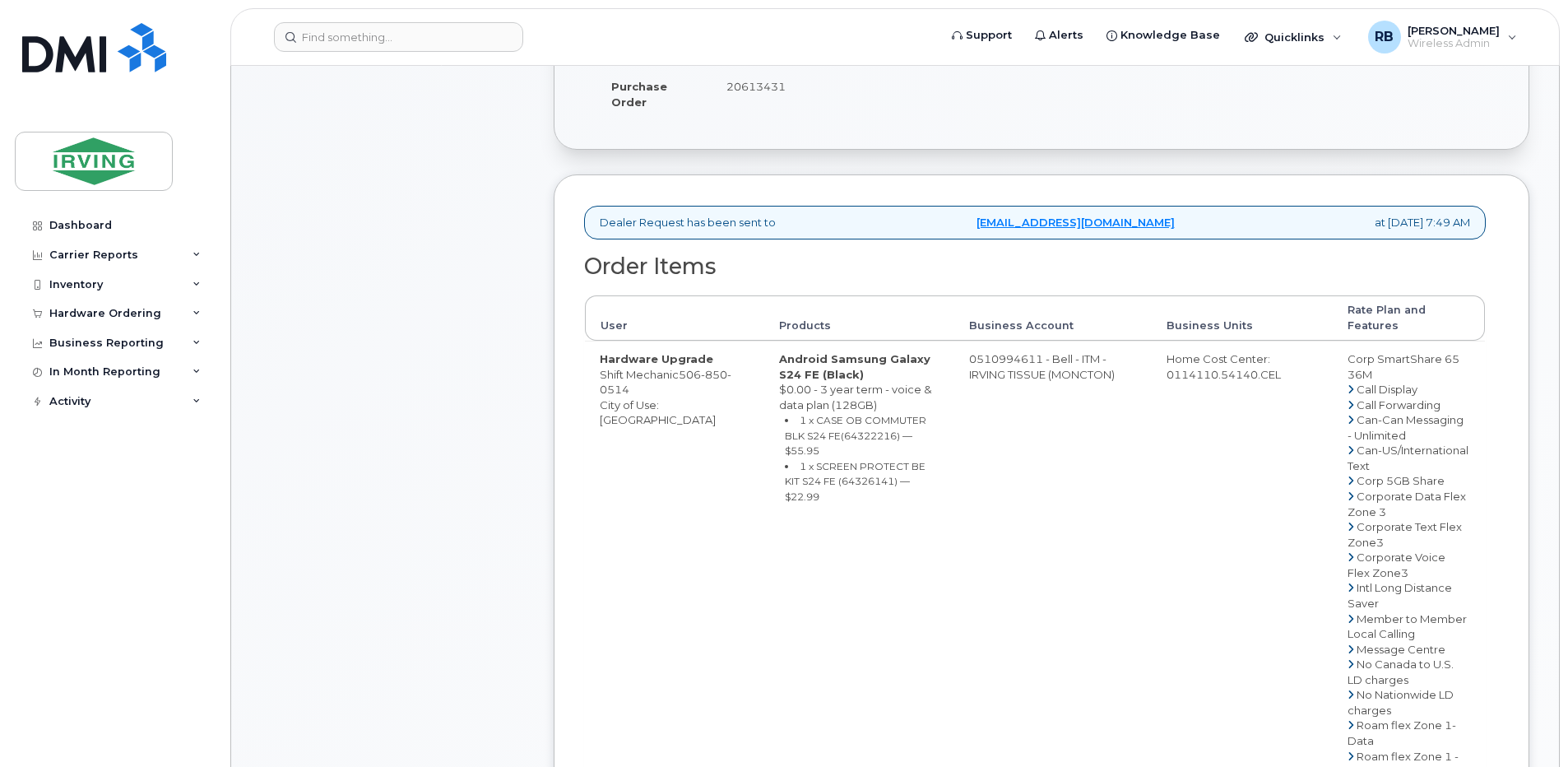
click at [1012, 350] on td "0510994611 - Bell - ITM - IRVING TISSUE (MONCTON)" at bounding box center [1052, 741] width 197 height 800
drag, startPoint x: 1025, startPoint y: 342, endPoint x: 957, endPoint y: 346, distance: 68.1
click at [957, 346] on td "0510994611 - Bell - ITM - IRVING TISSUE (MONCTON)" at bounding box center [1052, 741] width 197 height 800
copy td "510994611"
click at [518, 428] on div "Comments Leave Comment" at bounding box center [392, 566] width 263 height 1538
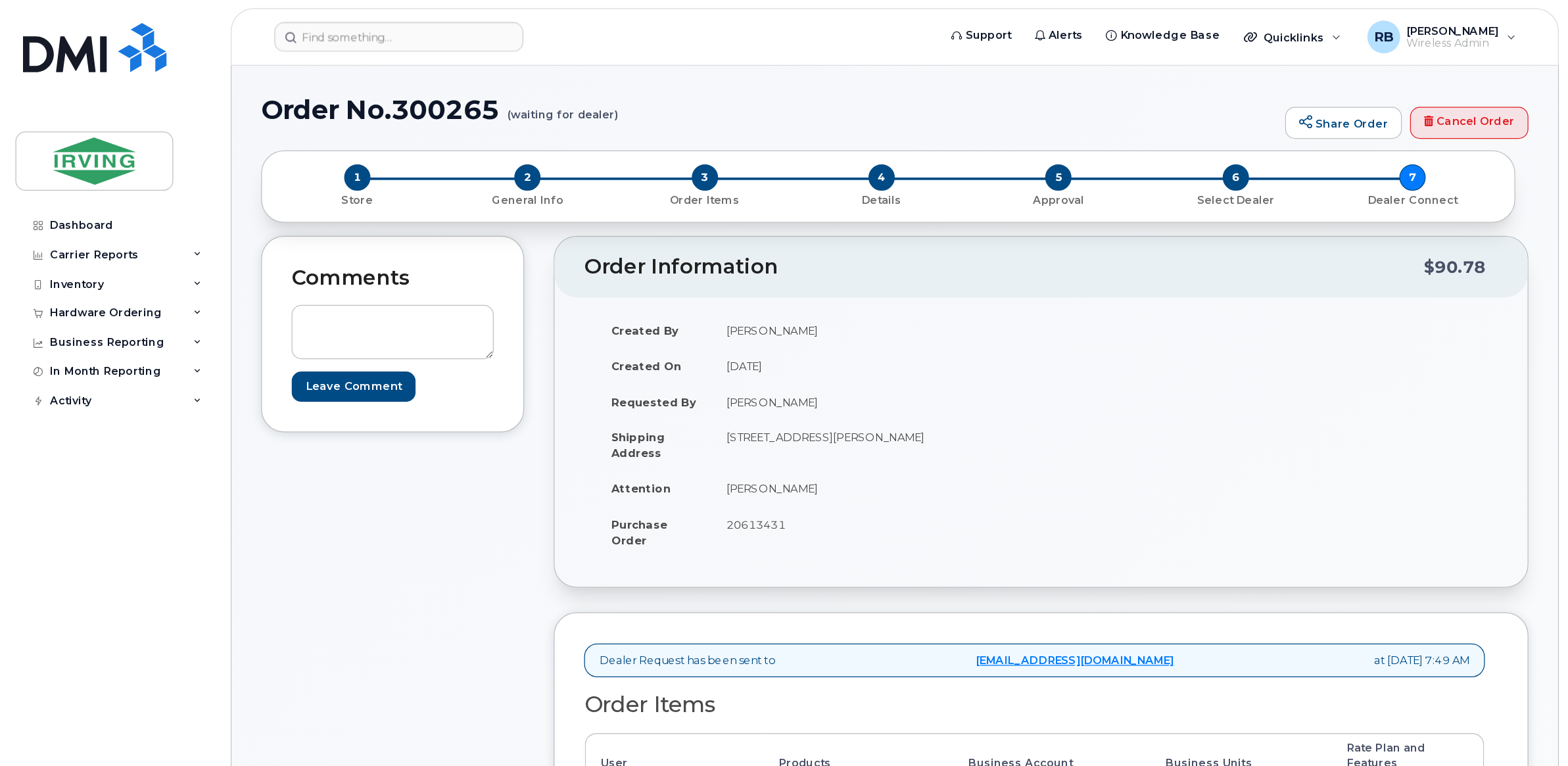
scroll to position [263, 0]
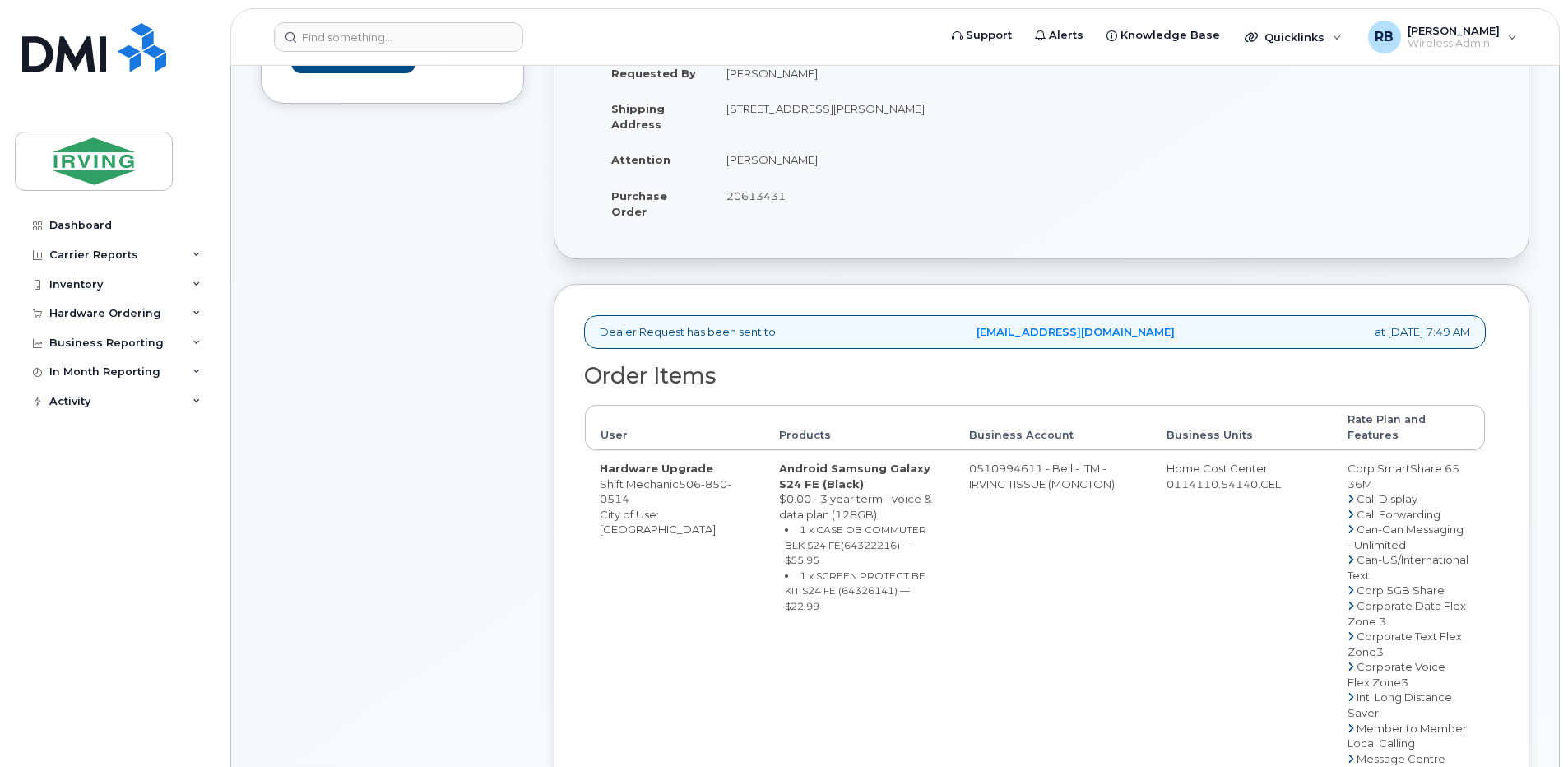
click at [805, 528] on small "1 x CASE OB COMMUTER BLK S24 FE(64322216) — $55.95" at bounding box center [855, 545] width 141 height 43
copy small "64322216"
click at [825, 570] on small "1 x SCREEN PROTECT BE KIT S24 FE (64326141) — $22.99" at bounding box center [855, 591] width 140 height 43
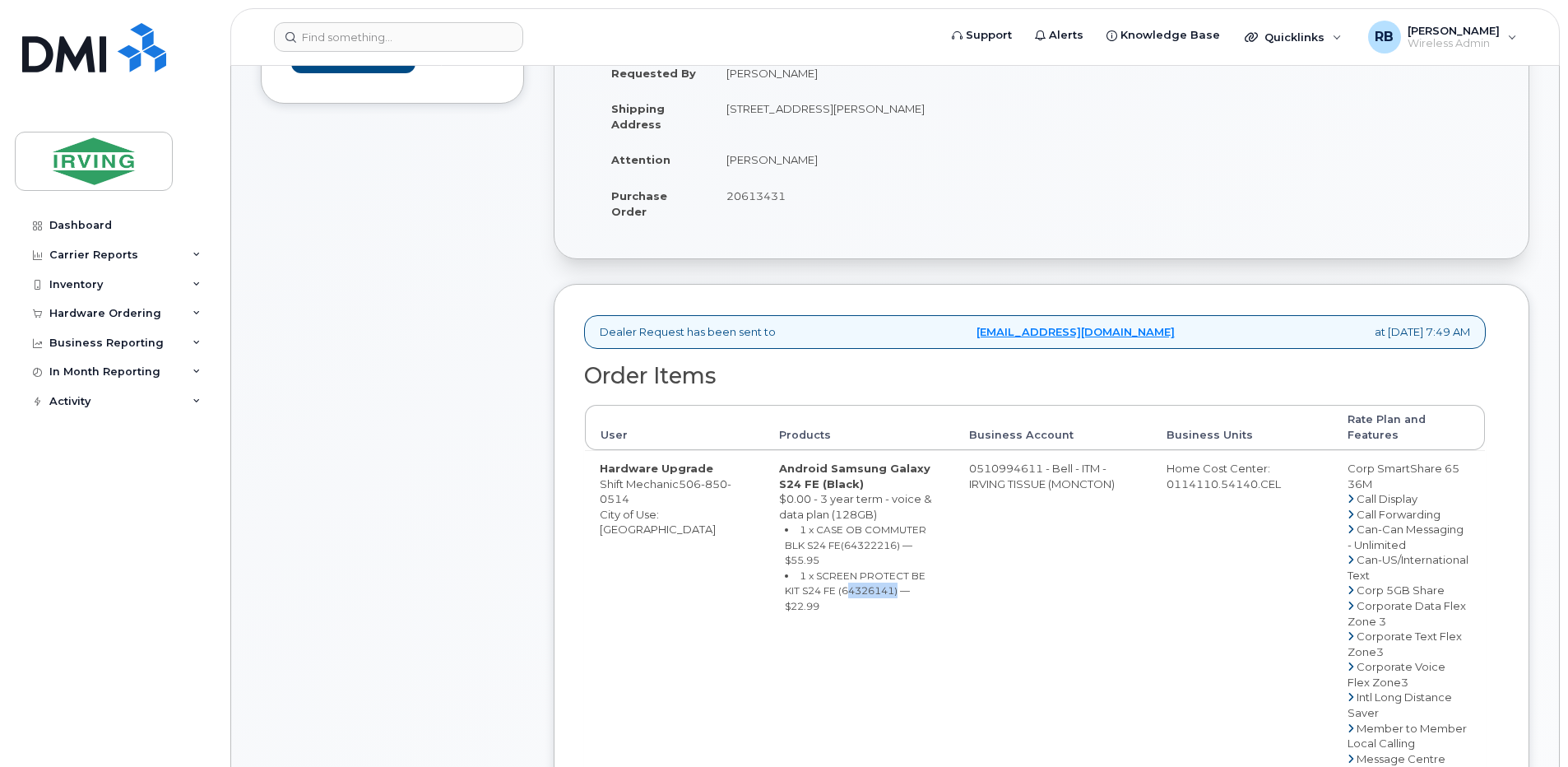
copy small "64326141"
drag, startPoint x: 956, startPoint y: 451, endPoint x: 1022, endPoint y: 446, distance: 66.2
copy td "510994611"
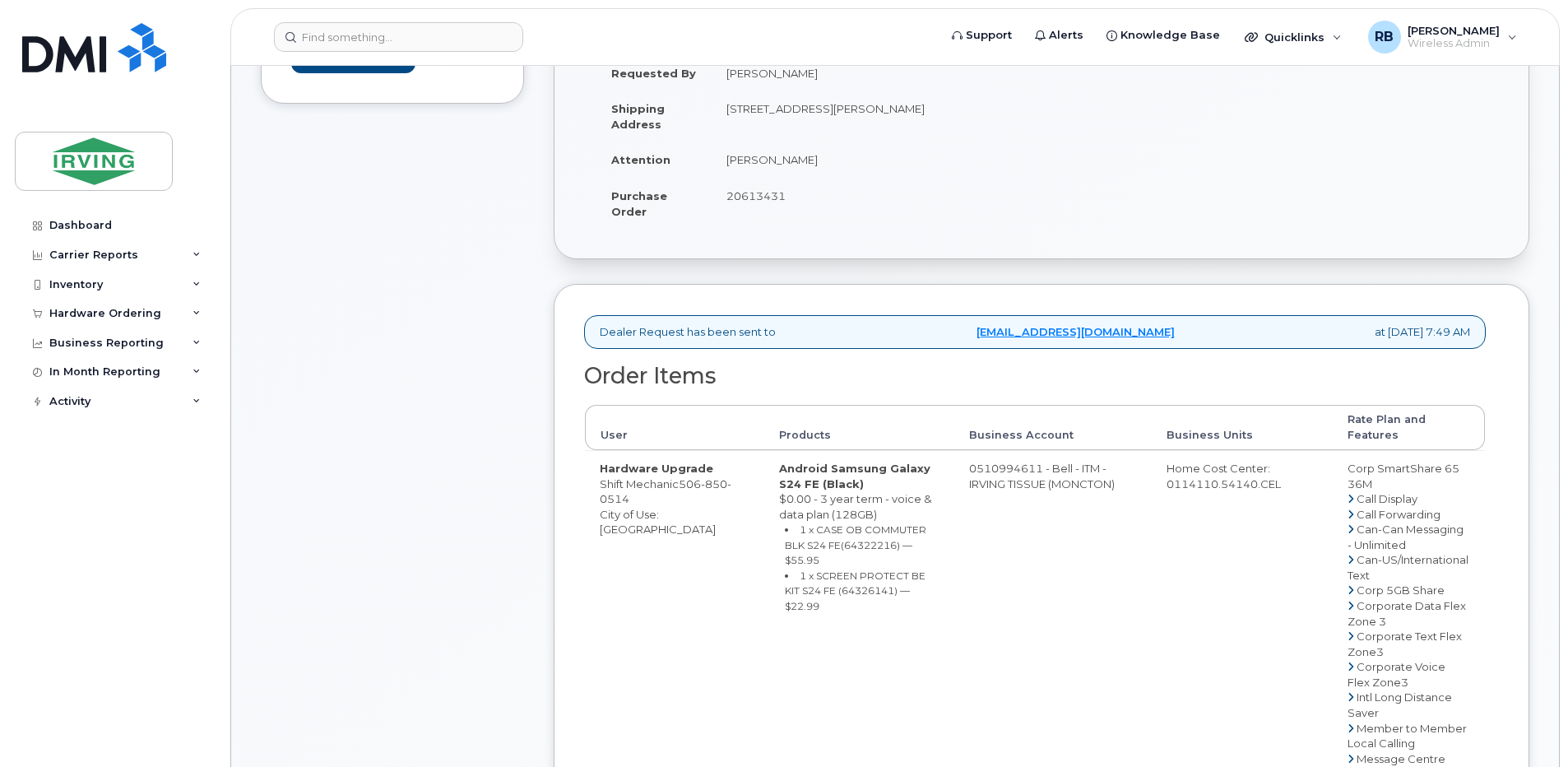
click at [688, 477] on span "506 850 0514" at bounding box center [665, 491] width 131 height 29
copy span "506 850 0514"
click at [440, 286] on div "Comments Leave Comment" at bounding box center [392, 675] width 263 height 1538
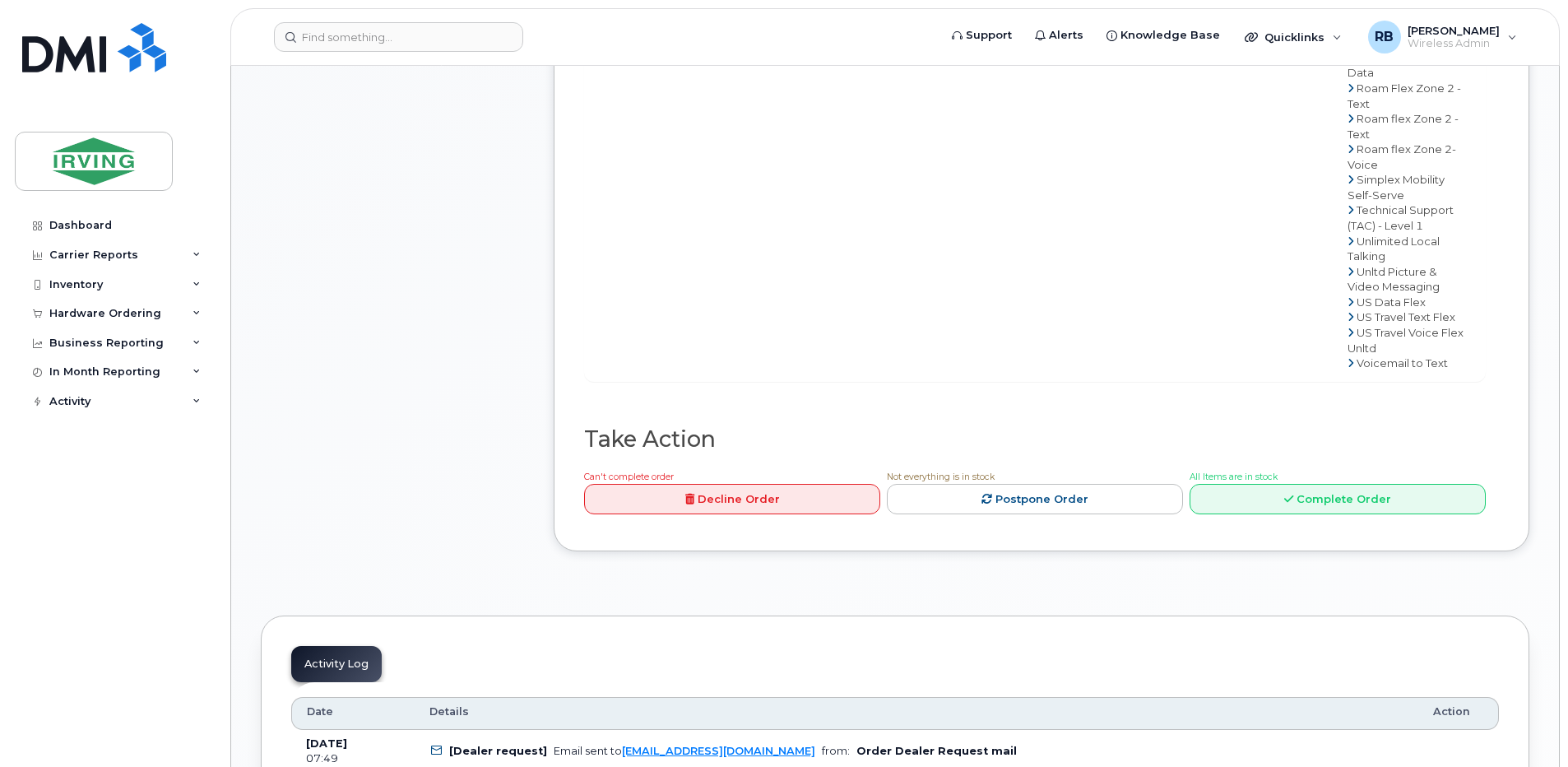
scroll to position [1235, 0]
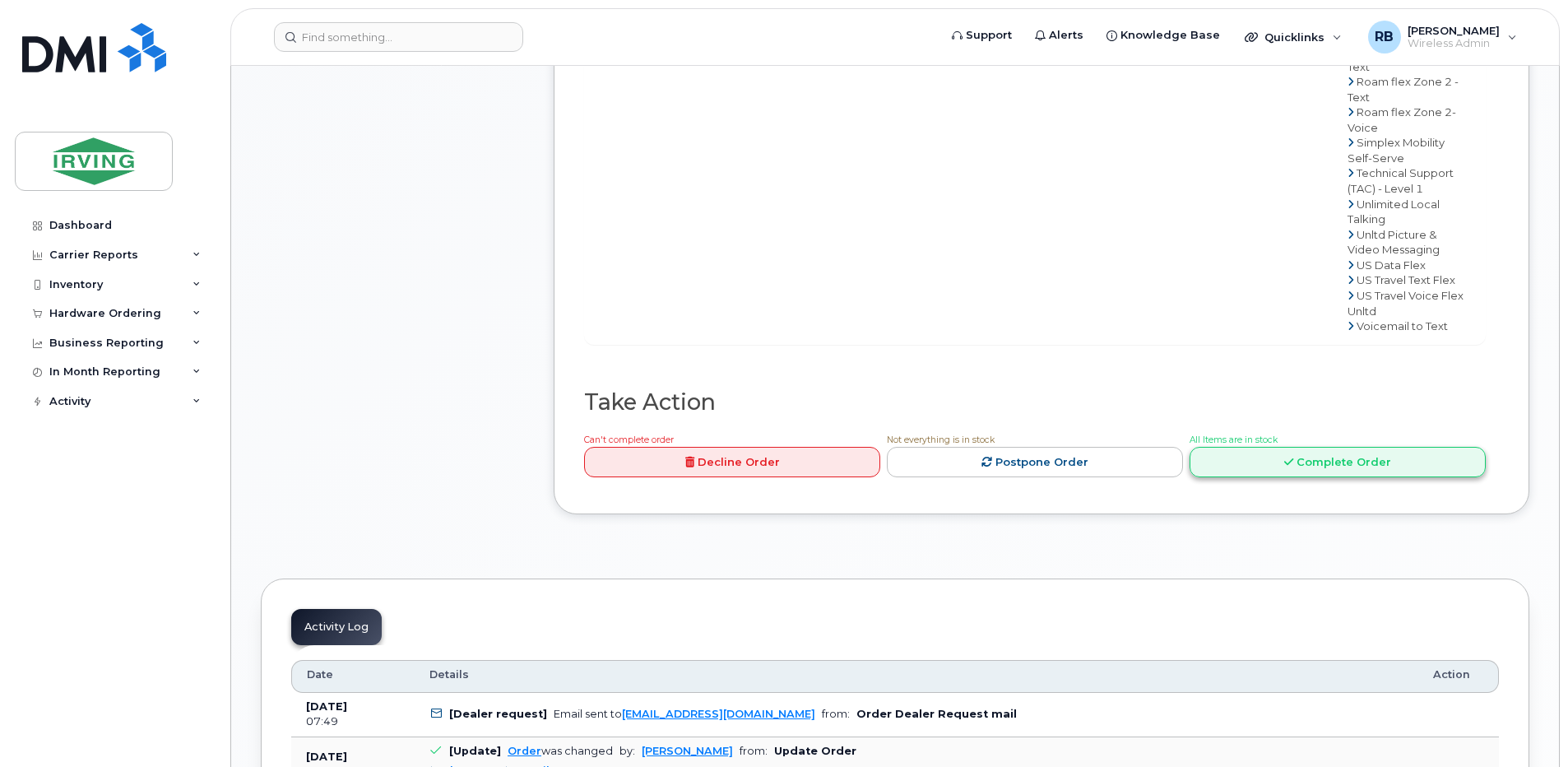
click at [1242, 447] on link "Complete Order" at bounding box center [1337, 462] width 296 height 31
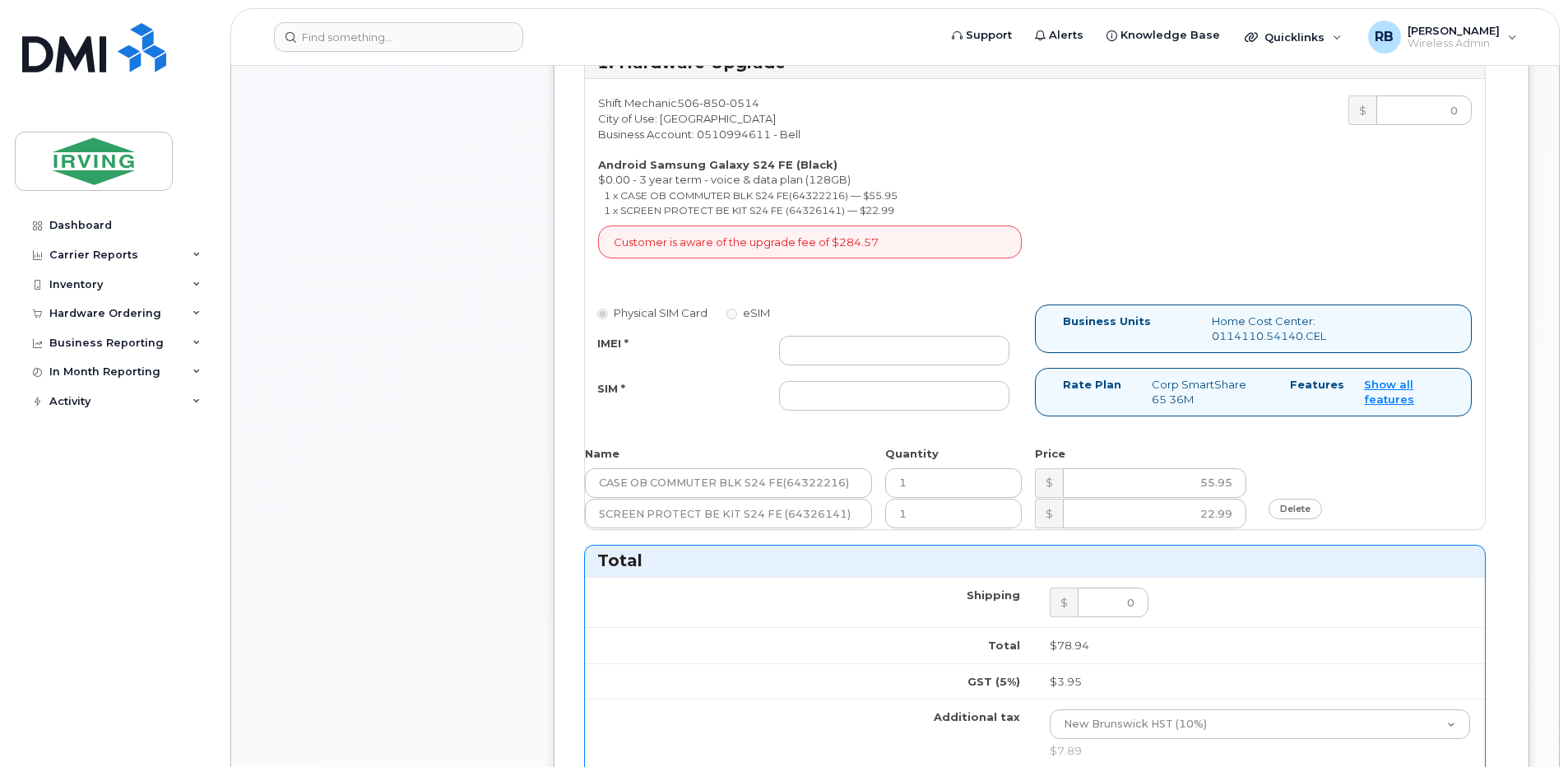
scroll to position [686, 0]
click at [845, 356] on input "IMEI *" at bounding box center [894, 352] width 230 height 30
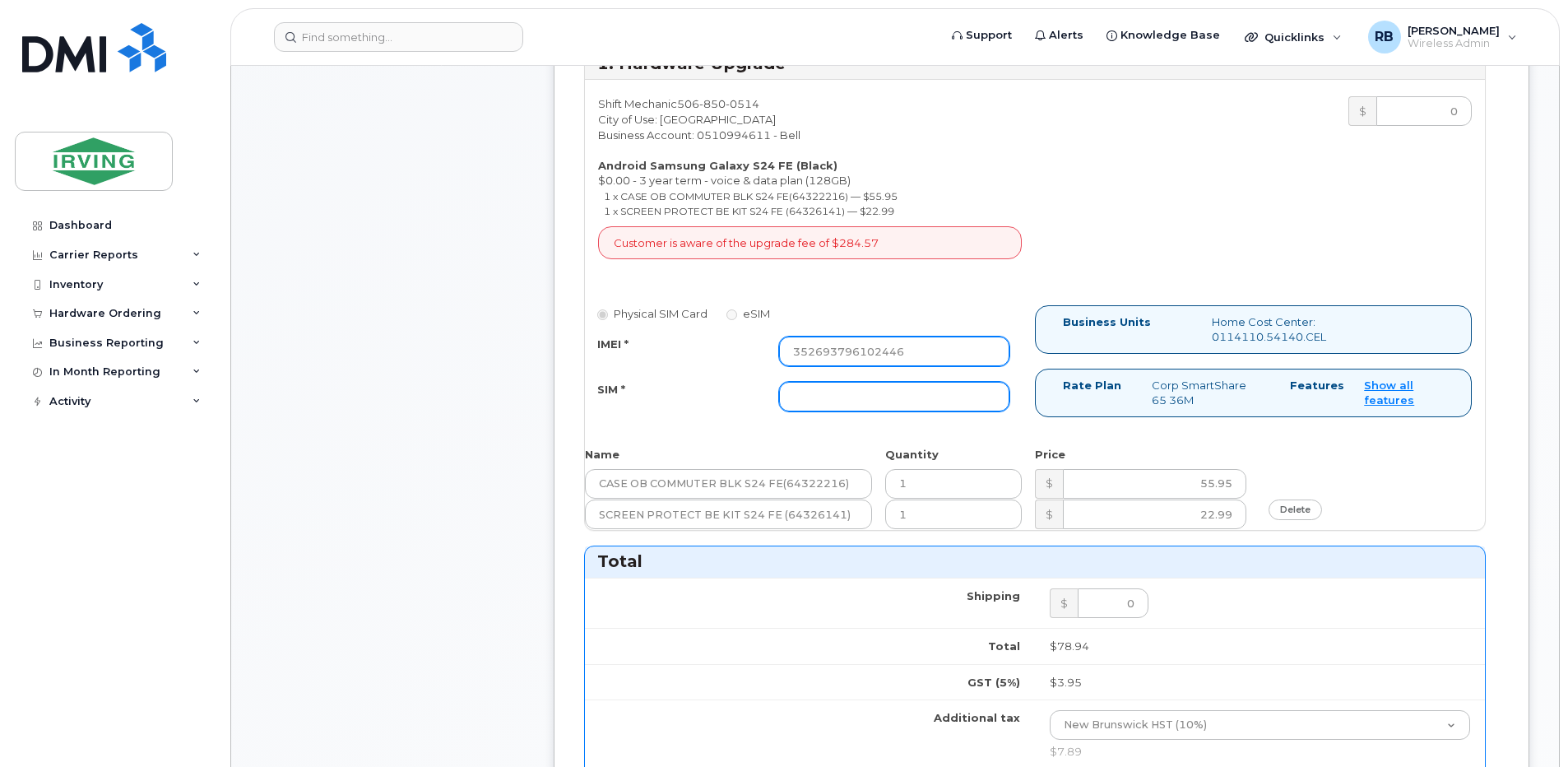
type input "352693796102446"
click at [850, 391] on input "SIM *" at bounding box center [894, 396] width 230 height 30
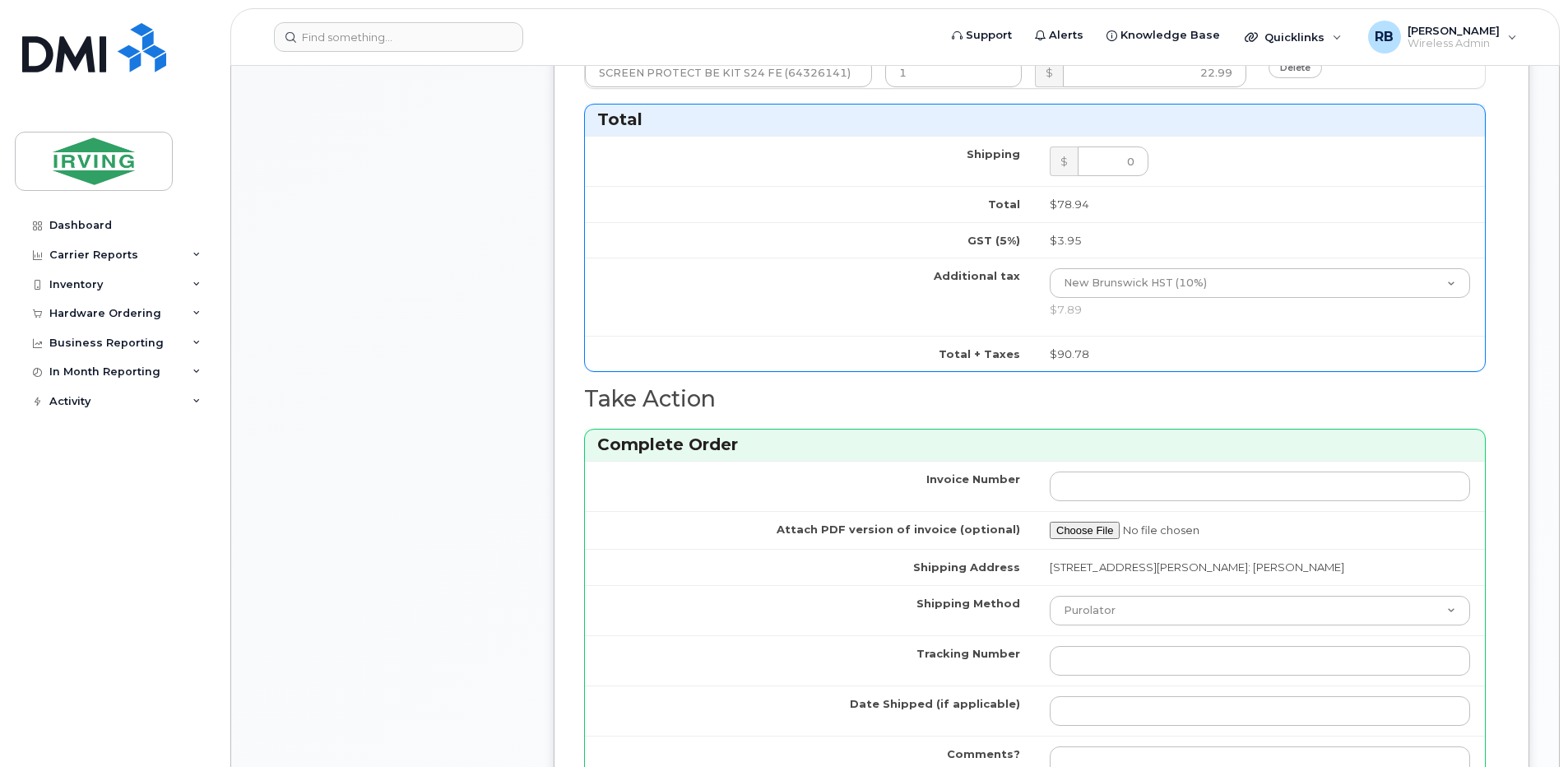
scroll to position [1454, 0]
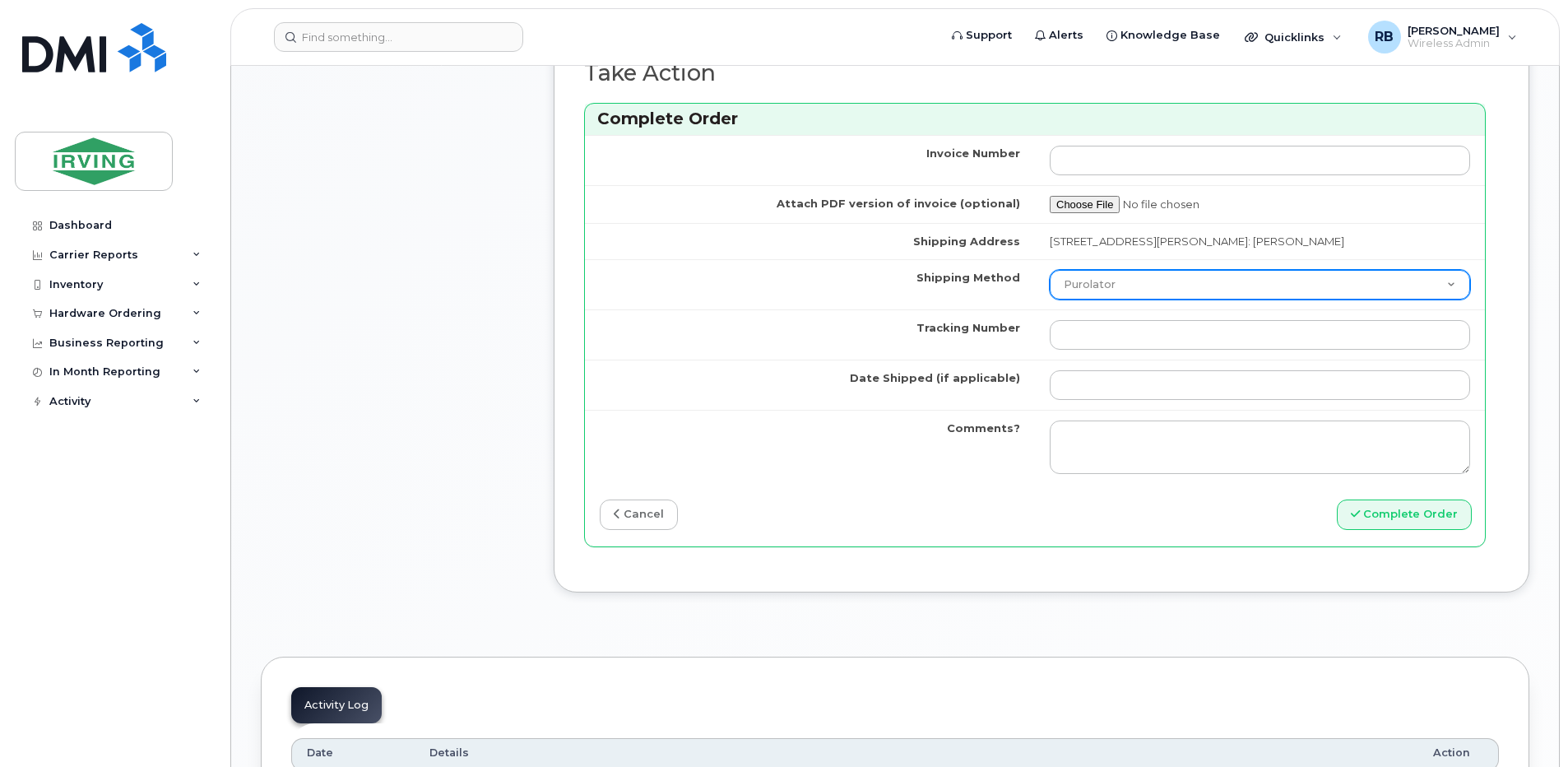
type input "89302610207712406534"
click at [1096, 288] on select "Purolator UPS FedEx Canada Post Courier Other Drop Off Pick Up" at bounding box center [1259, 285] width 420 height 30
select select "Courier"
click at [1050, 270] on select "Purolator UPS FedEx Canada Post Courier Other Drop Off Pick Up" at bounding box center [1259, 285] width 420 height 30
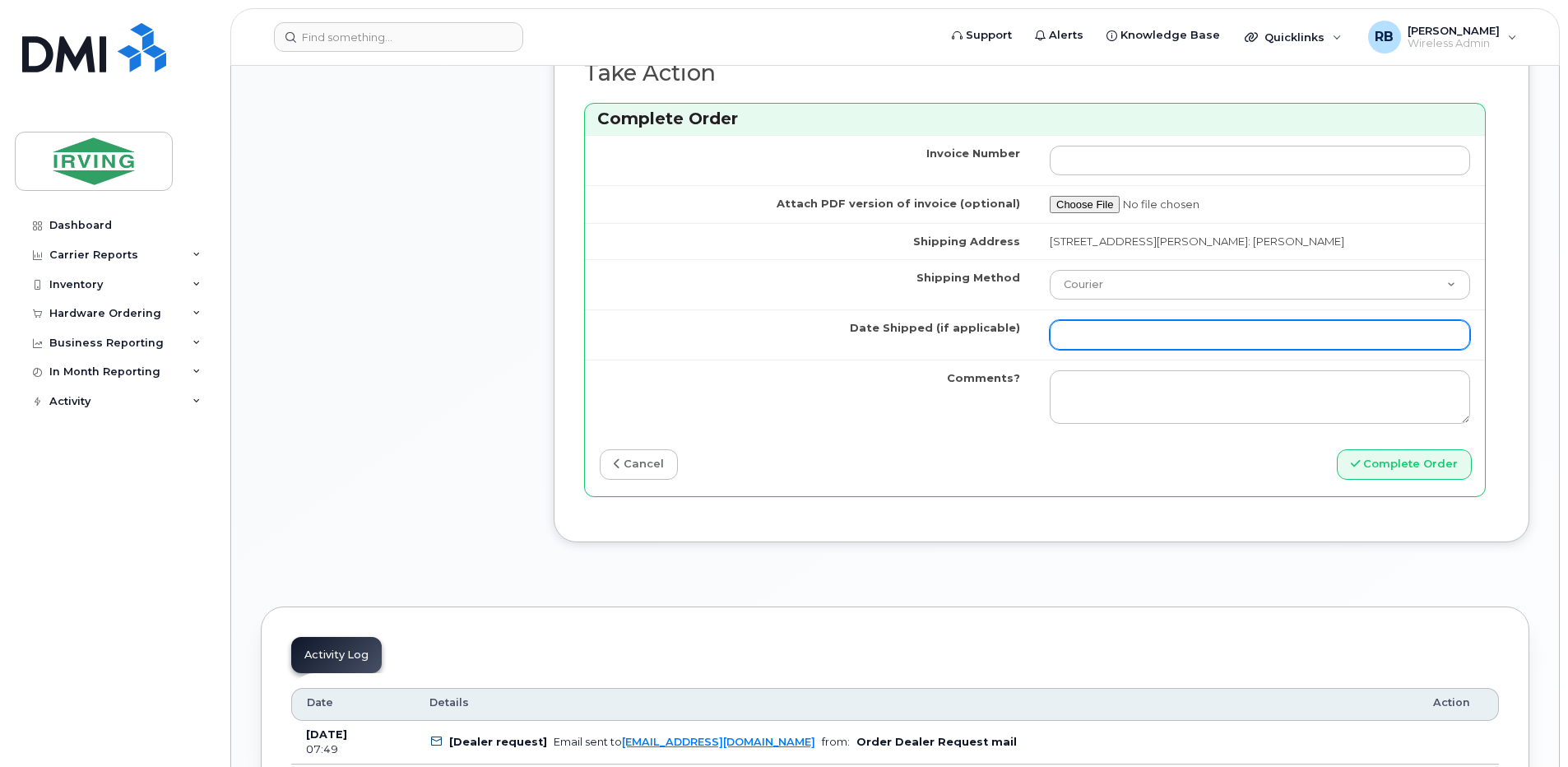
click at [1112, 335] on input "Date Shipped (if applicable)" at bounding box center [1259, 335] width 420 height 30
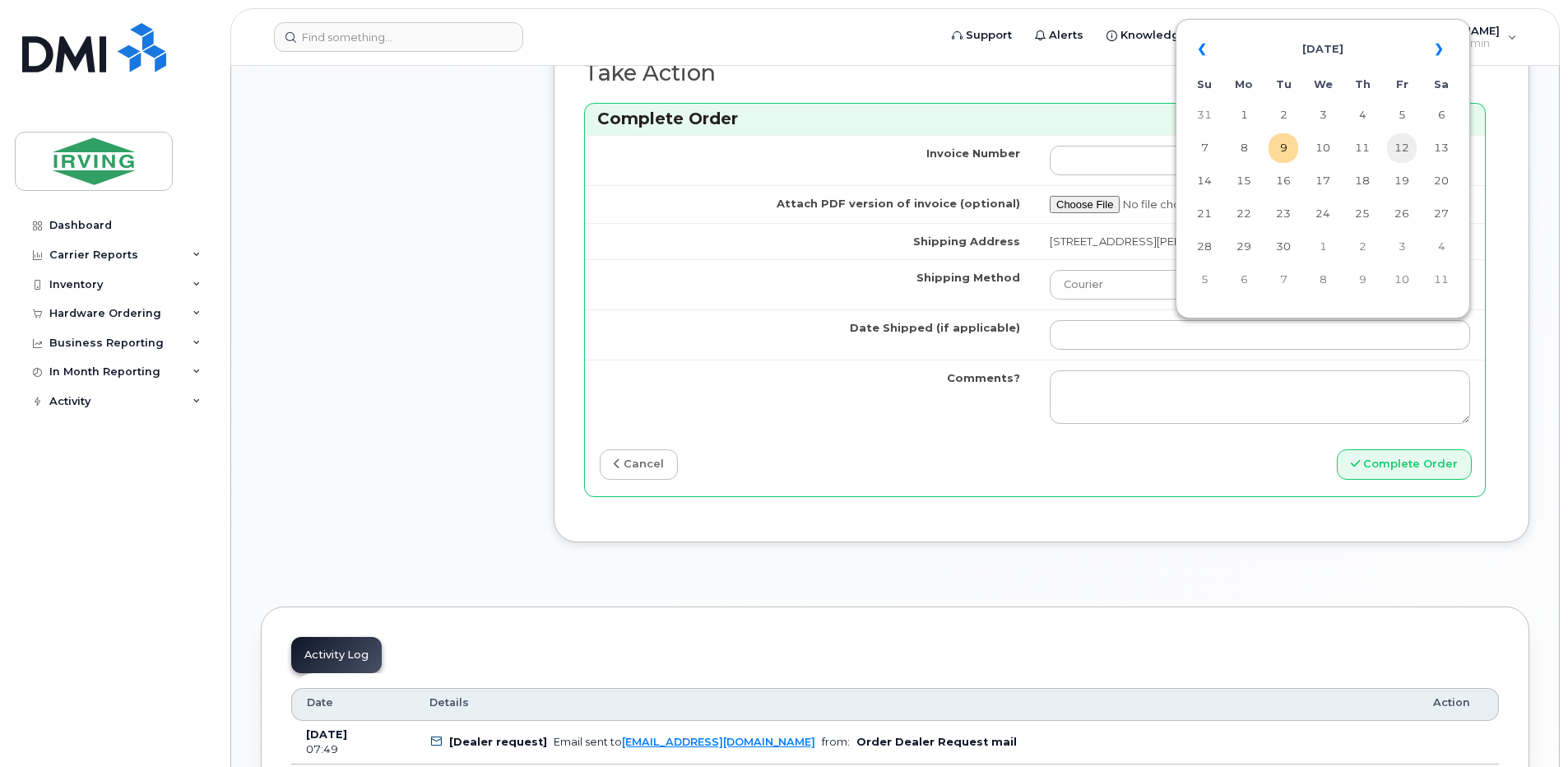
click at [1395, 143] on td "12" at bounding box center [1401, 148] width 30 height 30
type input "2025-09-12"
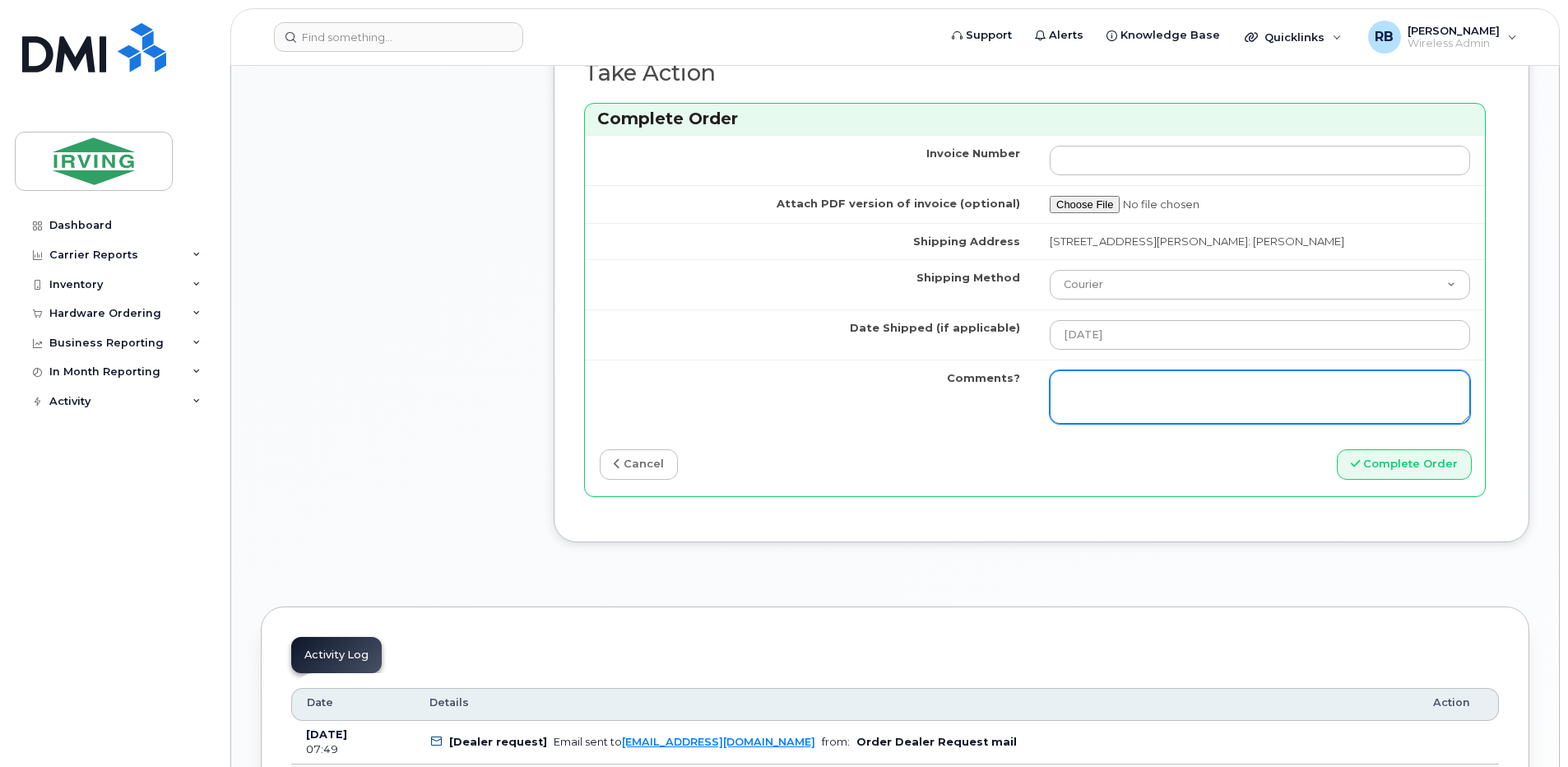
click at [1153, 381] on textarea "Comments?" at bounding box center [1259, 398] width 420 height 54
type textarea "Please be advised the order has been completed. SO#26204263 Allow 1-3 business …"
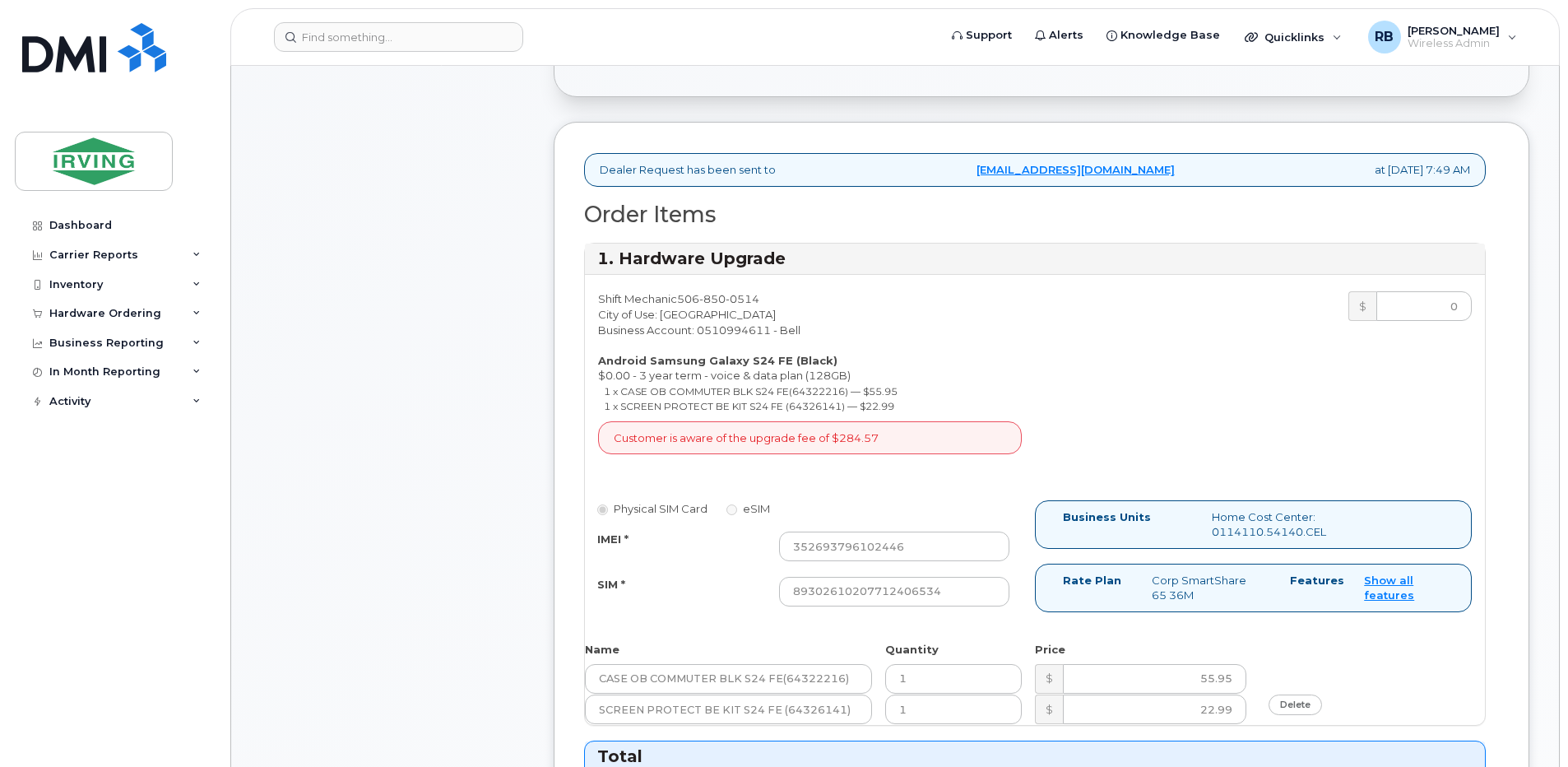
scroll to position [357, 0]
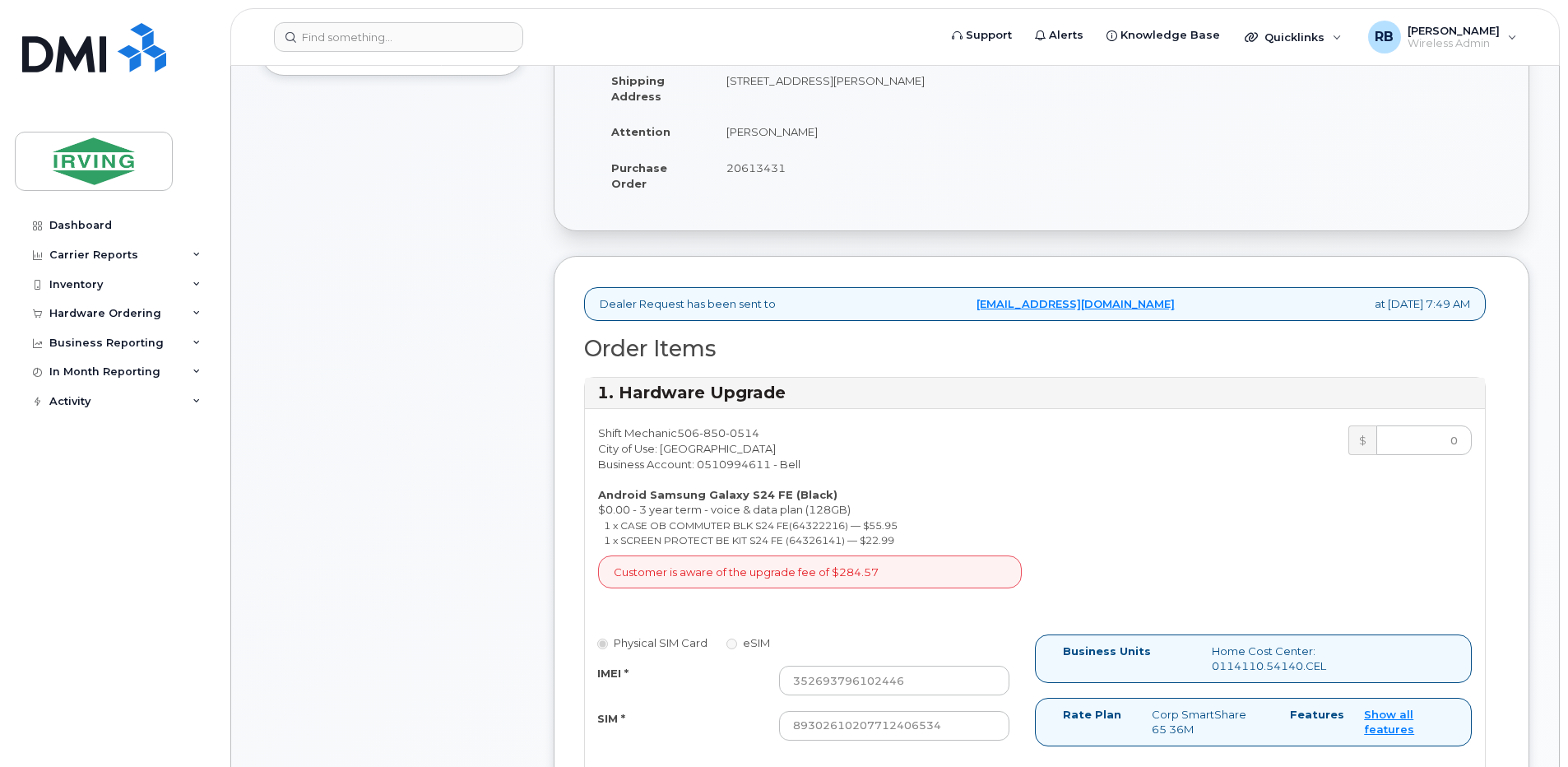
click at [765, 166] on span "20613431" at bounding box center [756, 168] width 59 height 13
copy span "20613431"
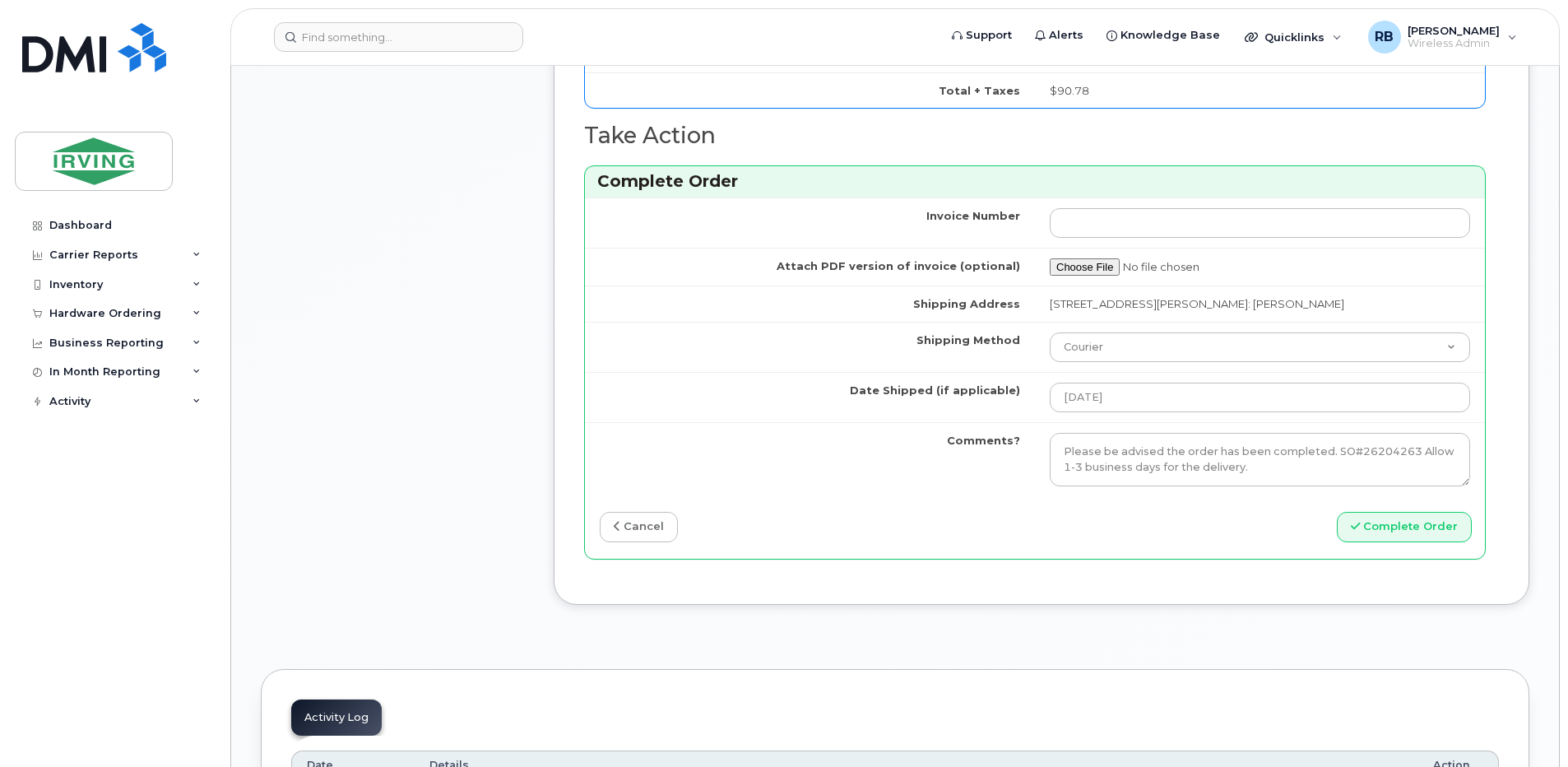
scroll to position [1674, 0]
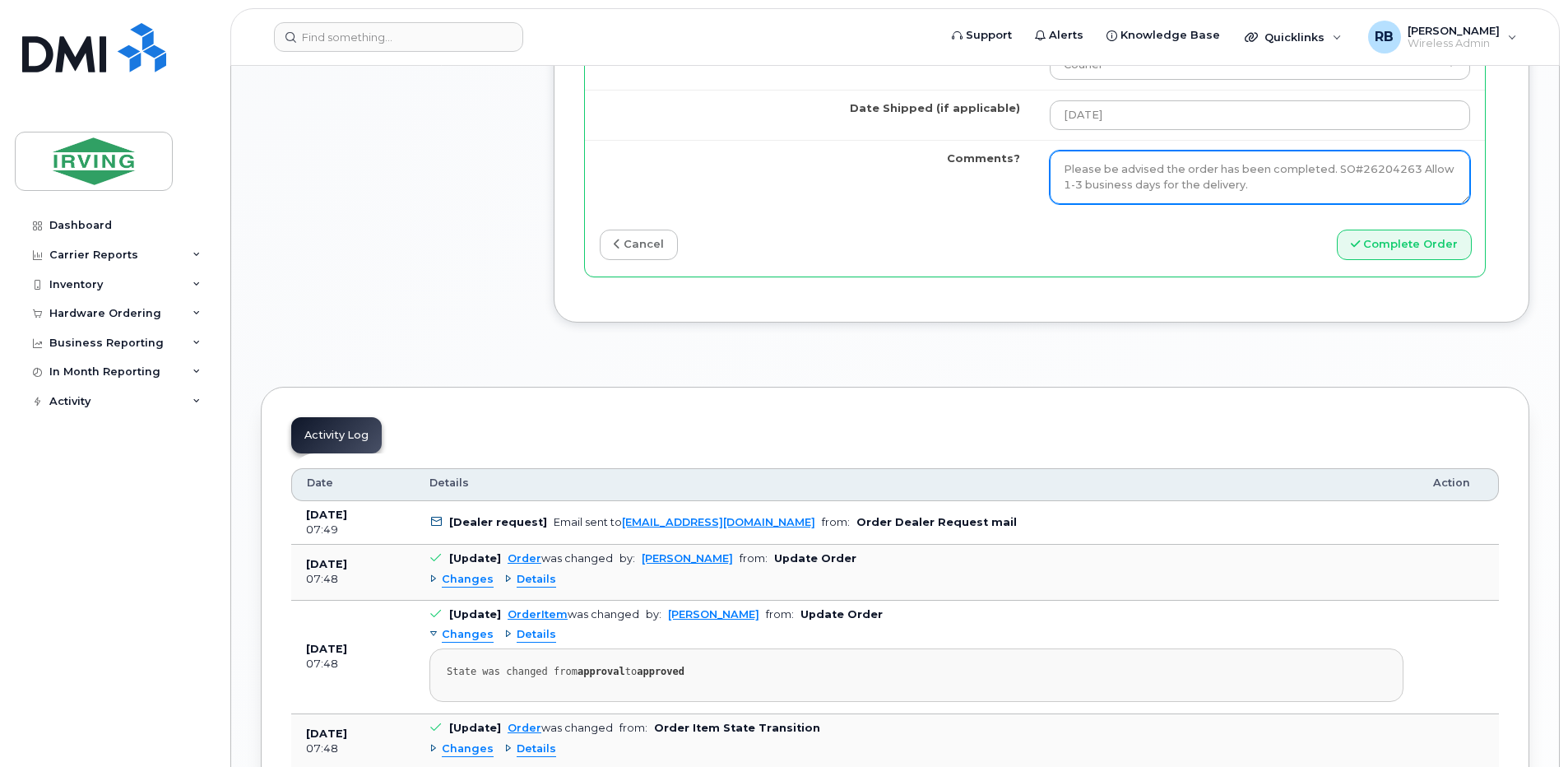
click at [1174, 171] on textarea "Please be advised the order has been completed. SO#26204263 Allow 1-3 business …" at bounding box center [1259, 178] width 420 height 54
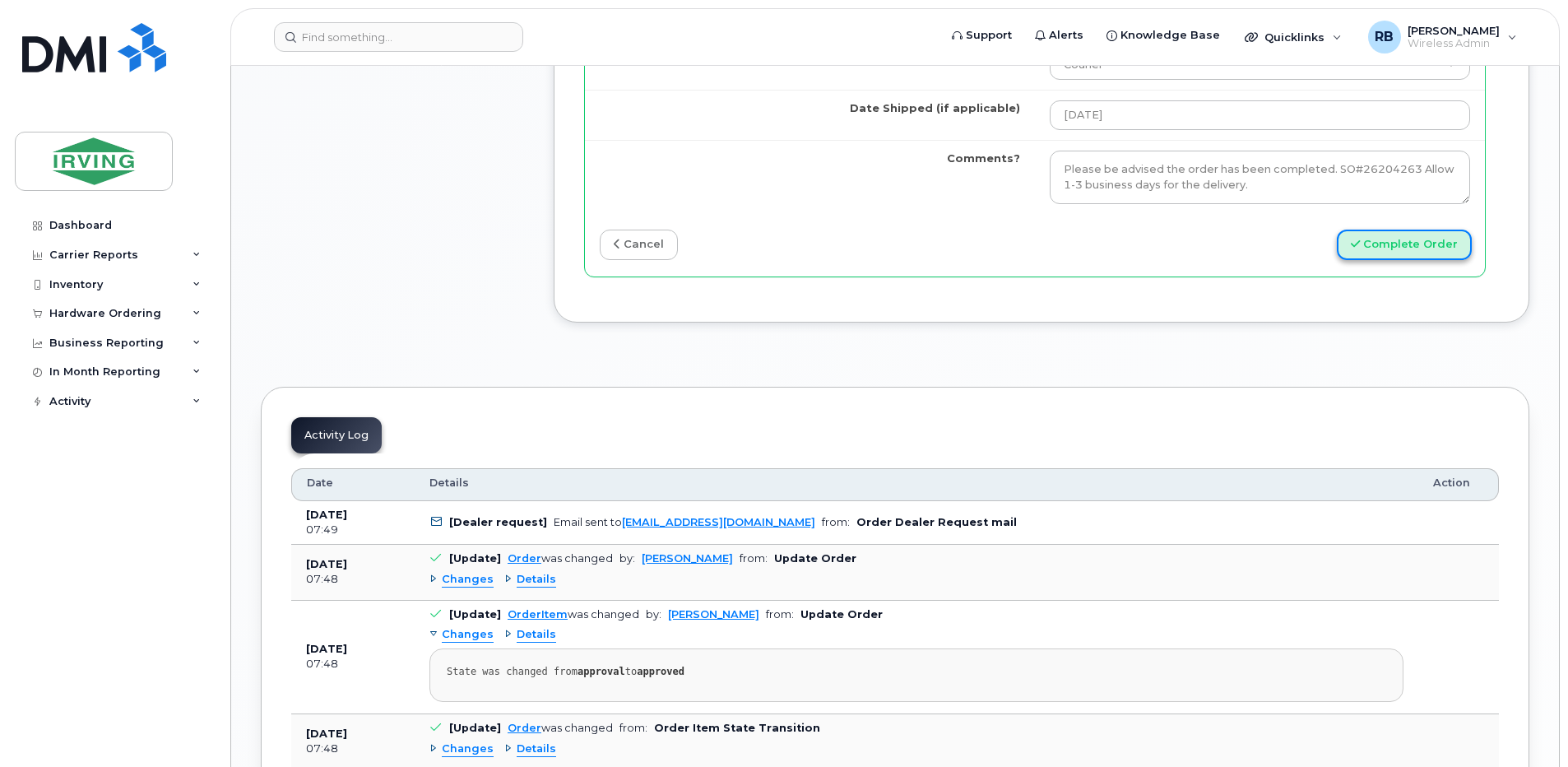
click at [1428, 242] on button "Complete Order" at bounding box center [1404, 244] width 135 height 31
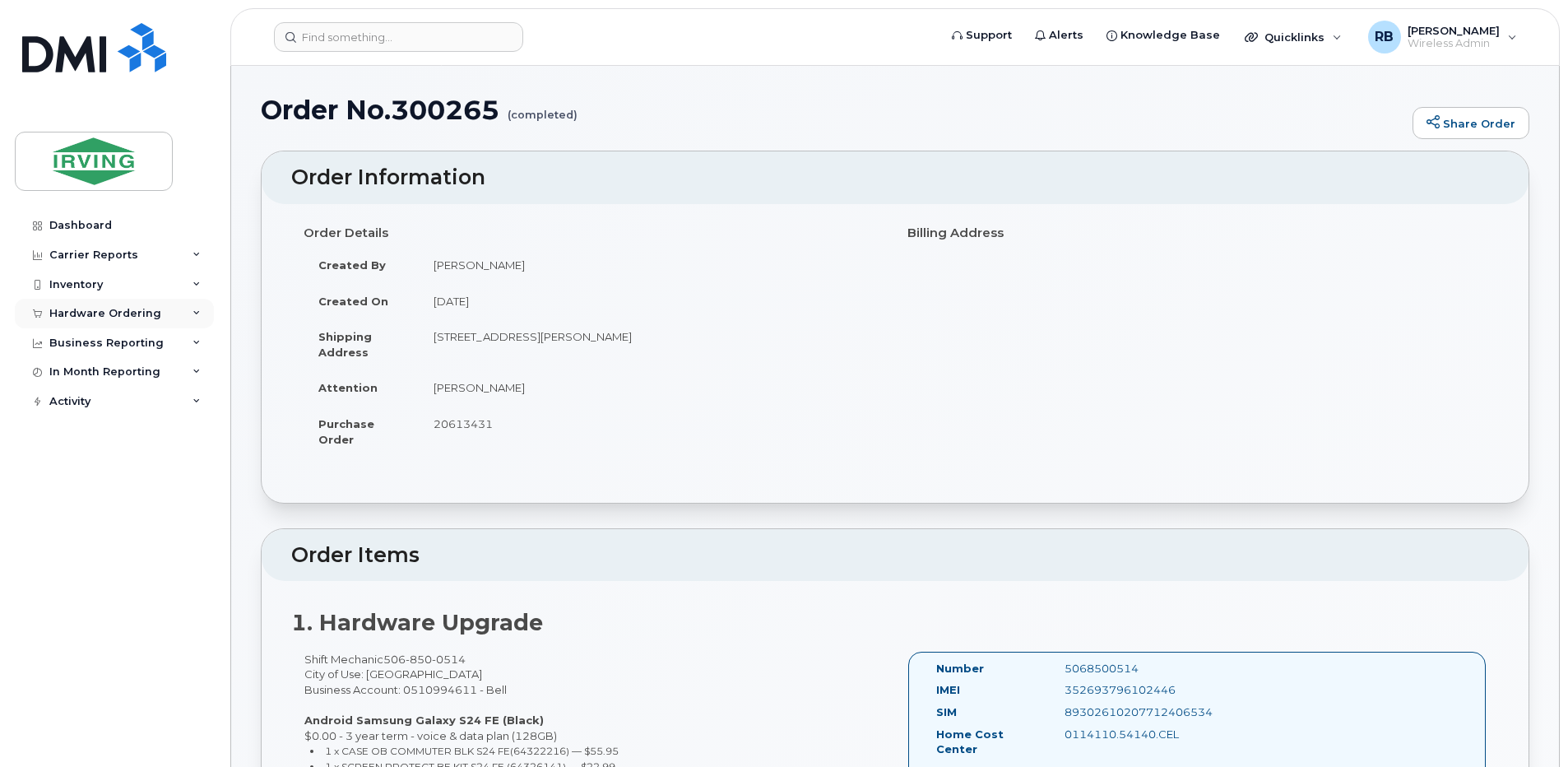
click at [116, 321] on div "Hardware Ordering" at bounding box center [114, 314] width 199 height 30
drag, startPoint x: 115, startPoint y: 324, endPoint x: 65, endPoint y: 384, distance: 78.1
click at [65, 384] on link "Orders" at bounding box center [129, 376] width 170 height 31
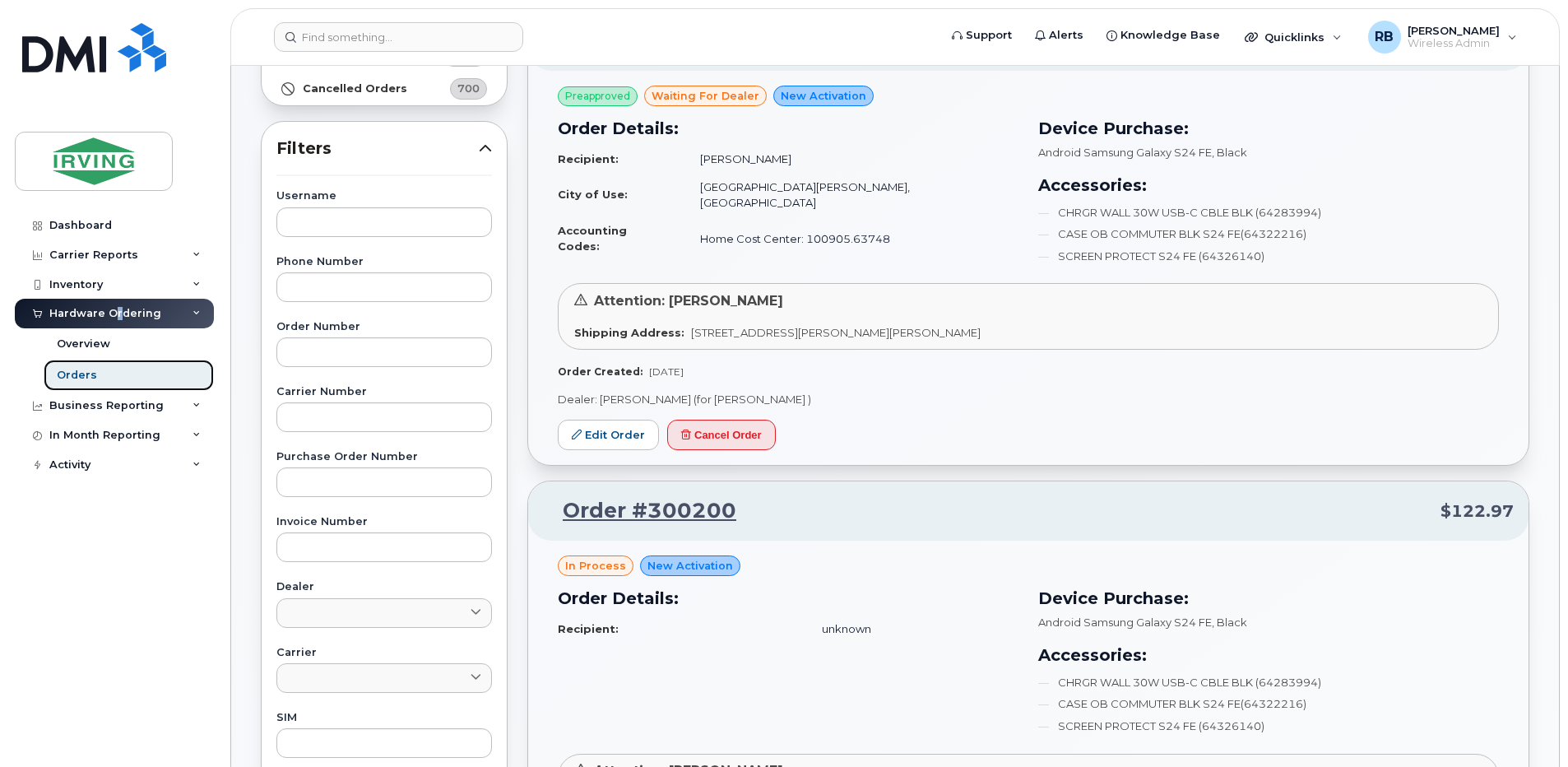
scroll to position [220, 0]
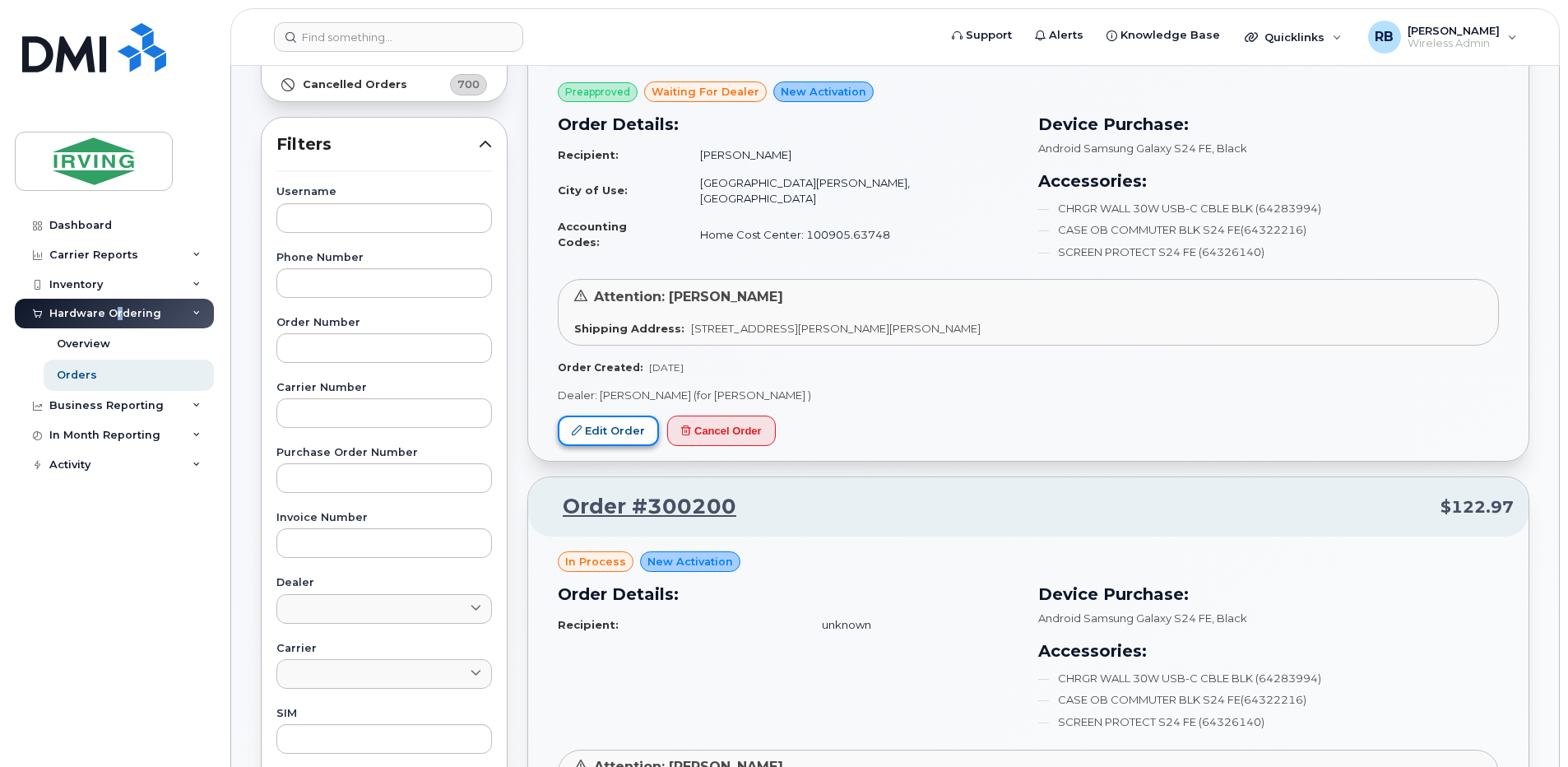
click at [584, 432] on link "Edit Order" at bounding box center [608, 430] width 102 height 31
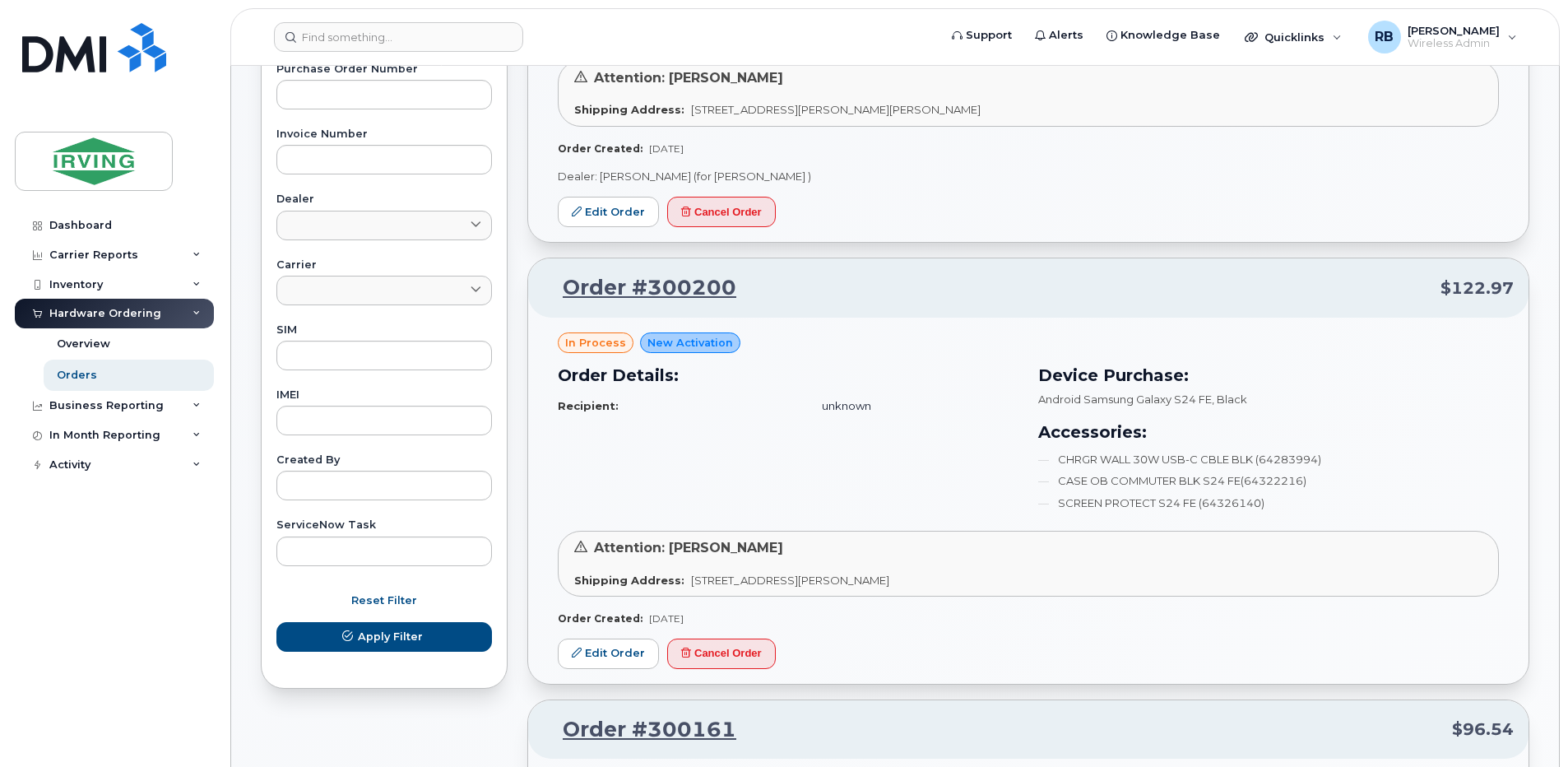
scroll to position [549, 0]
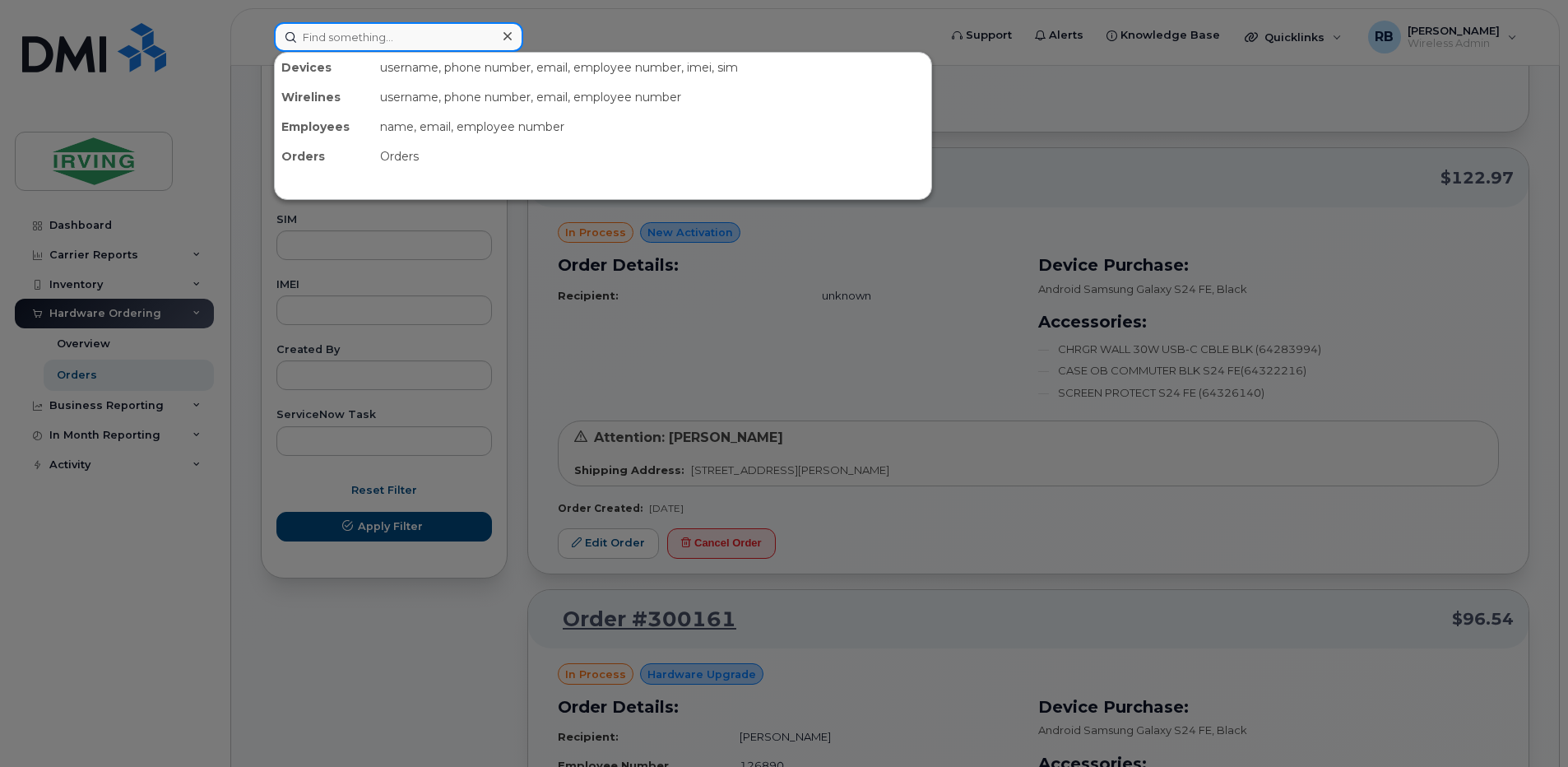
click at [443, 42] on input at bounding box center [399, 37] width 249 height 30
paste input "5062711047"
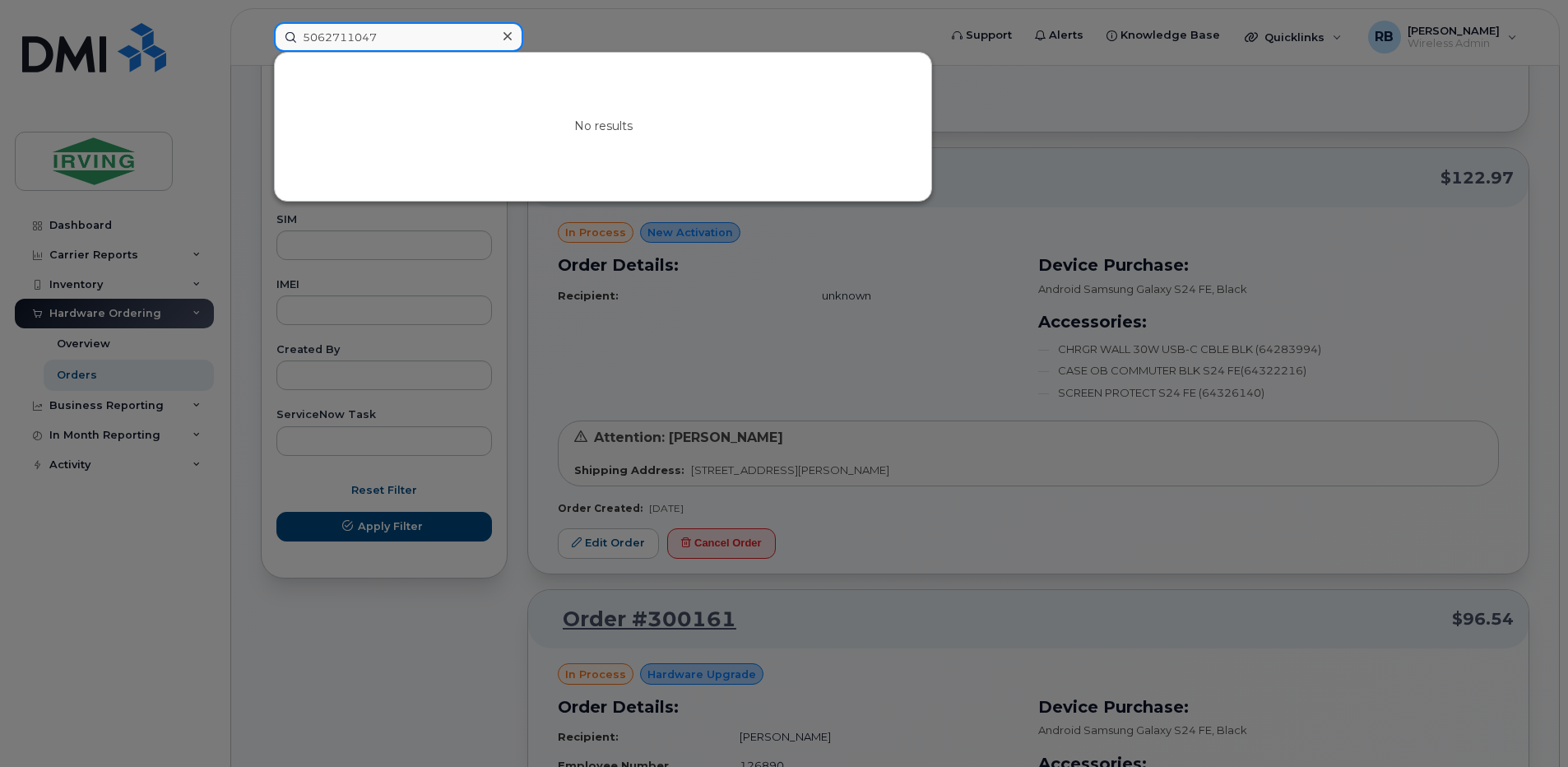
click at [327, 45] on input "5062711047" at bounding box center [399, 37] width 249 height 30
type input "506-271-1047"
click at [241, 93] on div at bounding box center [784, 383] width 1568 height 767
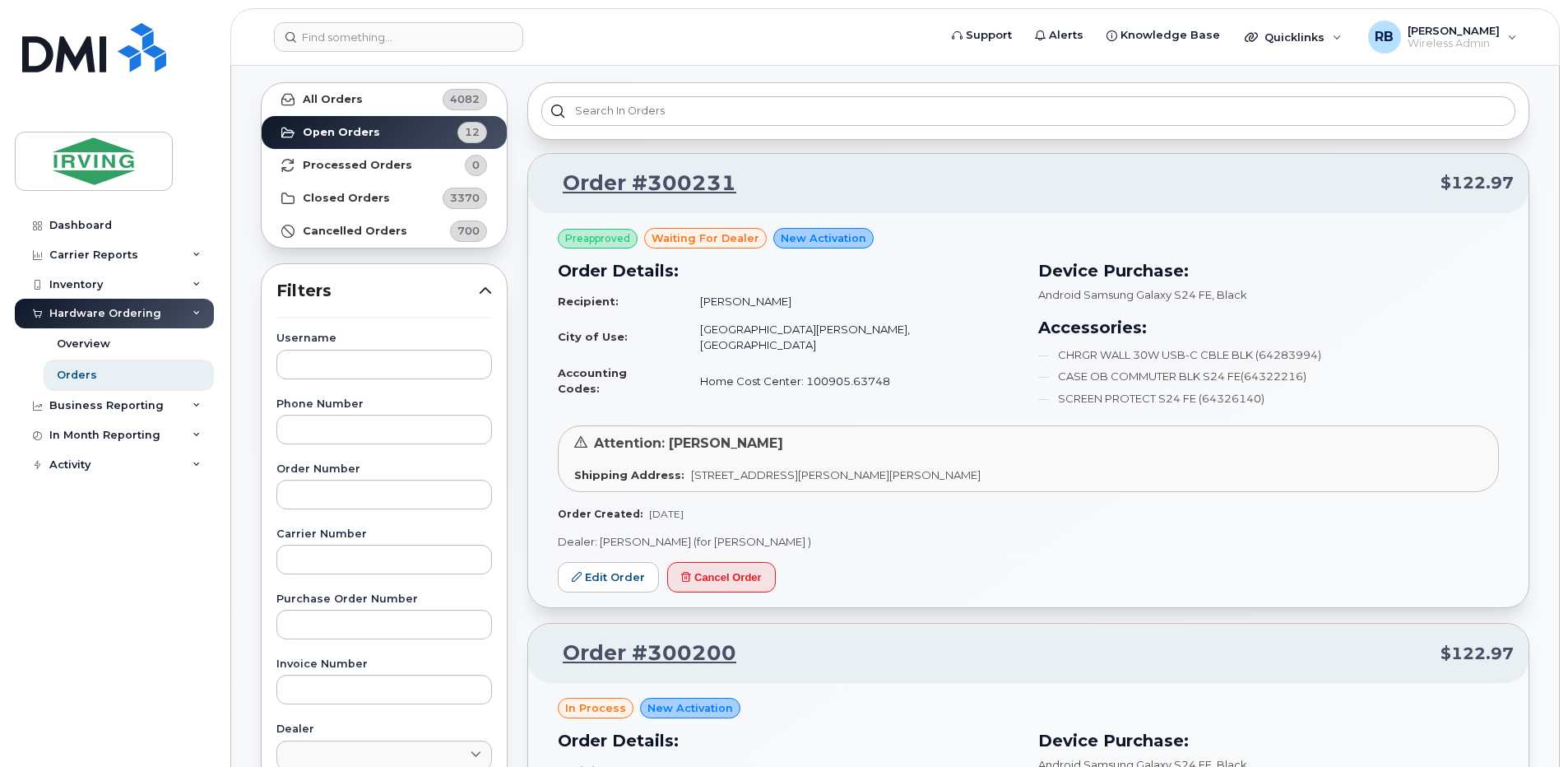
scroll to position [110, 0]
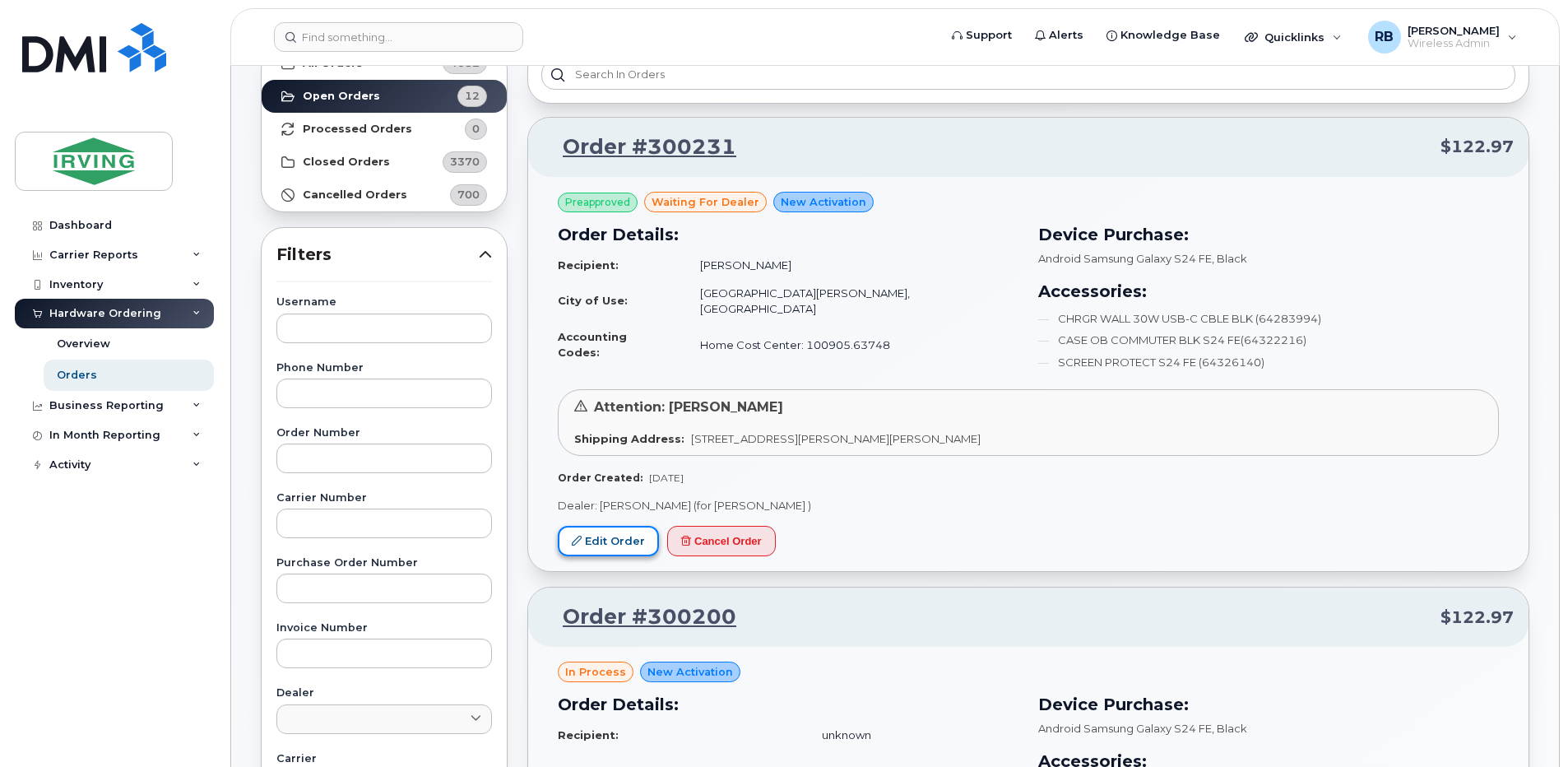
click at [635, 546] on link "Edit Order" at bounding box center [608, 541] width 102 height 31
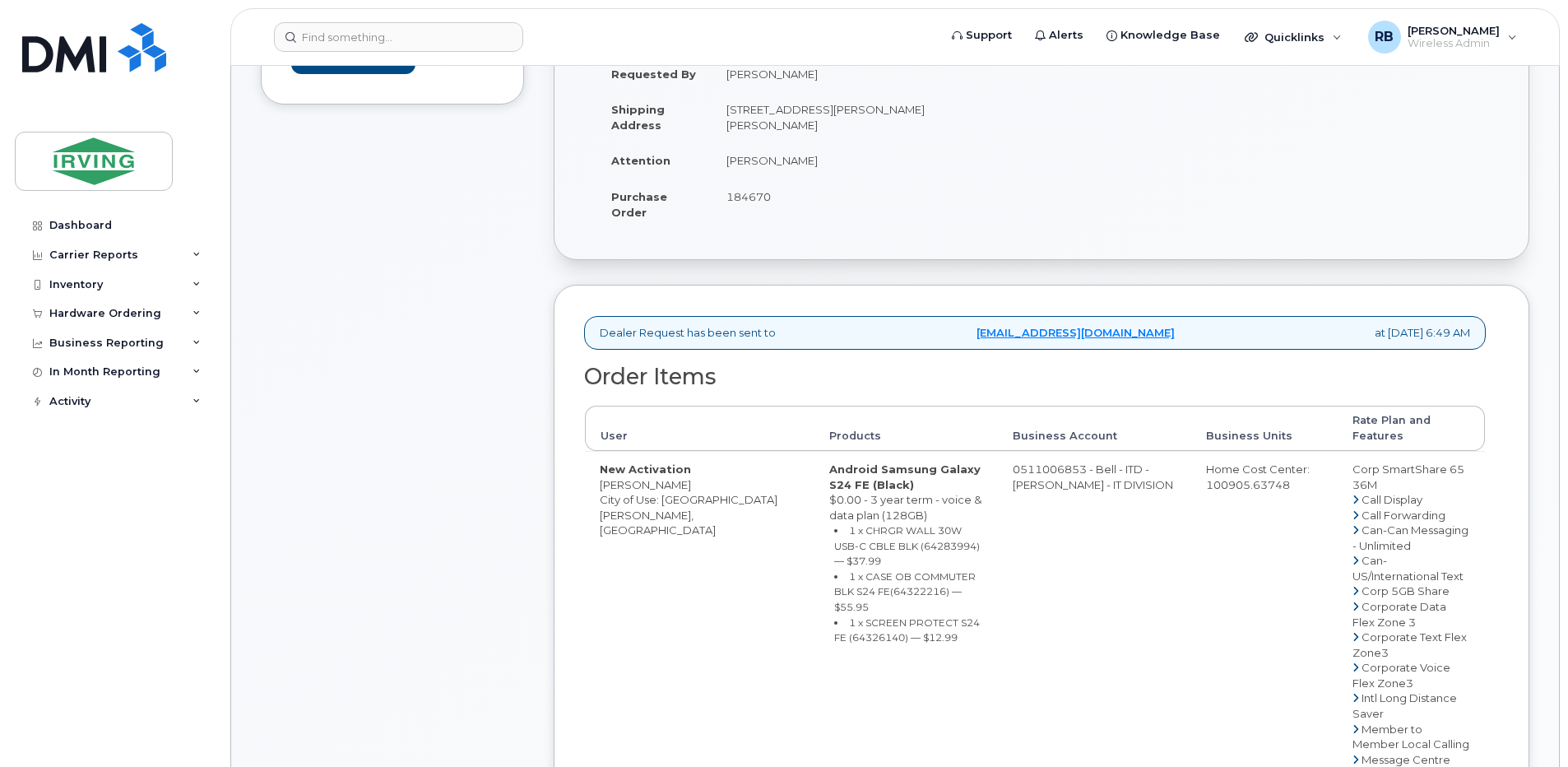
scroll to position [329, 0]
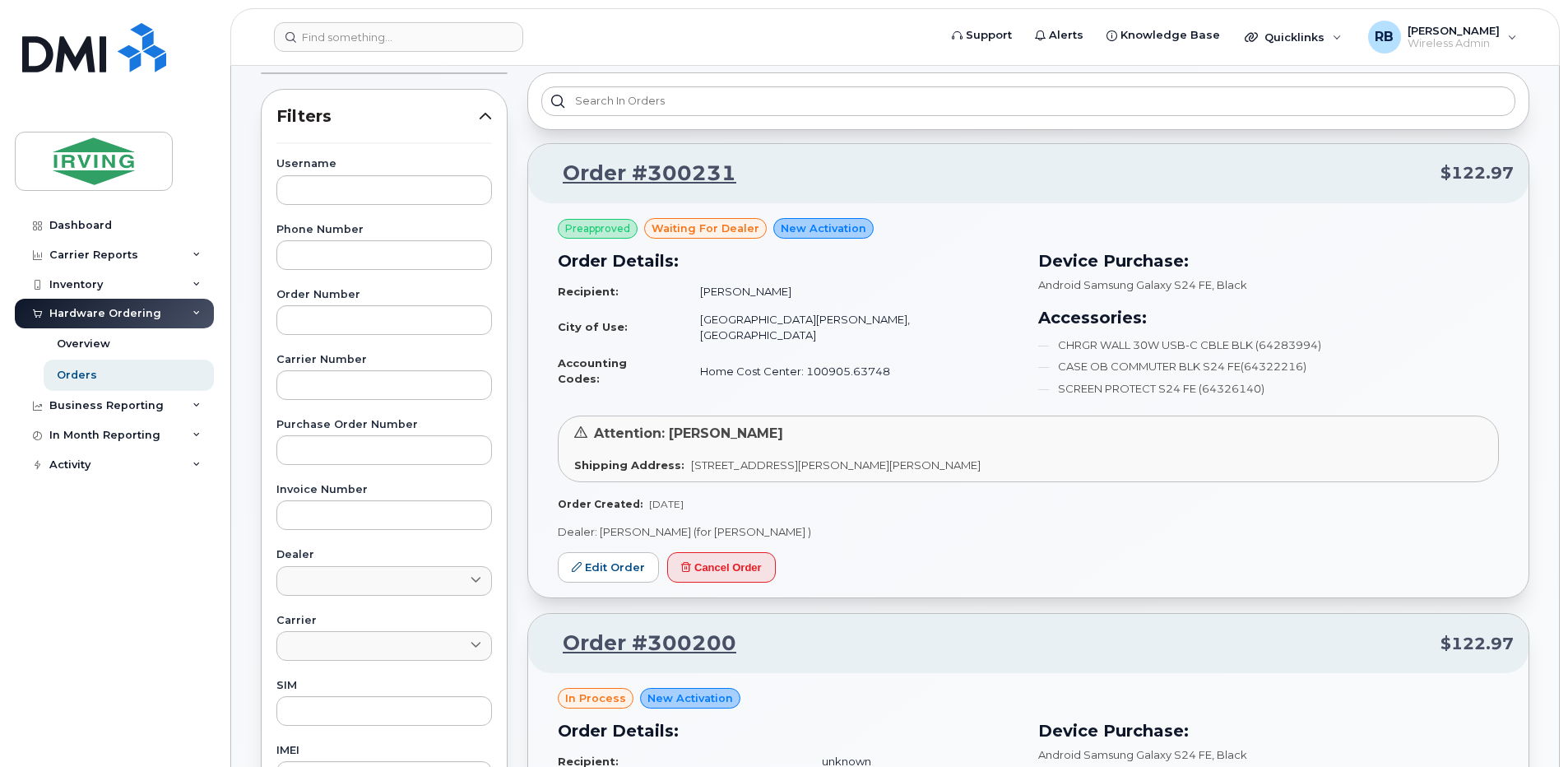
scroll to position [220, 0]
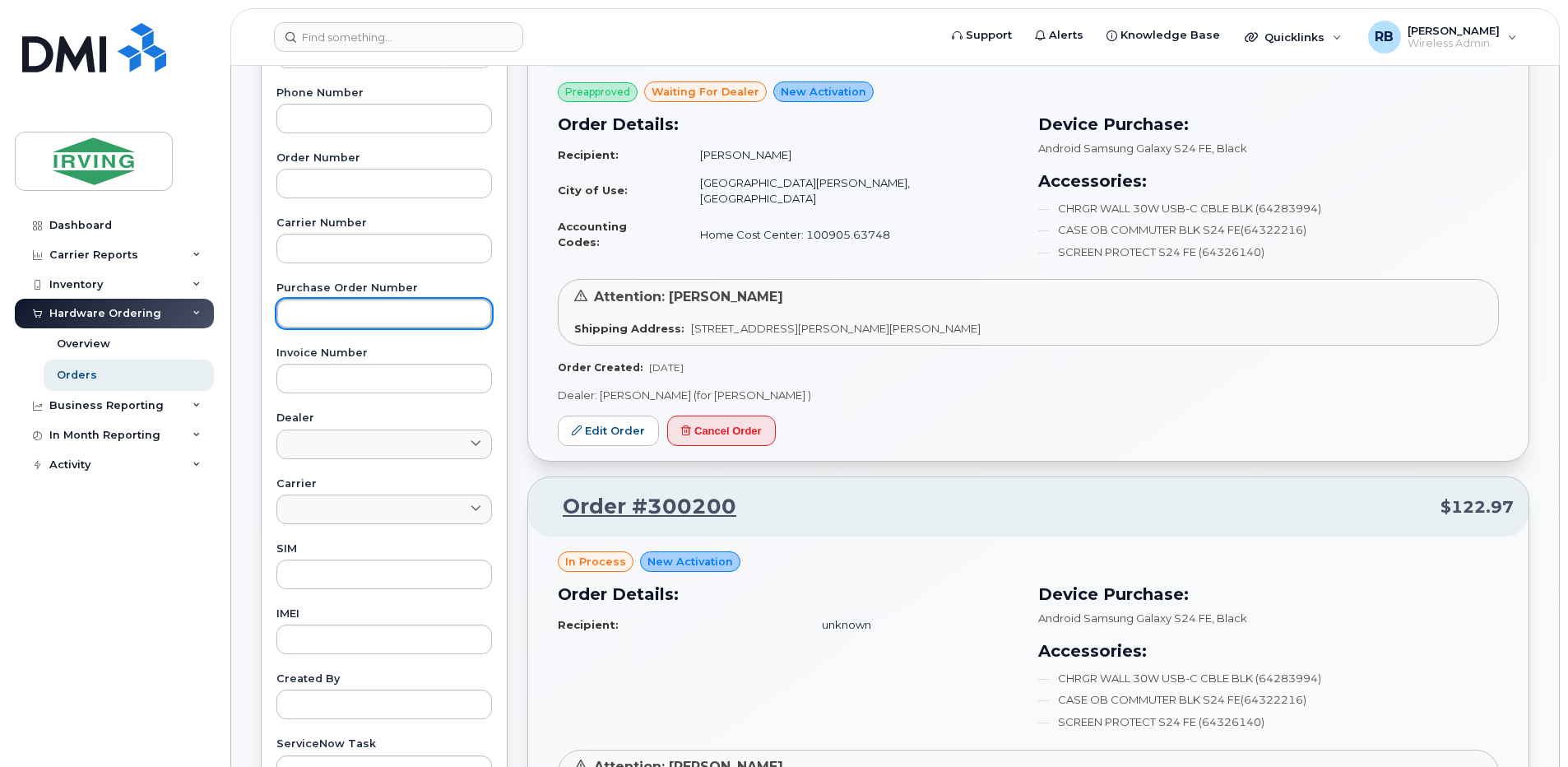
click at [359, 320] on input "text" at bounding box center [384, 314] width 215 height 30
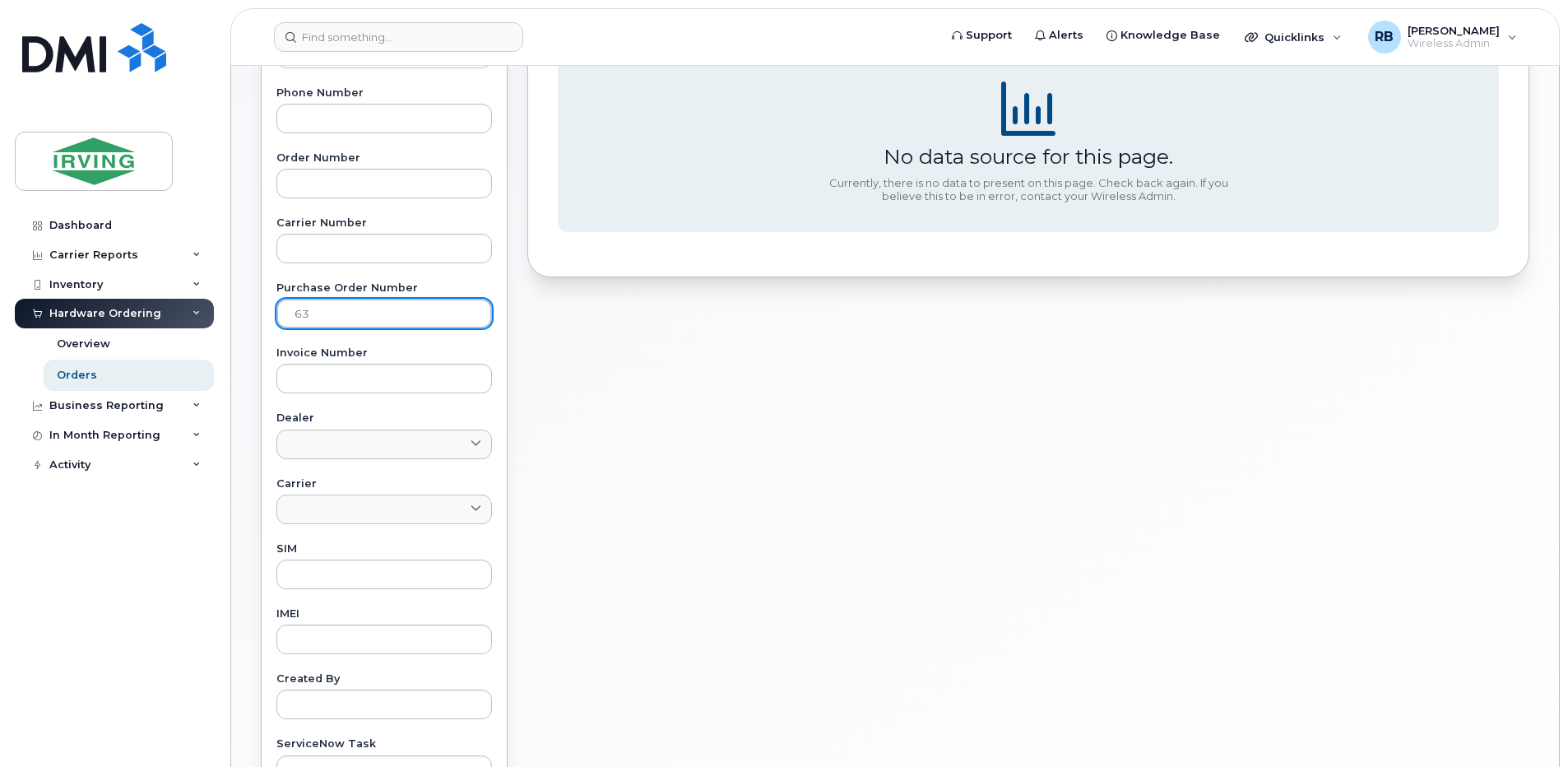
type input "6"
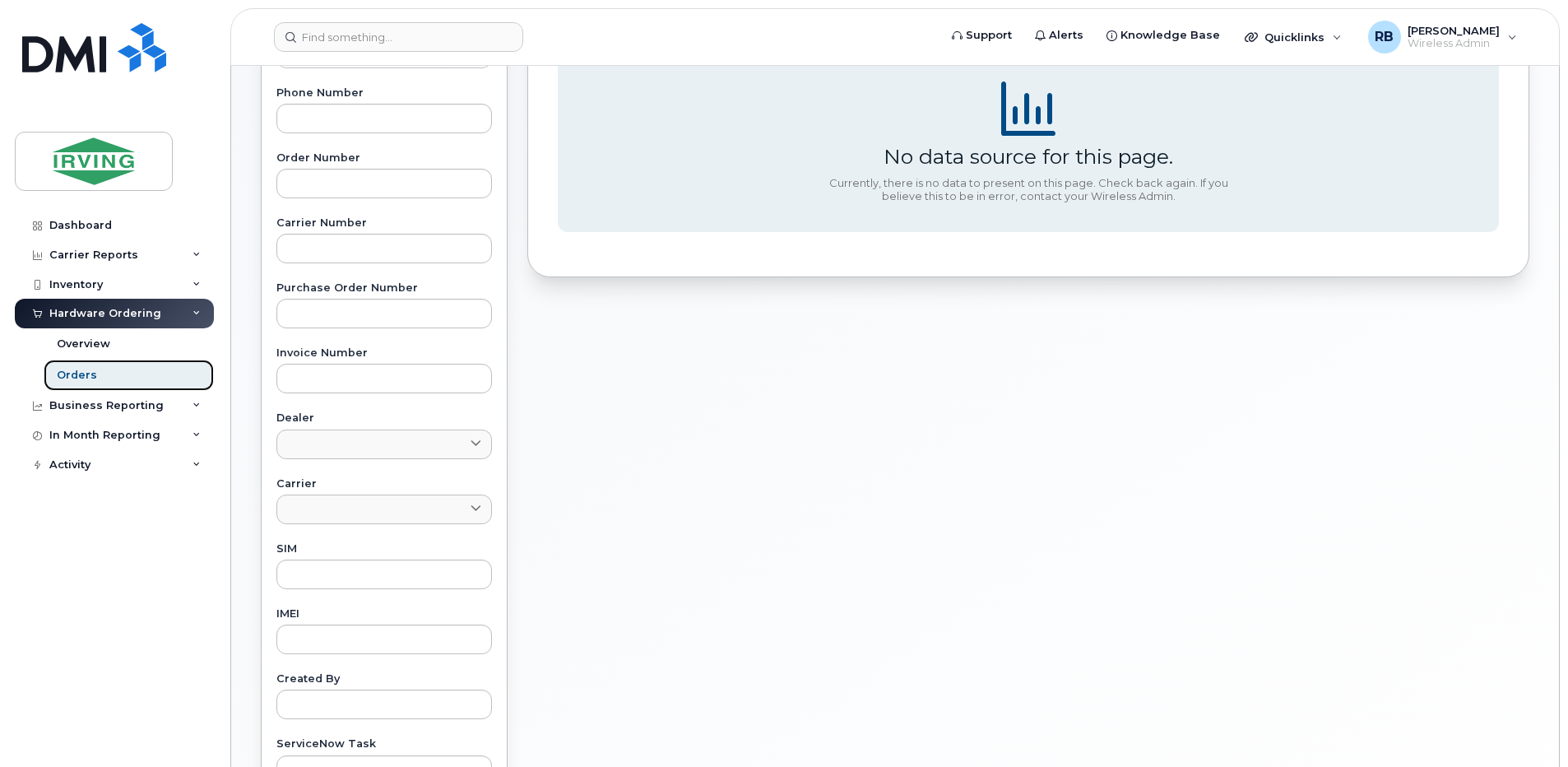
click at [87, 369] on div "Orders" at bounding box center [77, 376] width 40 height 15
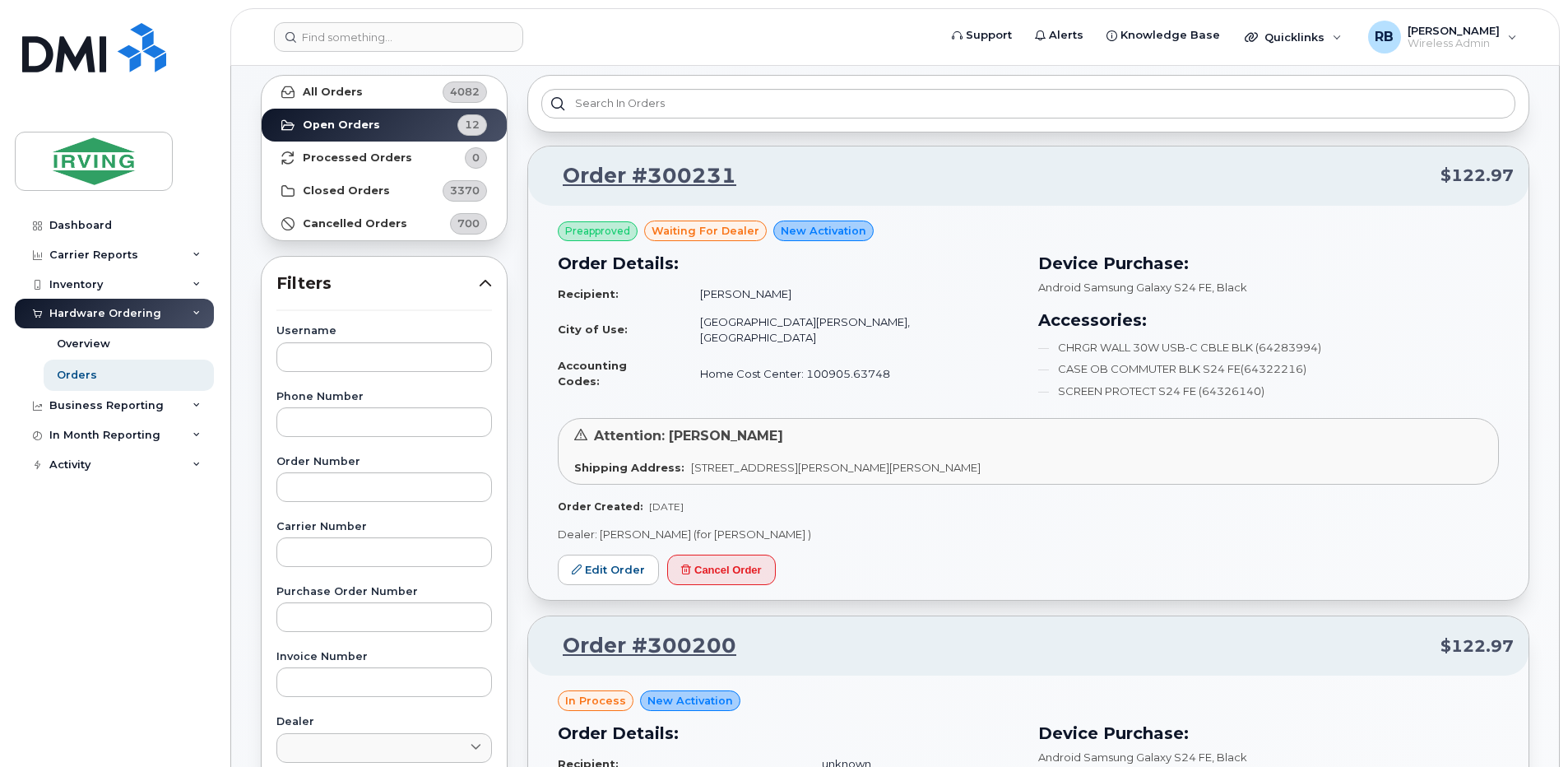
scroll to position [110, 0]
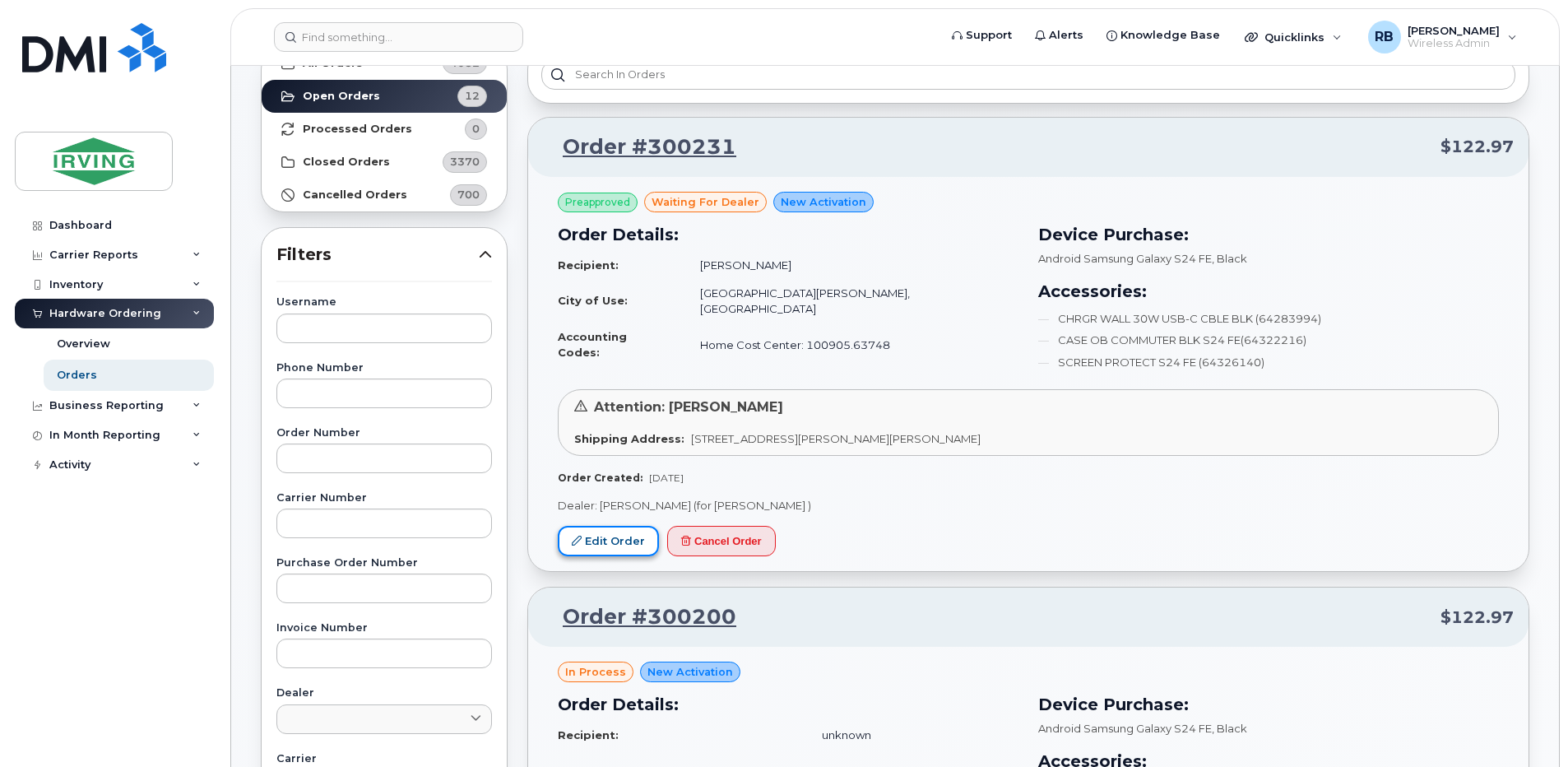
click at [625, 539] on link "Edit Order" at bounding box center [608, 541] width 102 height 31
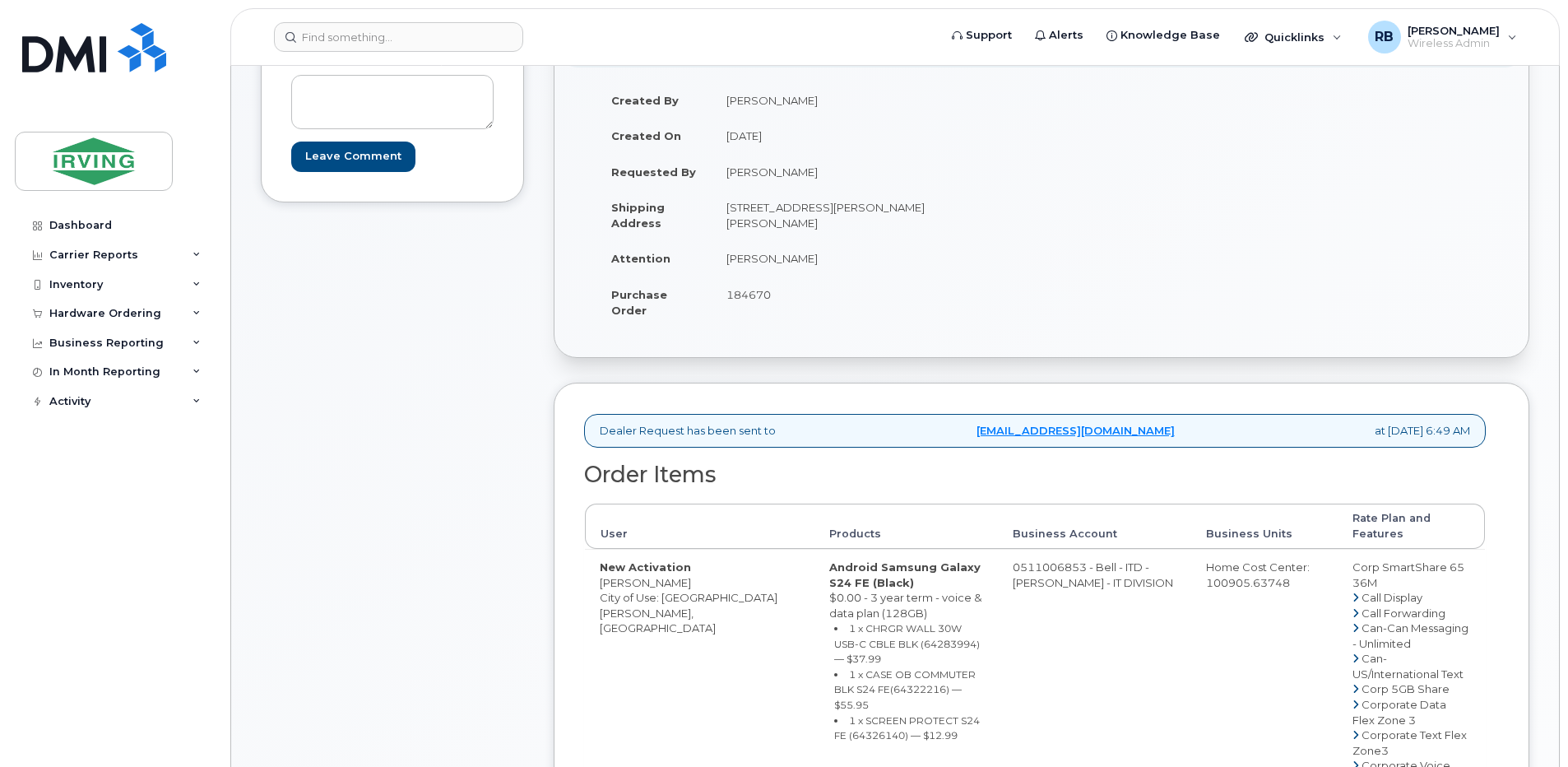
scroll to position [438, 0]
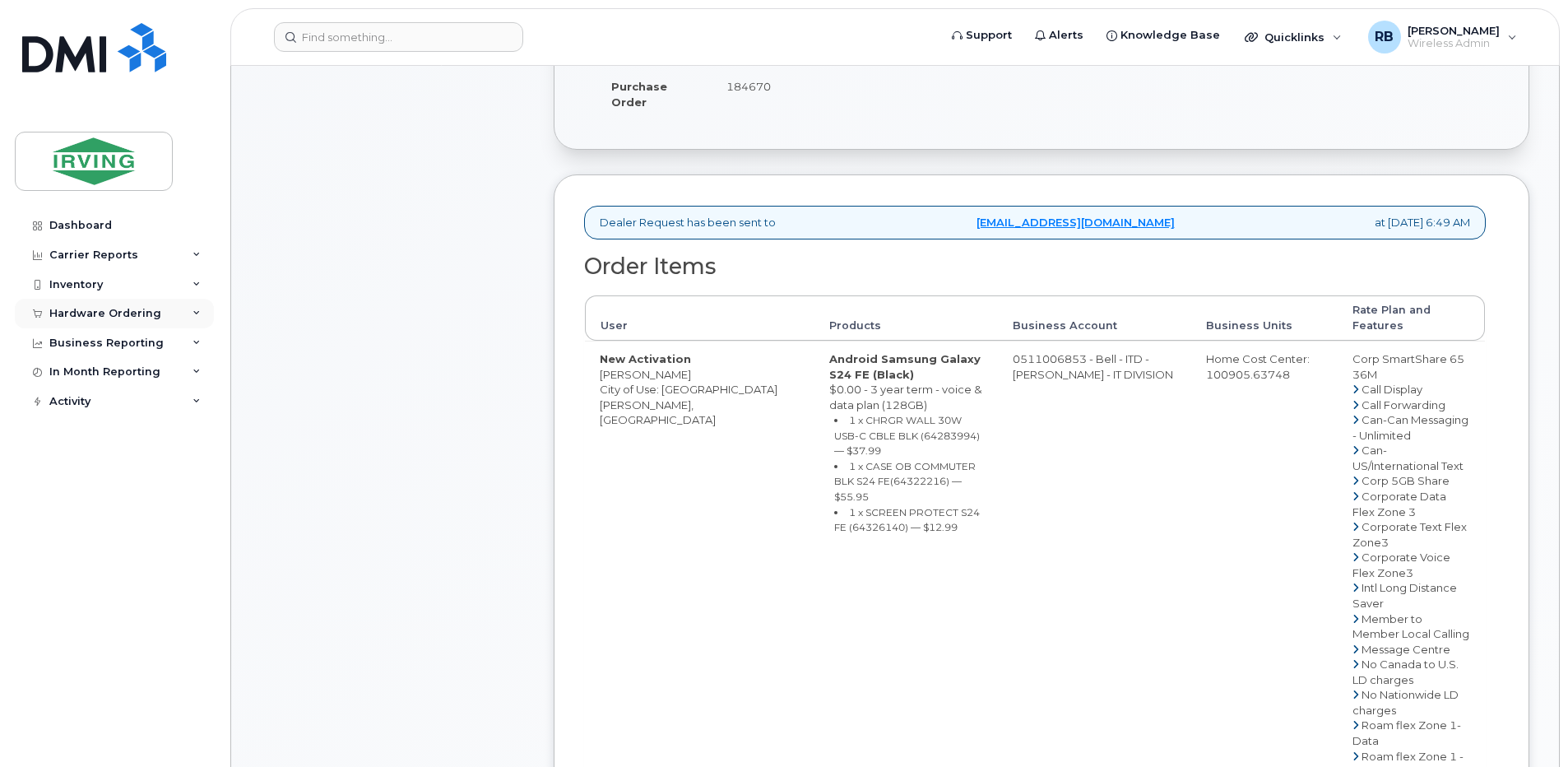
click at [54, 315] on div "Hardware Ordering" at bounding box center [106, 314] width 112 height 13
click at [59, 375] on div "Orders" at bounding box center [77, 376] width 40 height 15
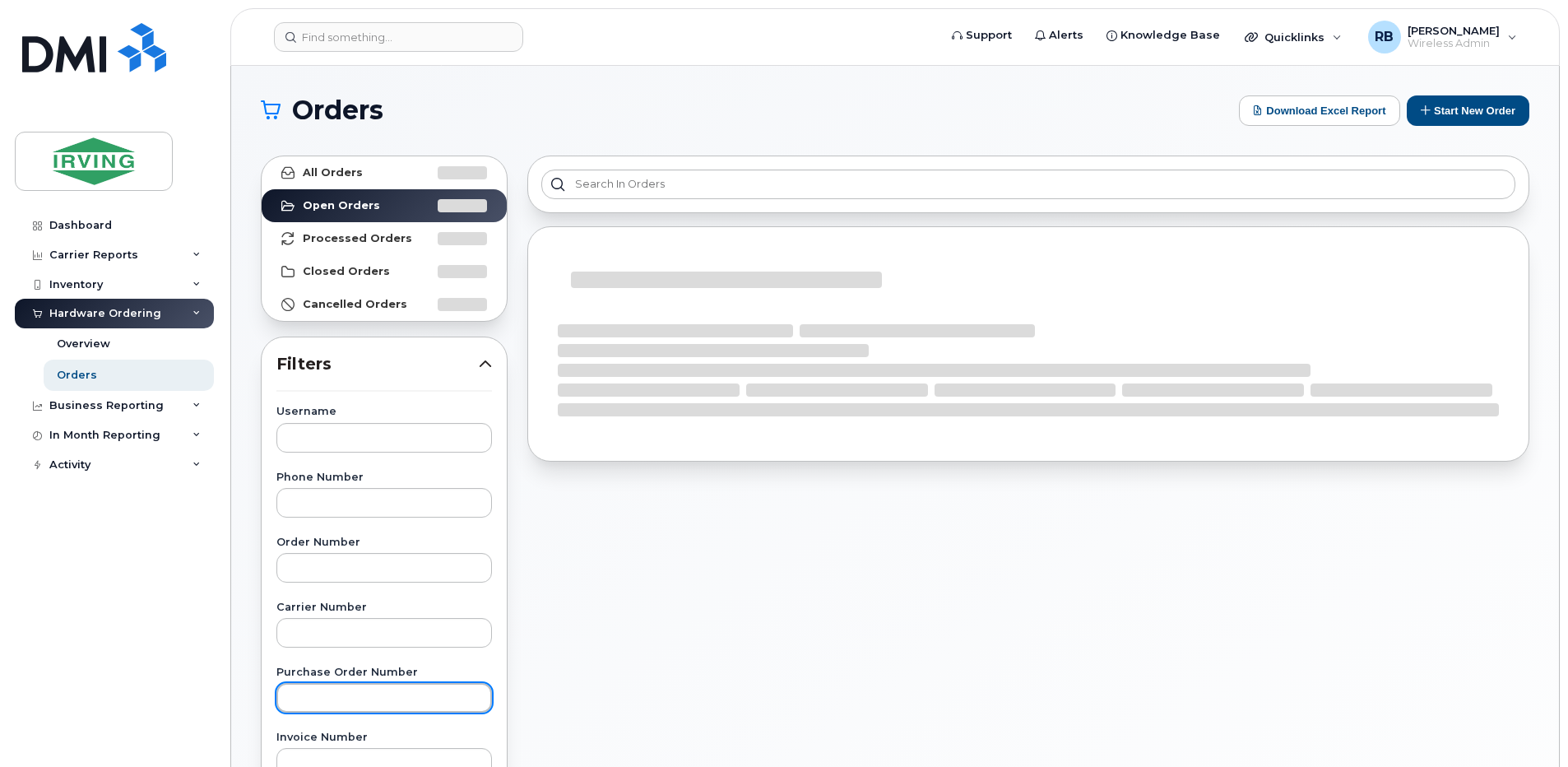
click at [319, 698] on input "text" at bounding box center [384, 698] width 215 height 30
type input "184670"
click at [520, 443] on div "Showing 1 To 10 Of 120 Entries 1 2 3 4 5" at bounding box center [1028, 723] width 1022 height 1156
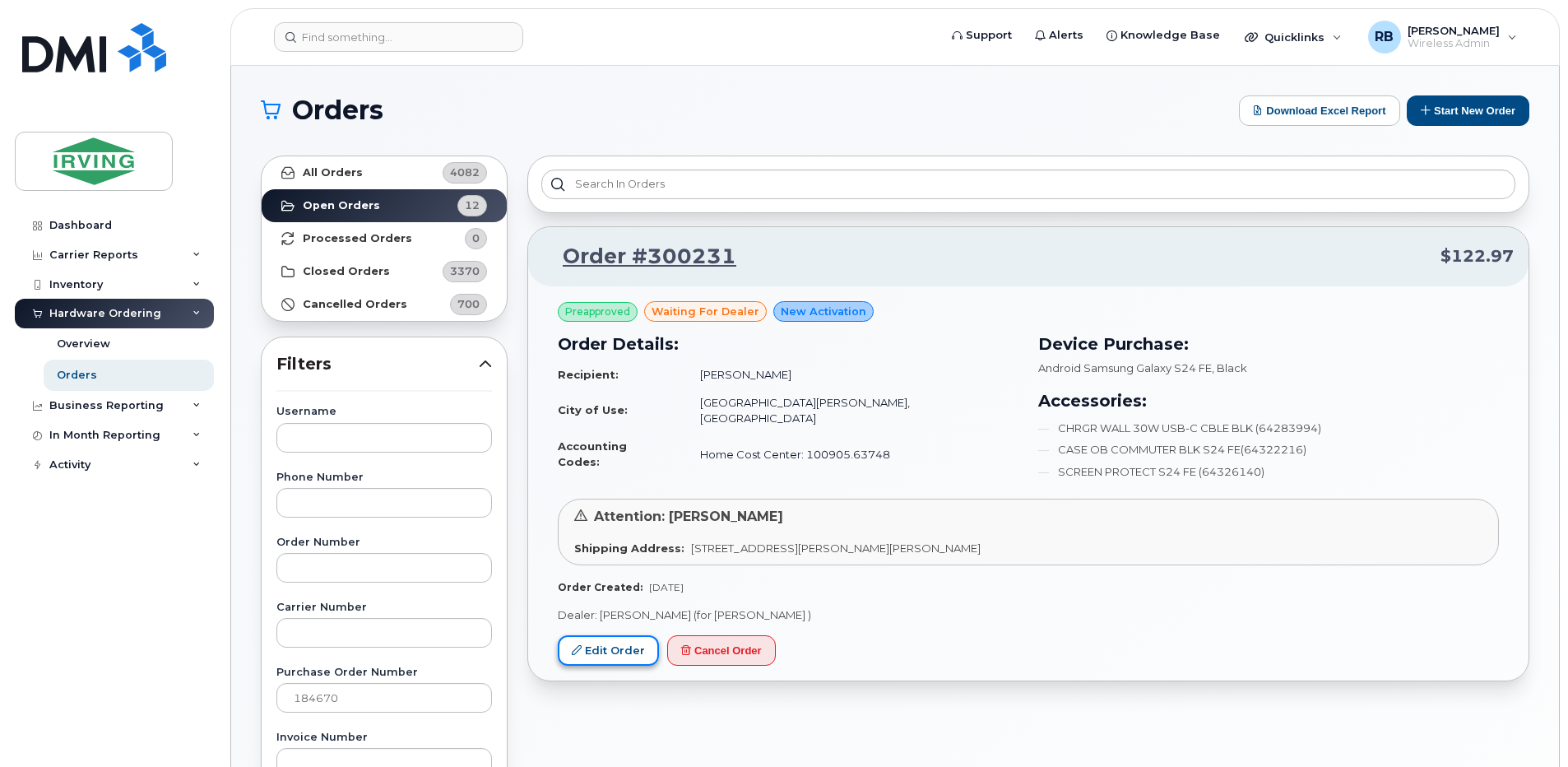
click at [618, 642] on link "Edit Order" at bounding box center [608, 650] width 102 height 31
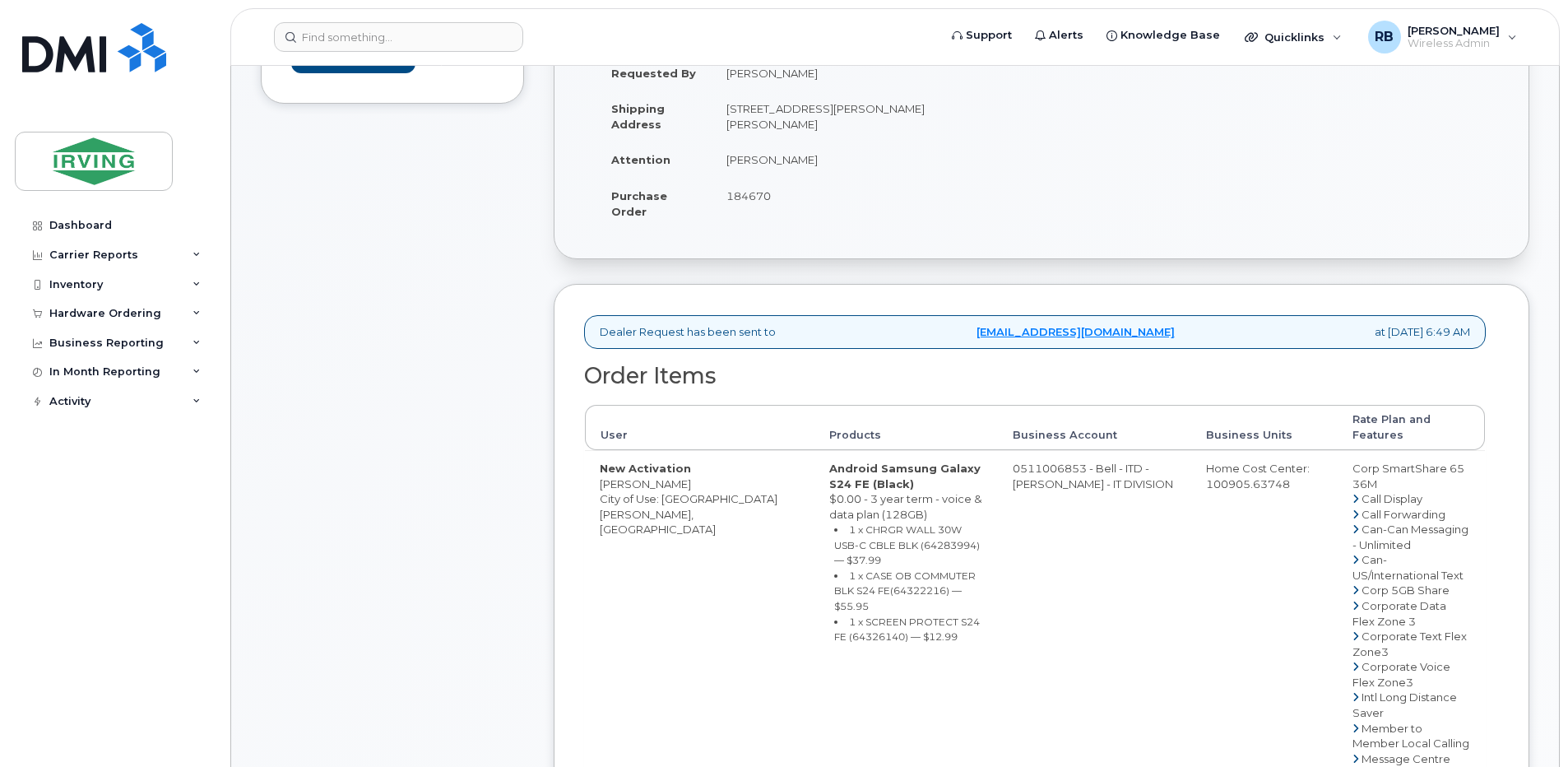
scroll to position [438, 0]
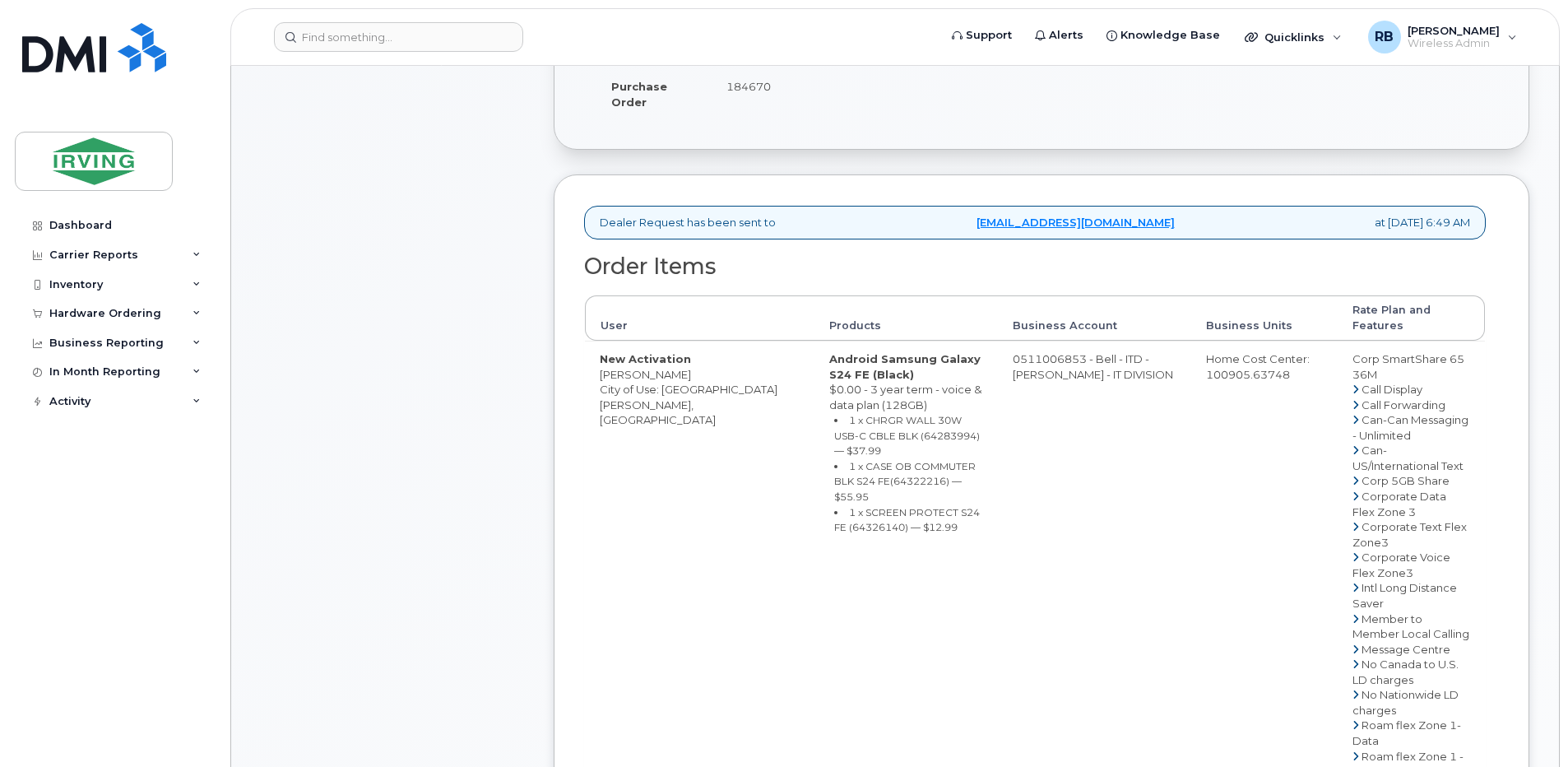
click at [535, 433] on div "Comments Leave Comment Order Information $122.97 Created By [PERSON_NAME] Creat…" at bounding box center [895, 566] width 1268 height 1538
click at [740, 80] on span "184670" at bounding box center [749, 87] width 45 height 13
copy span "184670"
click at [459, 291] on div "Comments Leave Comment" at bounding box center [392, 566] width 263 height 1538
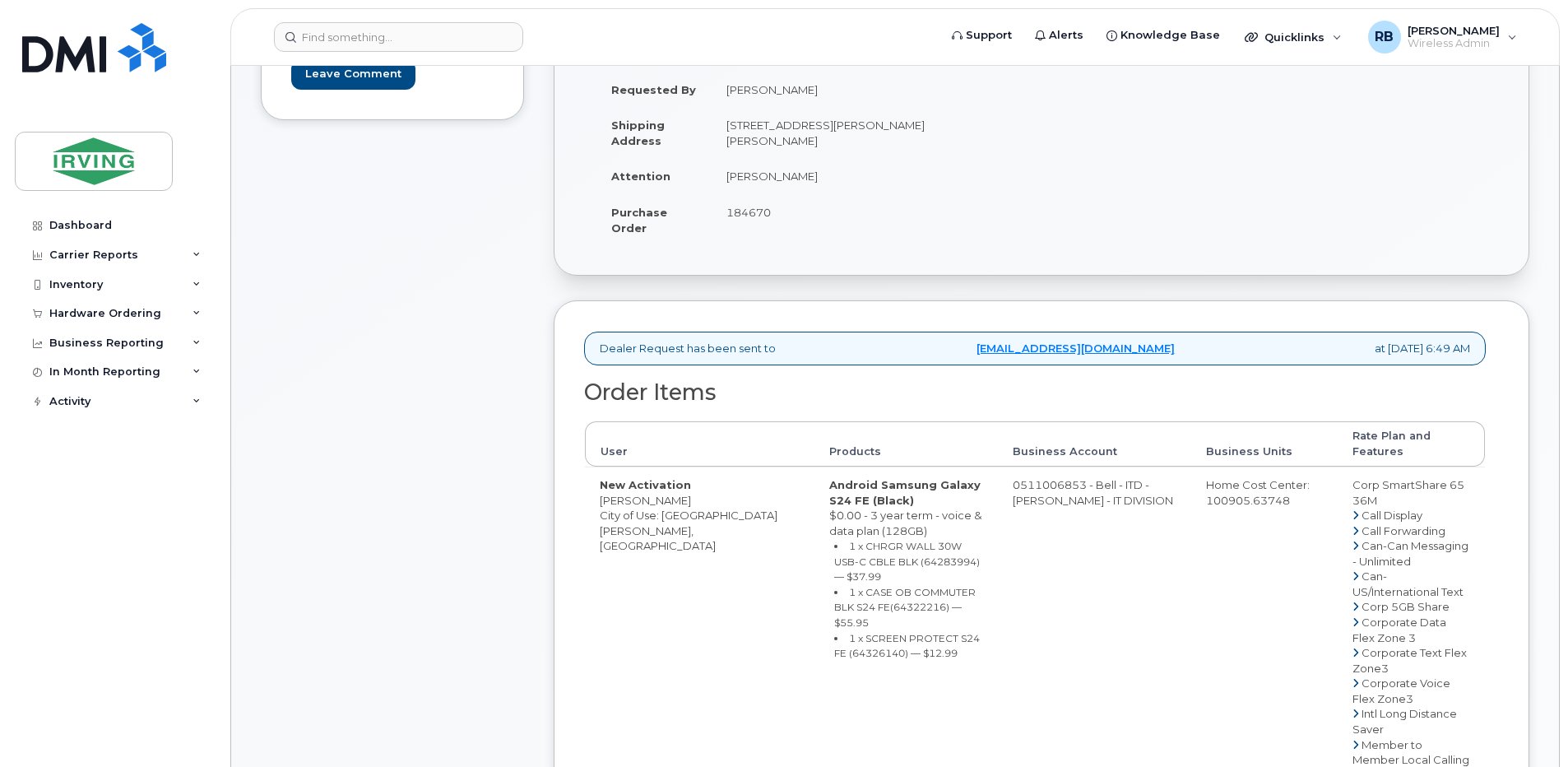
scroll to position [329, 0]
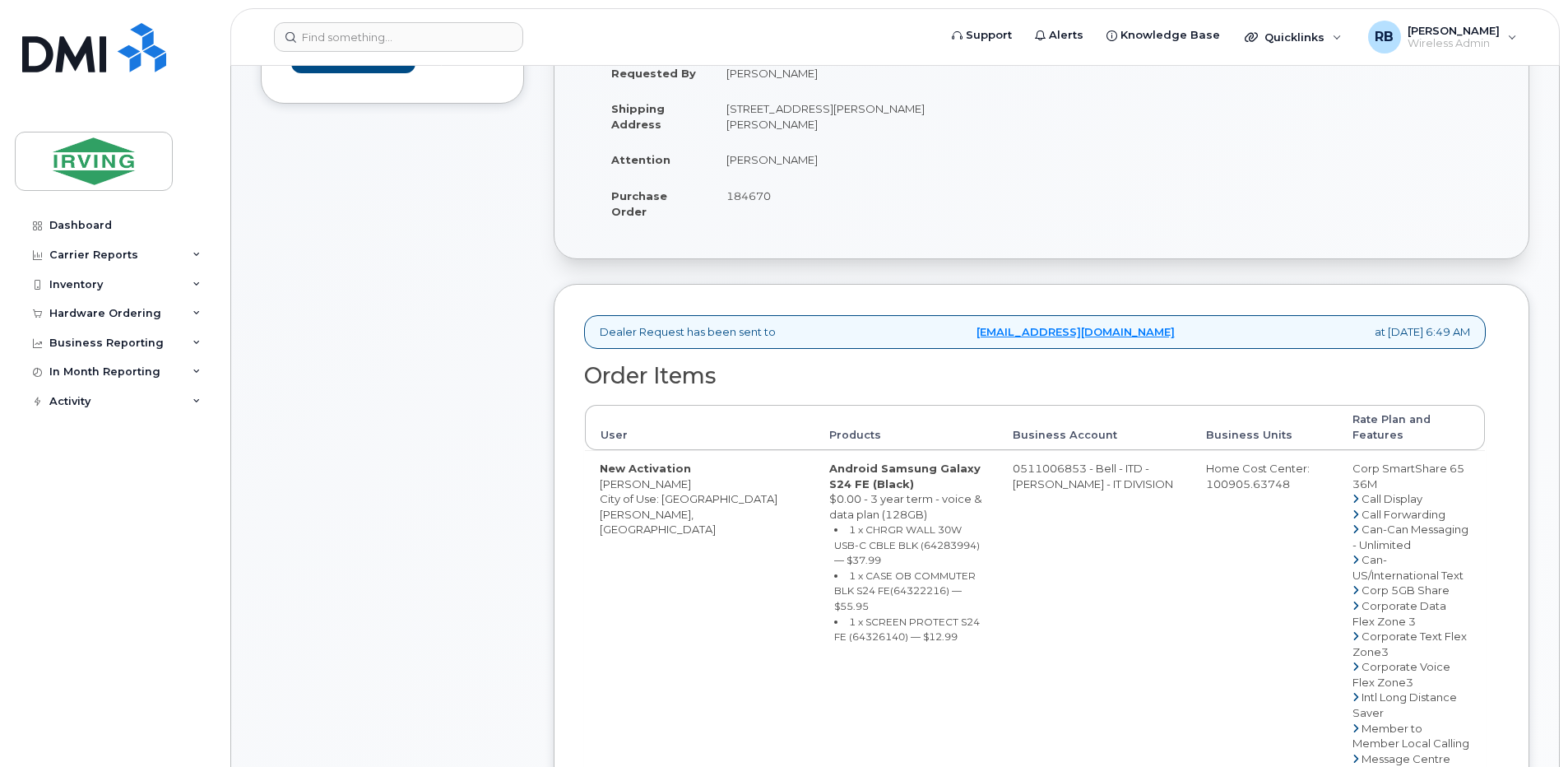
click at [770, 159] on td "[PERSON_NAME]" at bounding box center [870, 159] width 318 height 36
drag, startPoint x: 796, startPoint y: 155, endPoint x: 723, endPoint y: 165, distance: 73.7
click at [723, 165] on td "[PERSON_NAME]" at bounding box center [870, 159] width 318 height 36
copy td "[PERSON_NAME]"
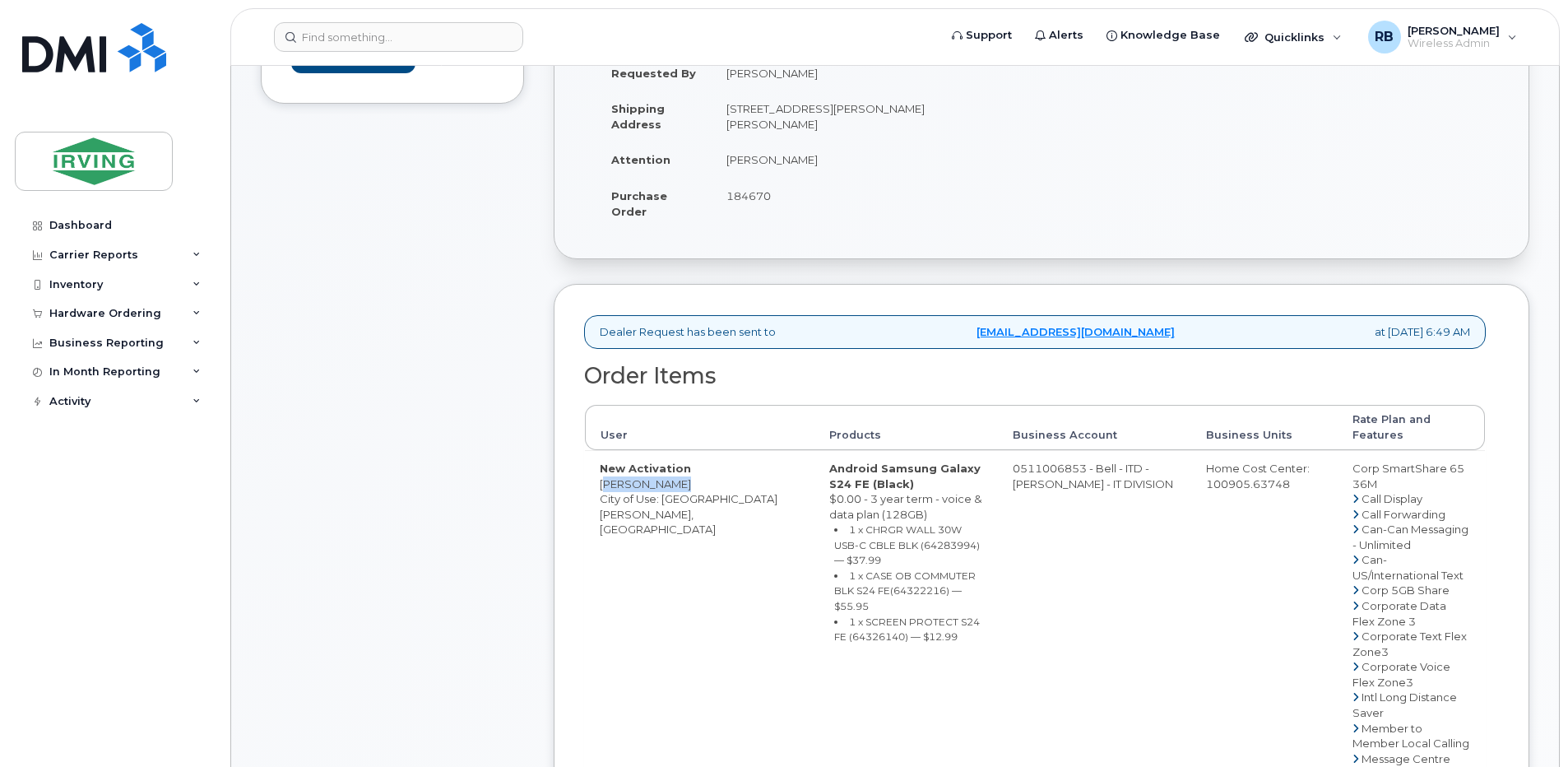
drag, startPoint x: 669, startPoint y: 469, endPoint x: 600, endPoint y: 471, distance: 69.0
copy td "[PERSON_NAME]"
click at [842, 531] on small "1 x CHRGR WALL 30W USB-C CBLE BLK (64283994) — $37.99" at bounding box center [907, 545] width 145 height 43
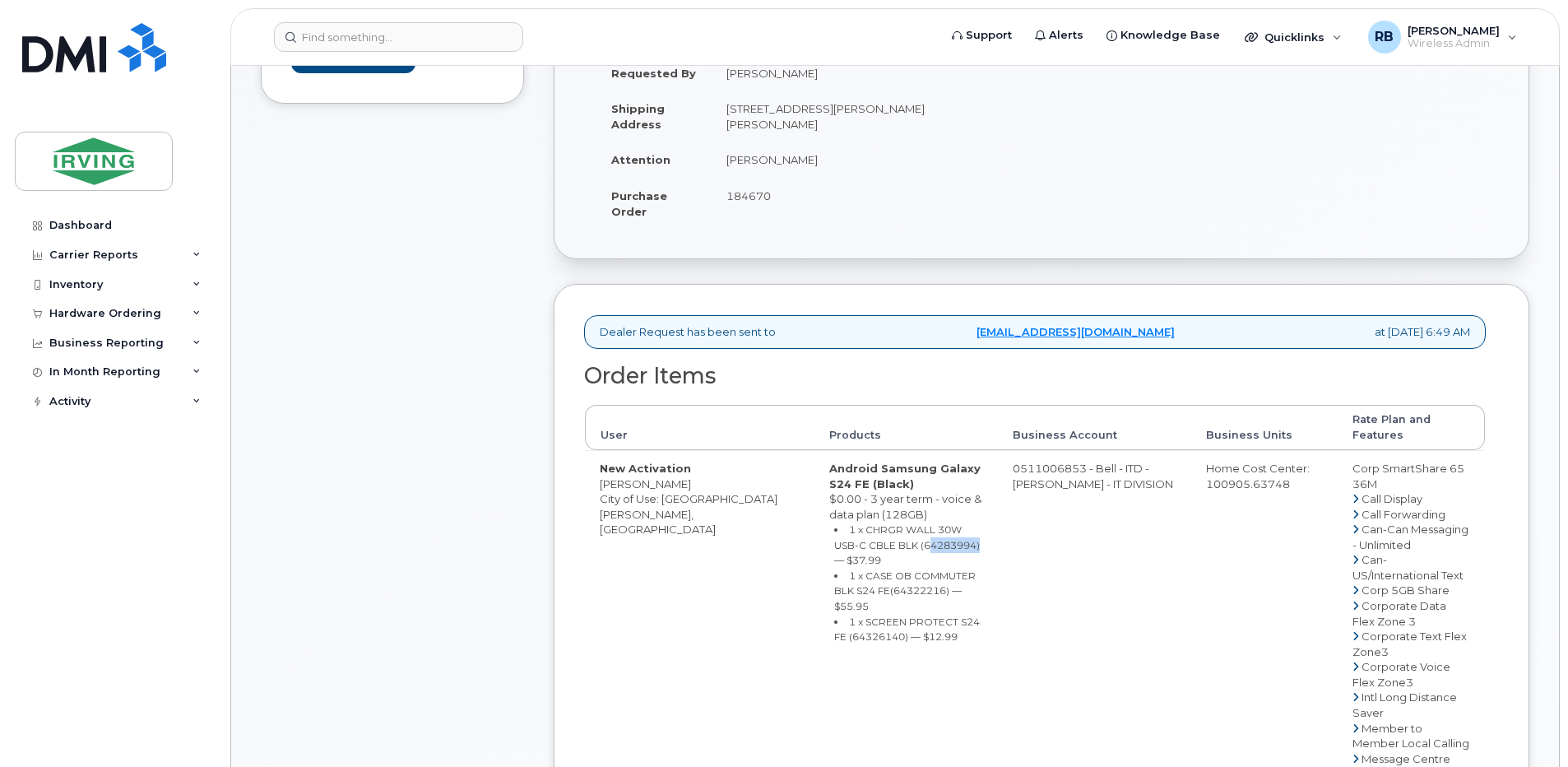
click at [842, 531] on small "1 x CHRGR WALL 30W USB-C CBLE BLK (64283994) — $37.99" at bounding box center [907, 545] width 145 height 43
copy small "64283994"
click at [834, 570] on small "1 x CASE OB COMMUTER BLK S24 FE(64322216) — $55.95" at bounding box center [904, 591] width 141 height 43
copy small "64322216"
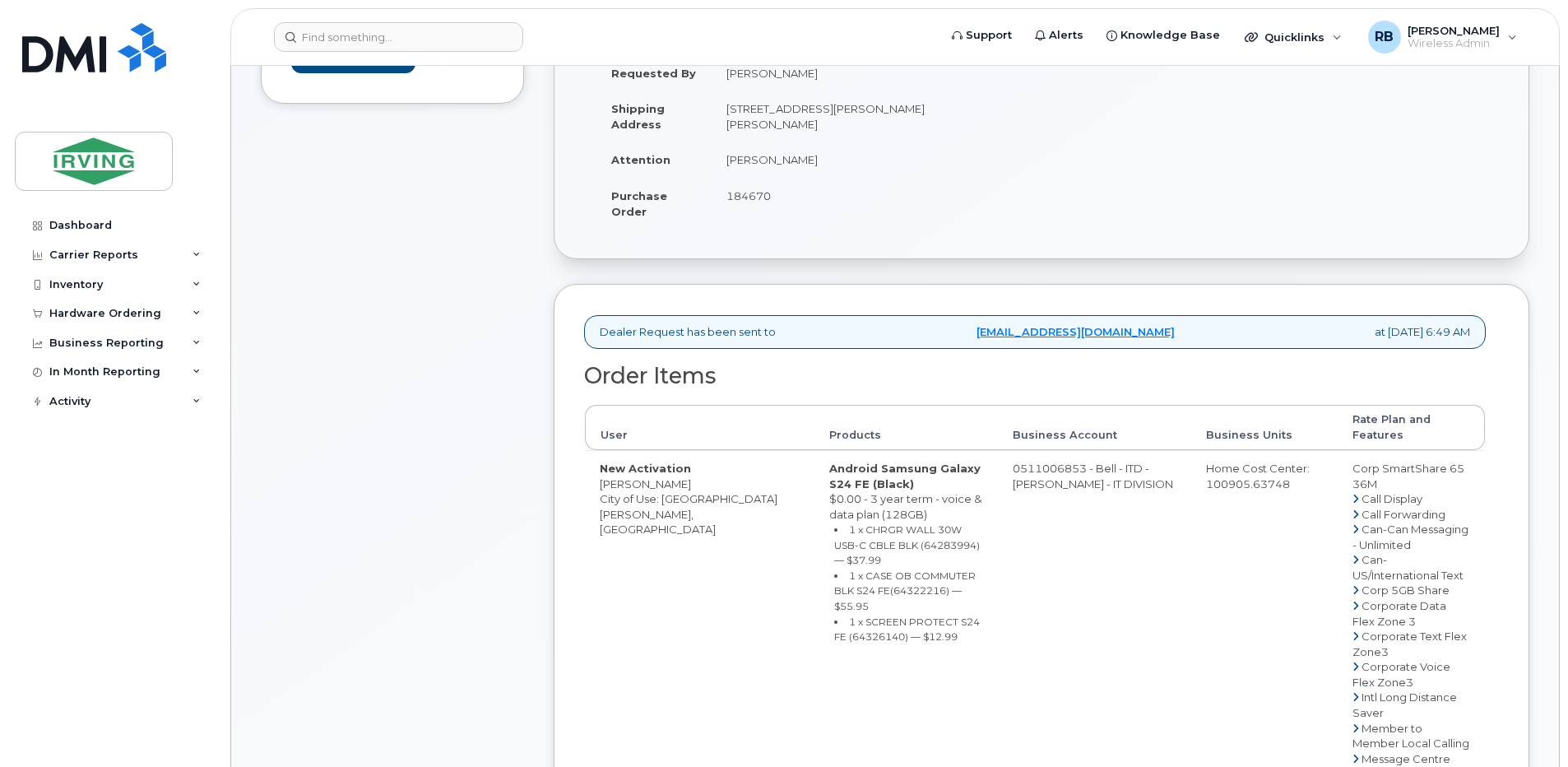
click at [834, 616] on small "1 x SCREEN PROTECT S24 FE (64326140) — $12.99" at bounding box center [907, 630] width 145 height 28
copy small "64326140"
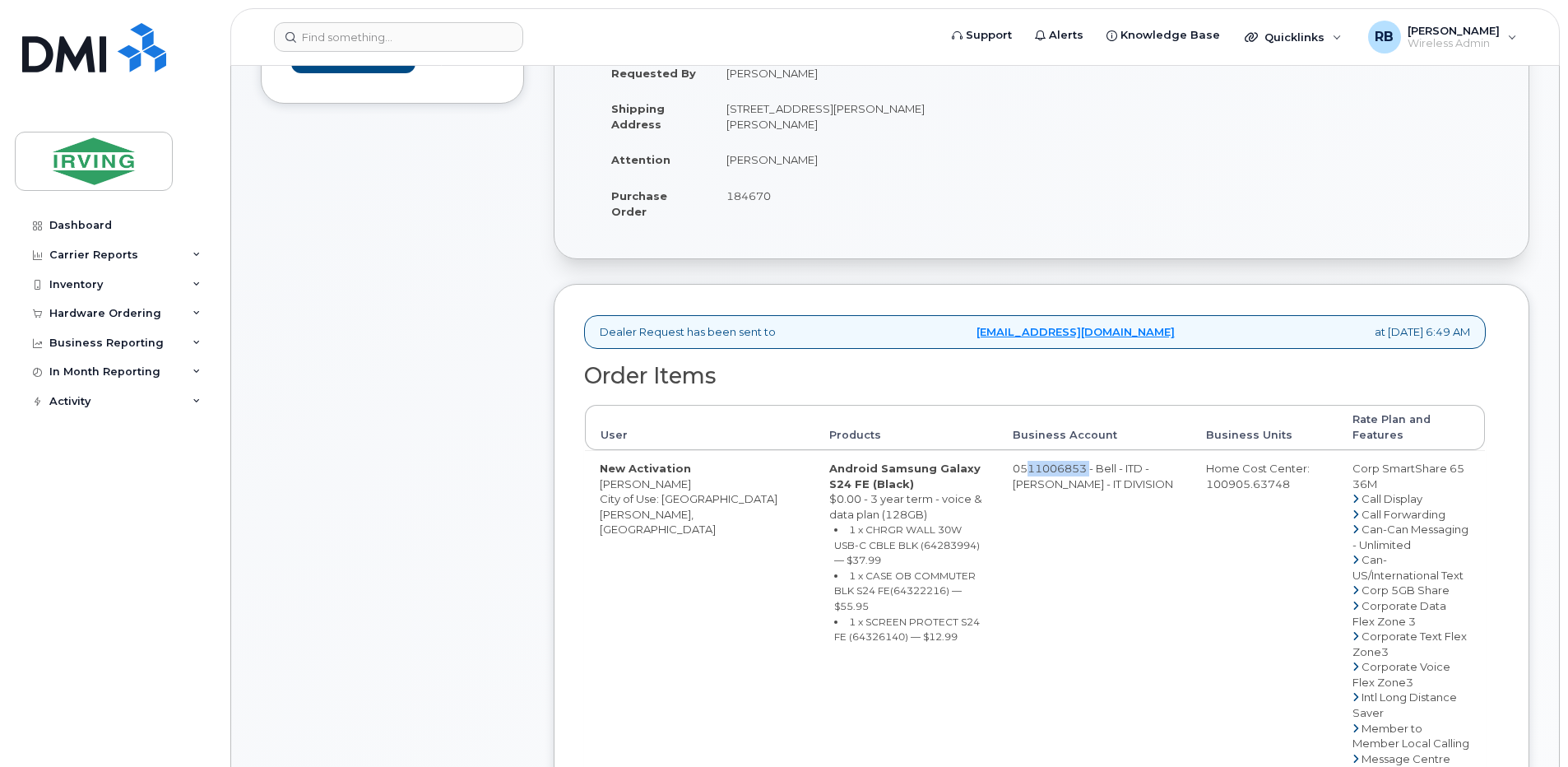
drag, startPoint x: 981, startPoint y: 454, endPoint x: 1049, endPoint y: 455, distance: 68.0
